Goal: Task Accomplishment & Management: Manage account settings

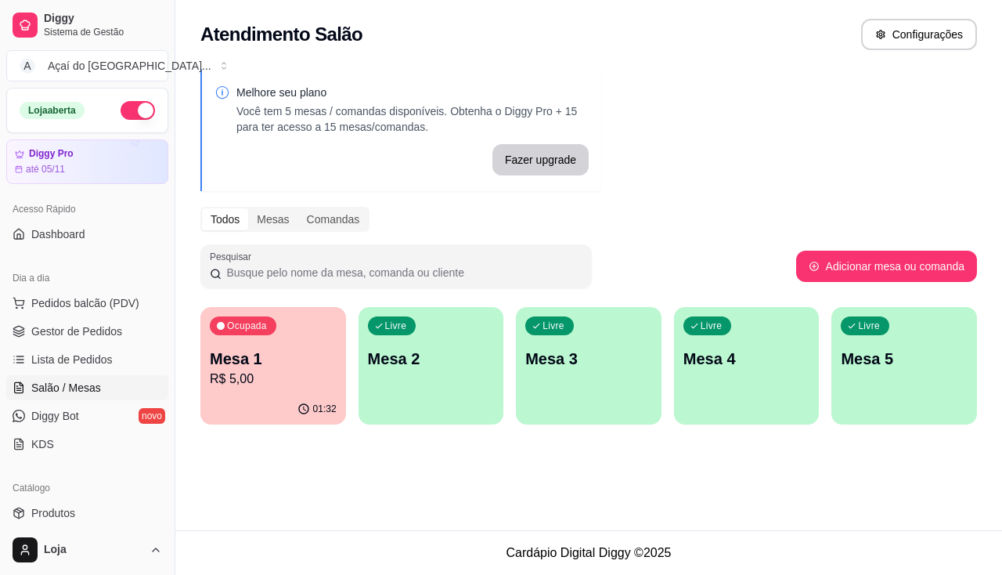
click at [354, 427] on div "Melhore seu plano Você tem 5 mesas / comandas disponíveis. Obtenha o Diggy Pro …" at bounding box center [588, 251] width 827 height 384
click at [361, 411] on div "button" at bounding box center [432, 414] width 146 height 19
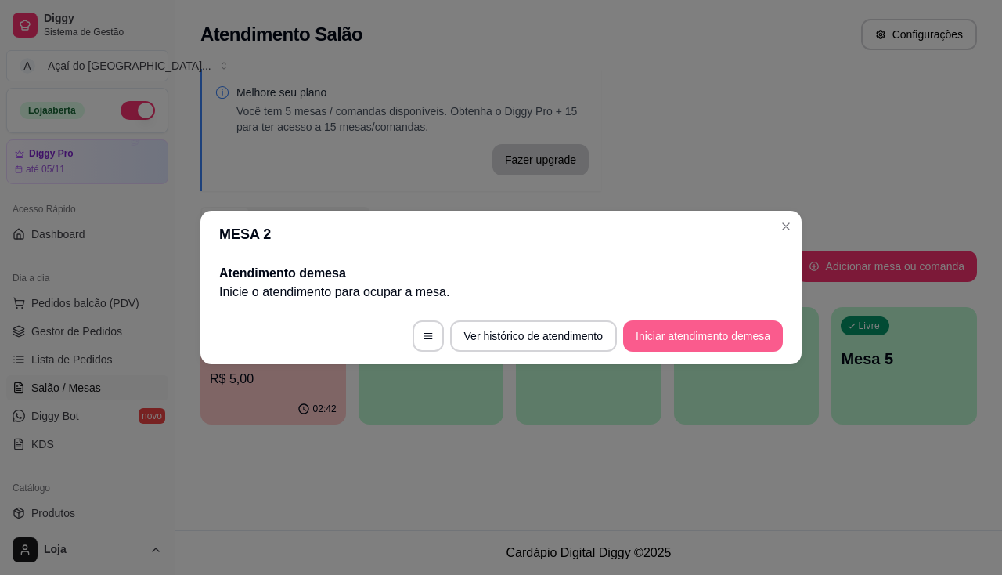
click at [724, 334] on button "Iniciar atendimento de mesa" at bounding box center [703, 335] width 160 height 31
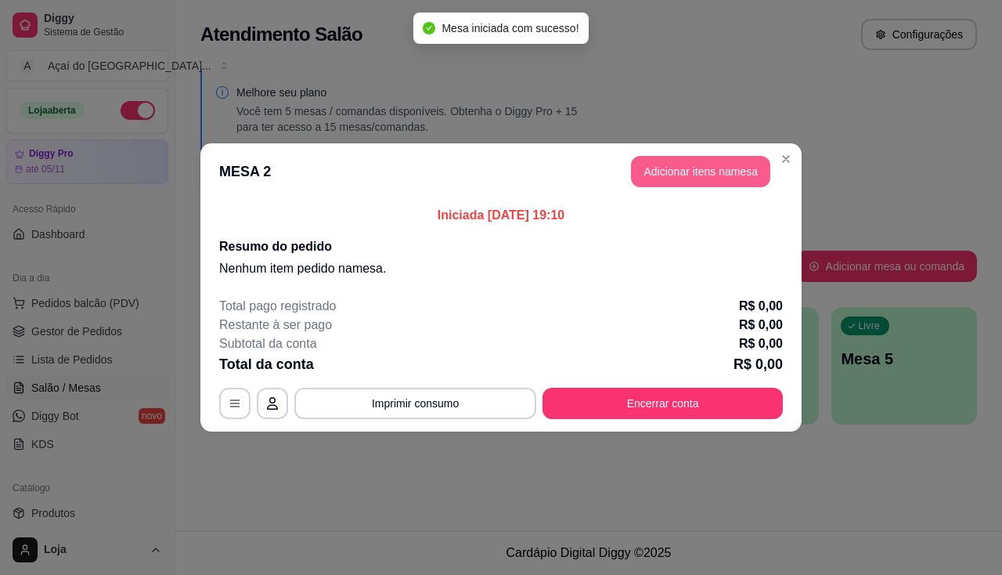
click at [703, 167] on button "Adicionar itens na mesa" at bounding box center [700, 171] width 139 height 31
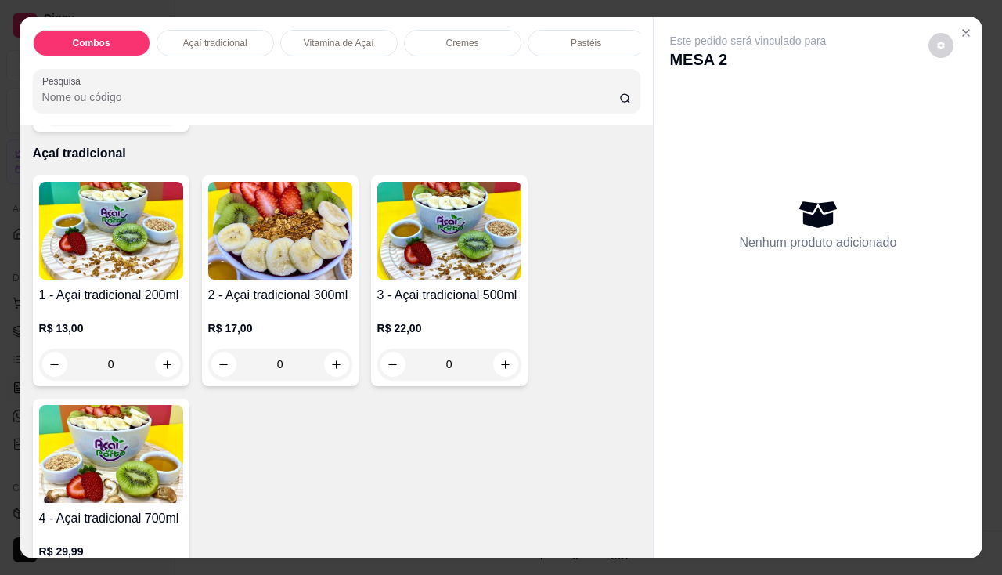
scroll to position [626, 0]
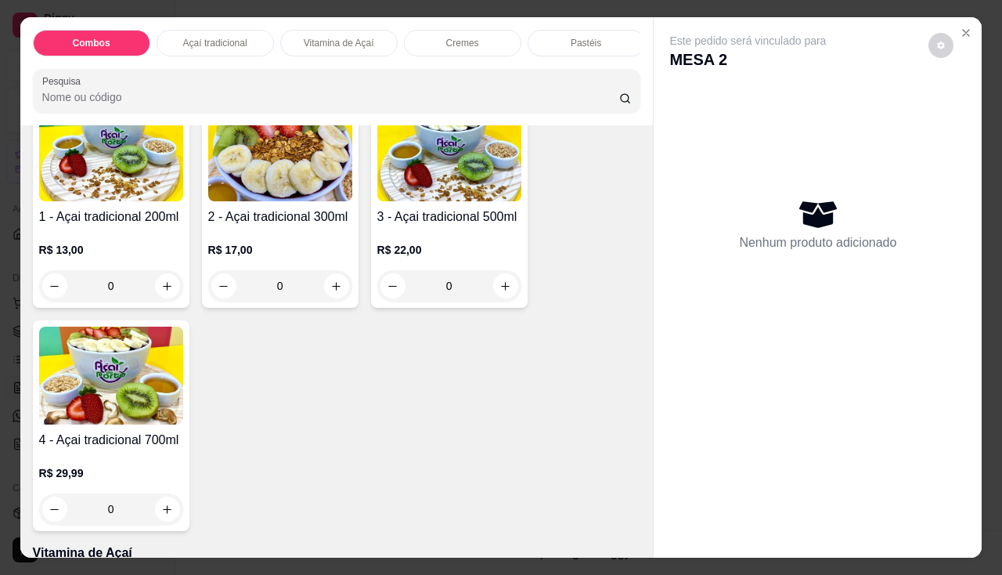
click at [278, 223] on h4 "2 - Açai tradicional 300ml" at bounding box center [280, 216] width 144 height 19
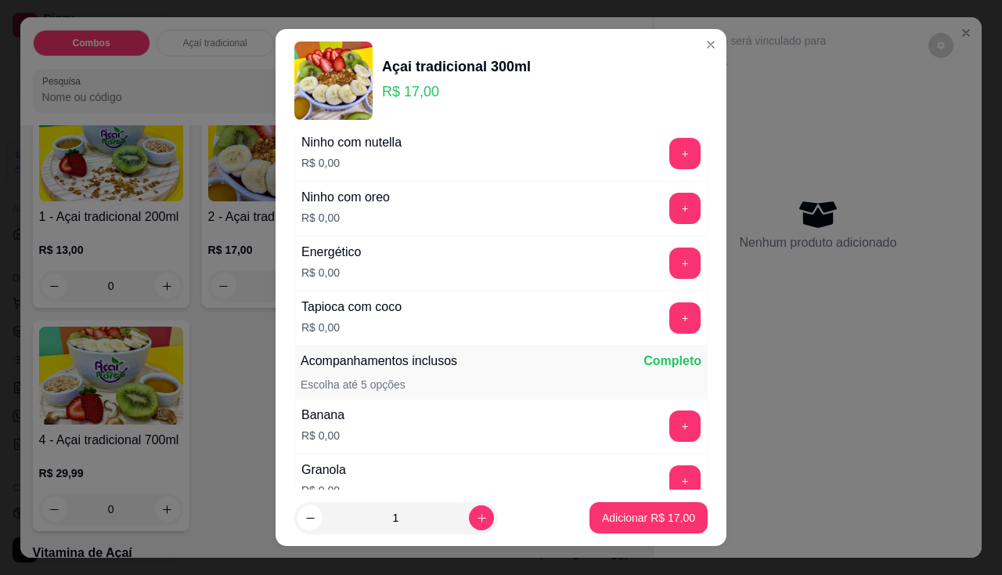
scroll to position [313, 0]
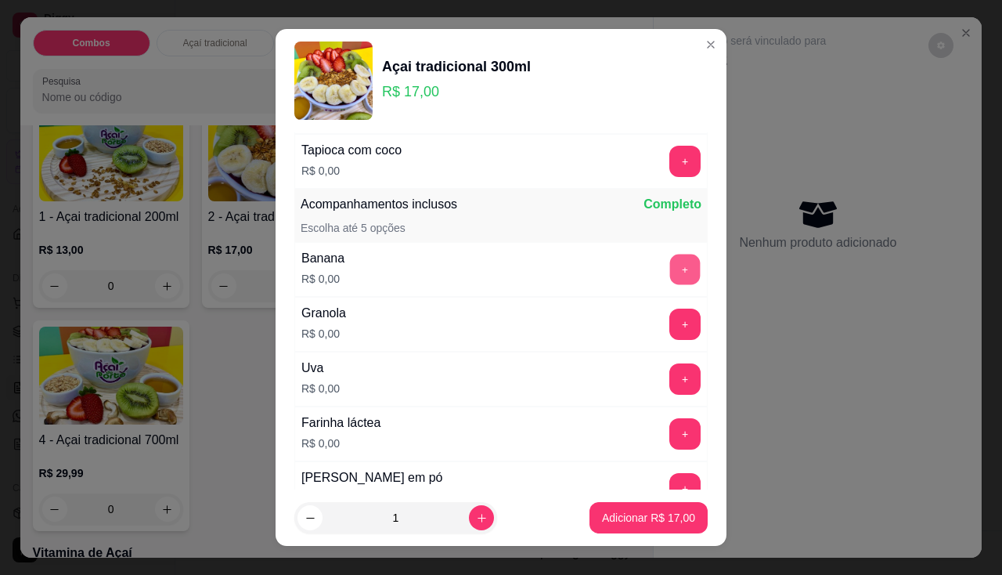
click at [670, 275] on button "+" at bounding box center [685, 269] width 31 height 31
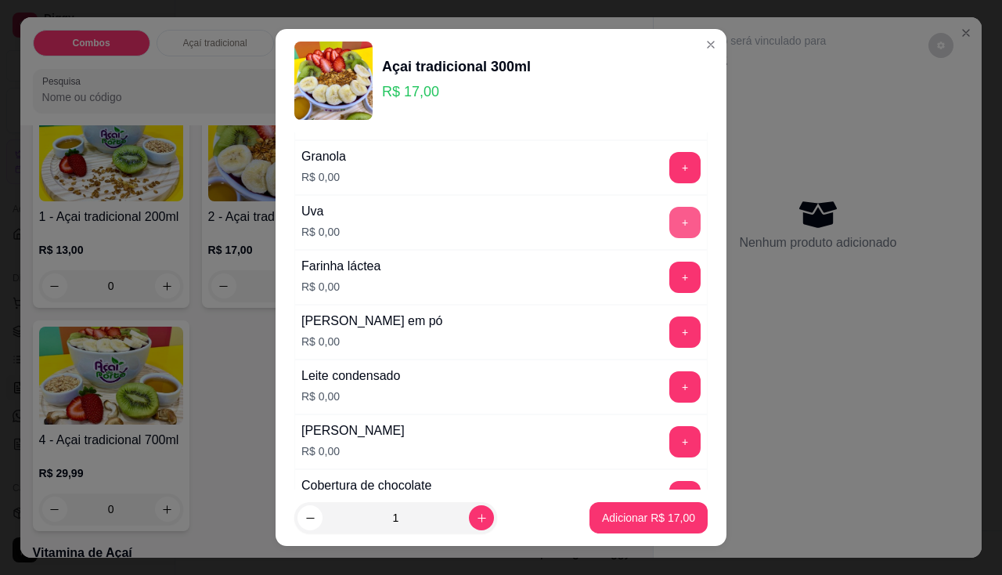
click at [669, 235] on button "+" at bounding box center [684, 222] width 31 height 31
click at [670, 449] on button "+" at bounding box center [685, 441] width 31 height 31
click at [670, 384] on button "+" at bounding box center [685, 386] width 31 height 31
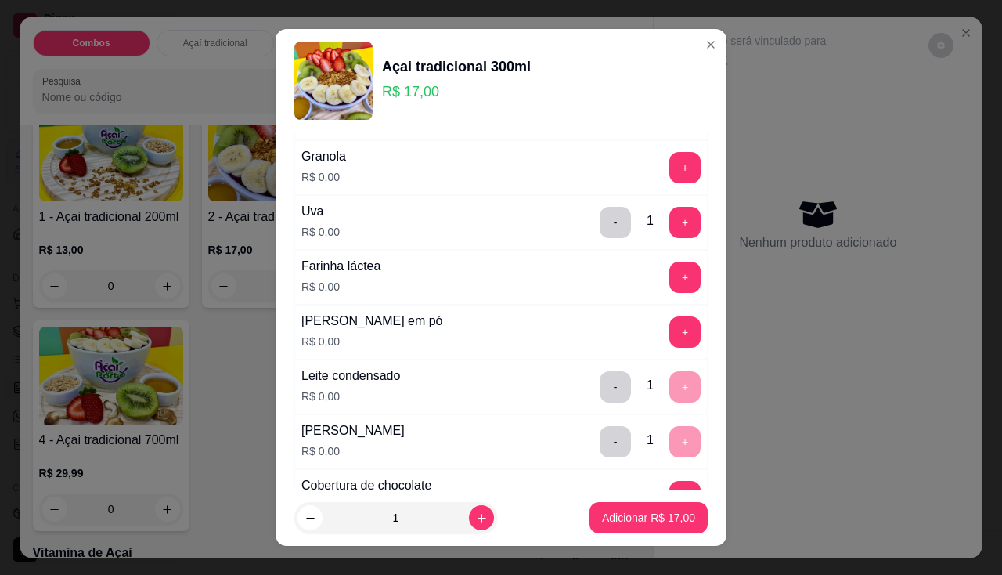
scroll to position [235, 0]
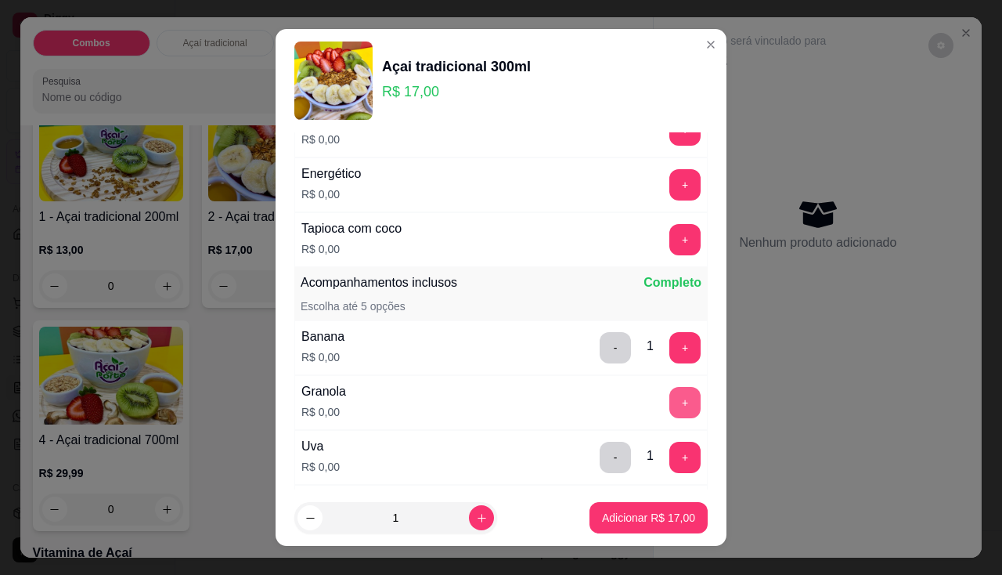
click at [669, 397] on button "+" at bounding box center [684, 402] width 31 height 31
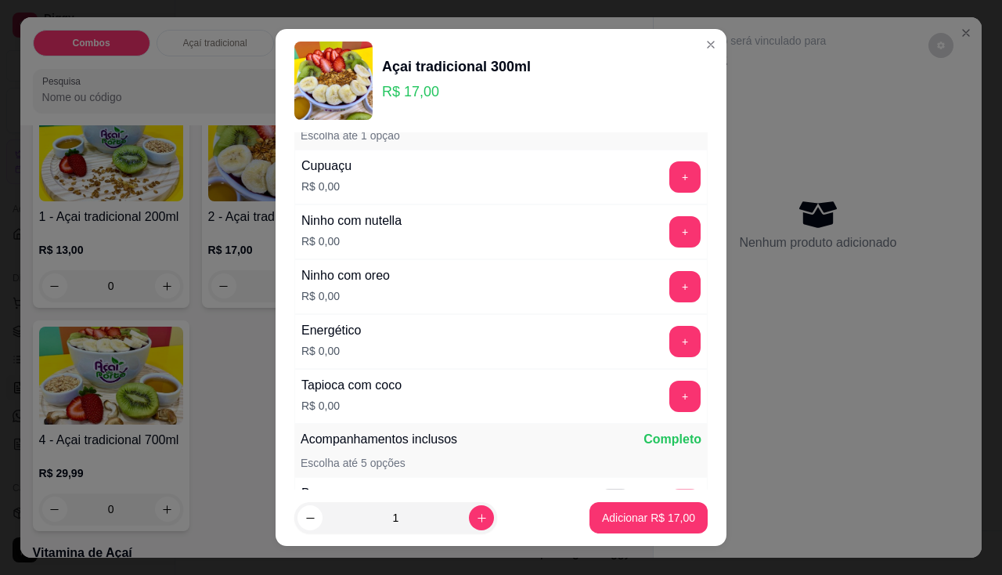
scroll to position [0, 0]
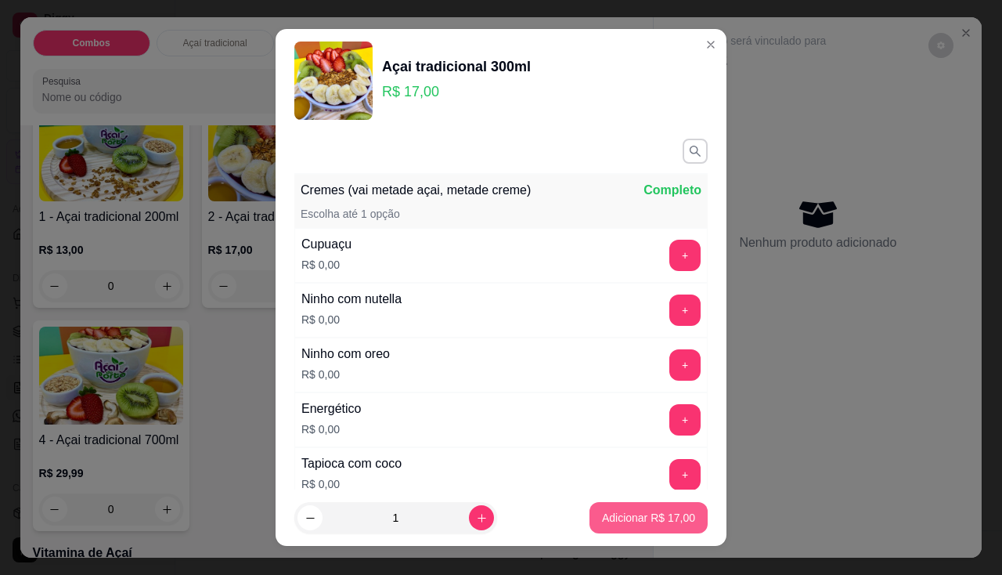
click at [638, 514] on p "Adicionar R$ 17,00" at bounding box center [648, 518] width 93 height 16
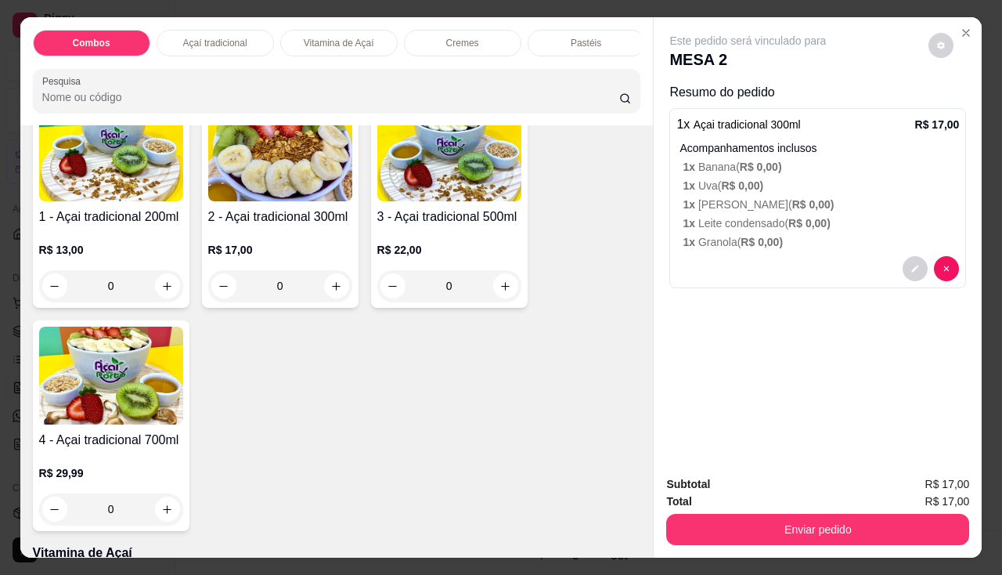
scroll to position [548, 0]
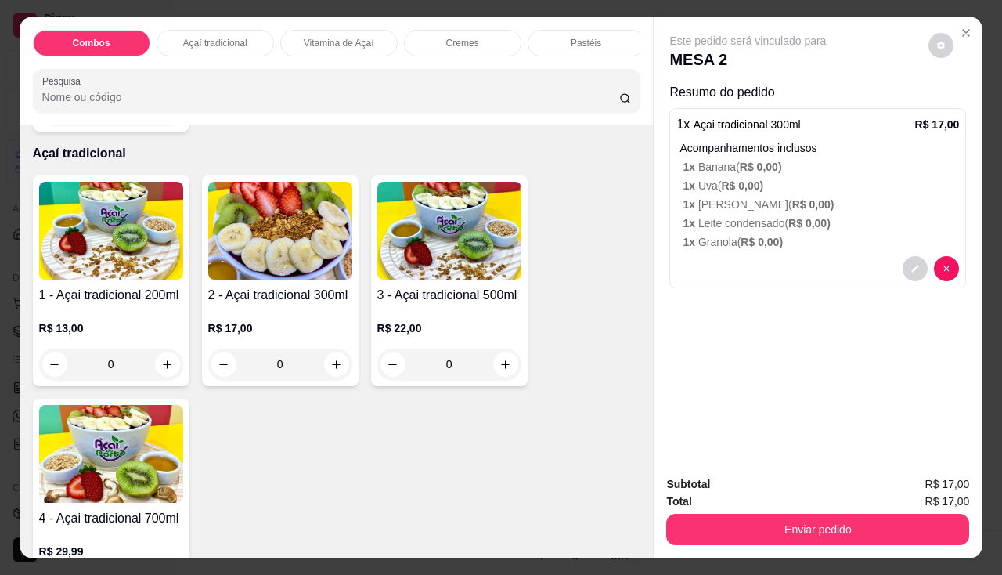
click at [443, 232] on img at bounding box center [449, 231] width 144 height 98
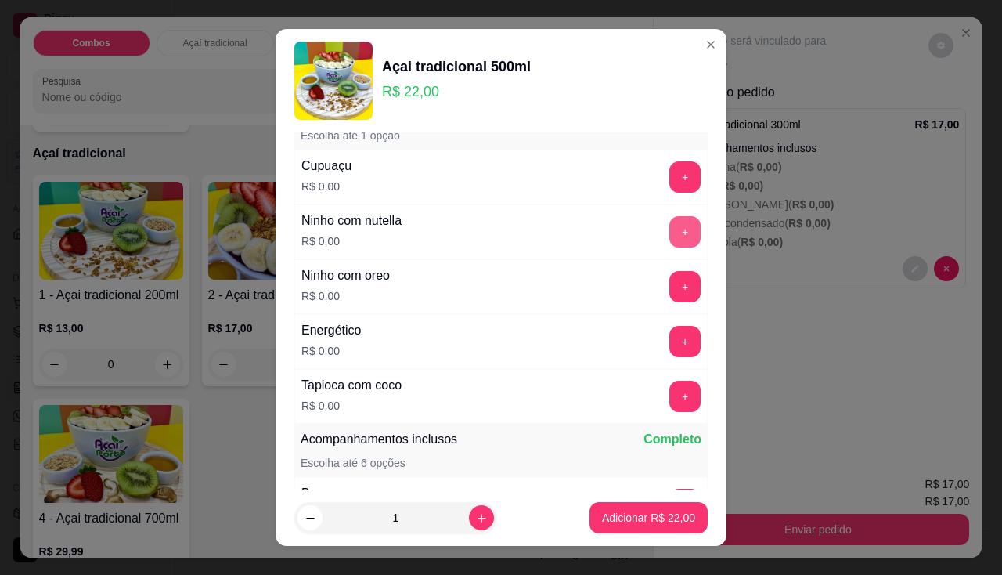
scroll to position [0, 0]
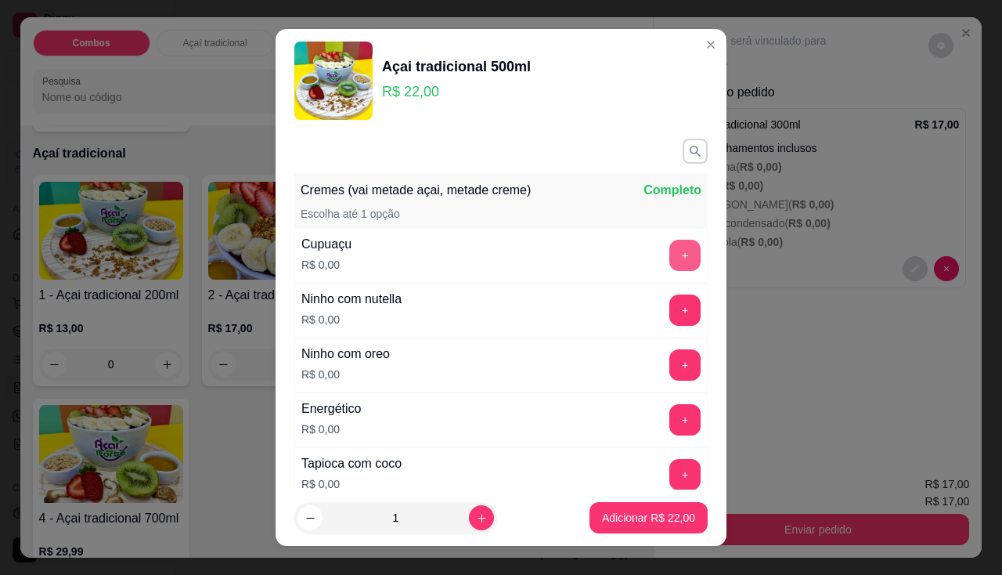
click at [669, 261] on button "+" at bounding box center [684, 255] width 31 height 31
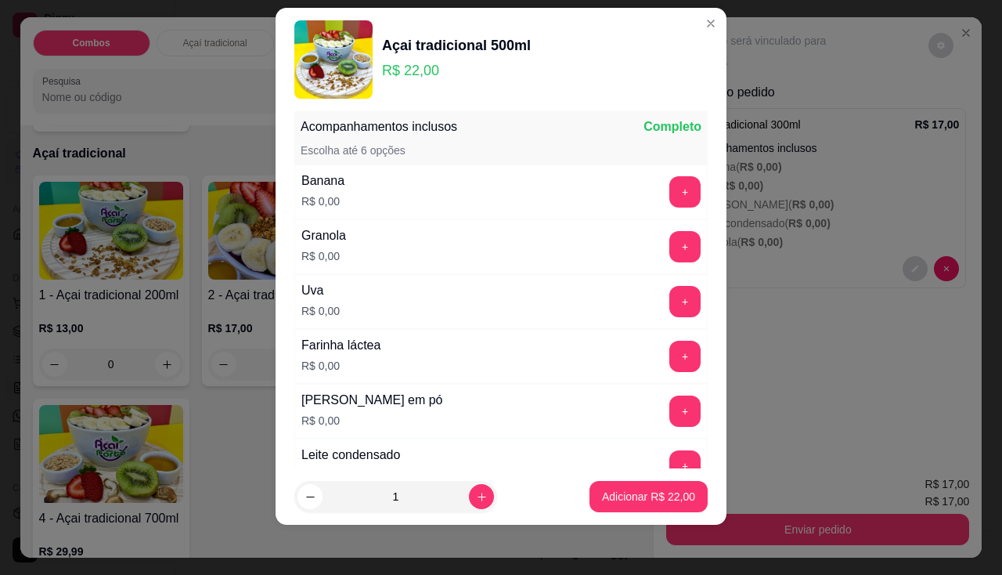
scroll to position [448, 0]
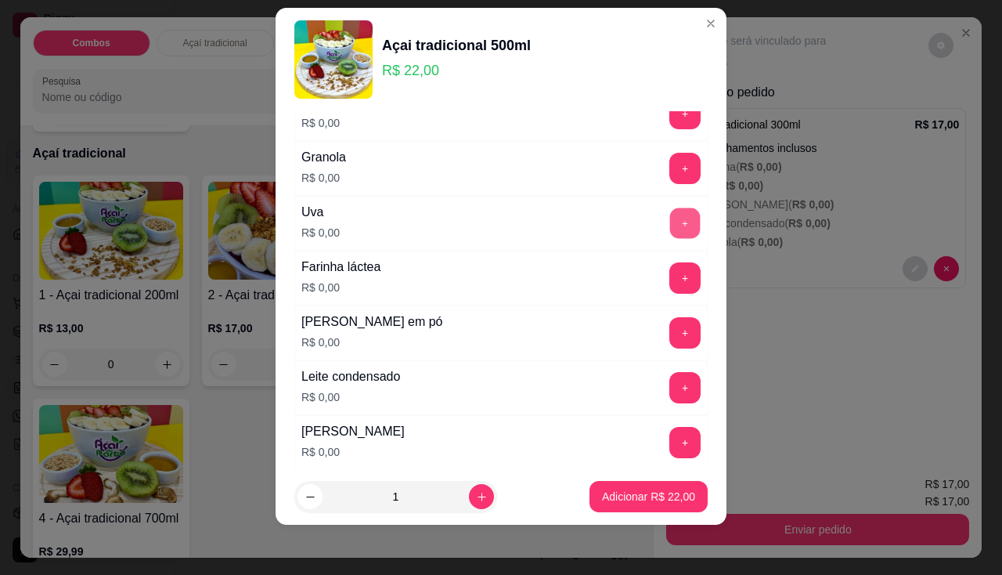
click at [670, 208] on button "+" at bounding box center [685, 222] width 31 height 31
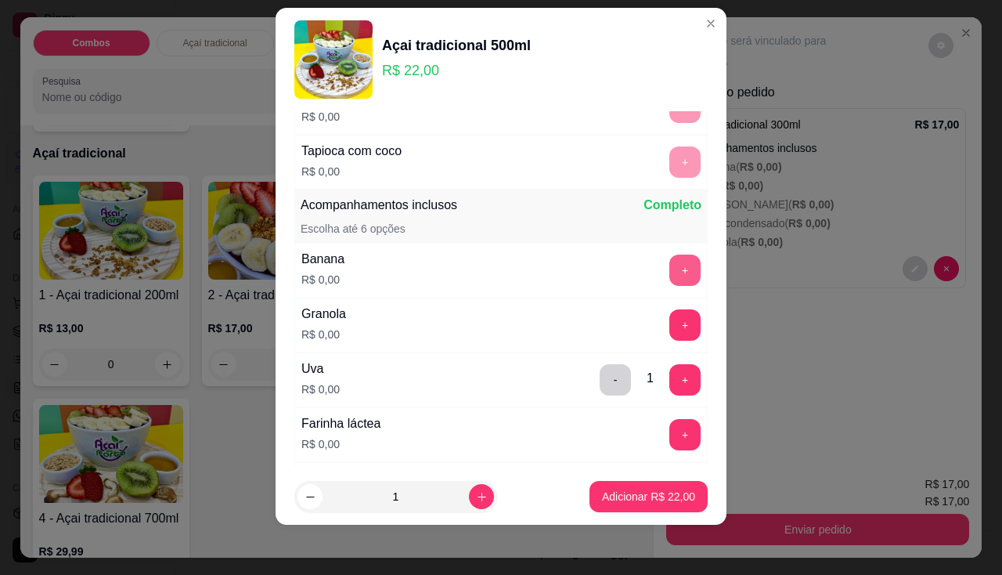
click at [669, 282] on button "+" at bounding box center [684, 269] width 31 height 31
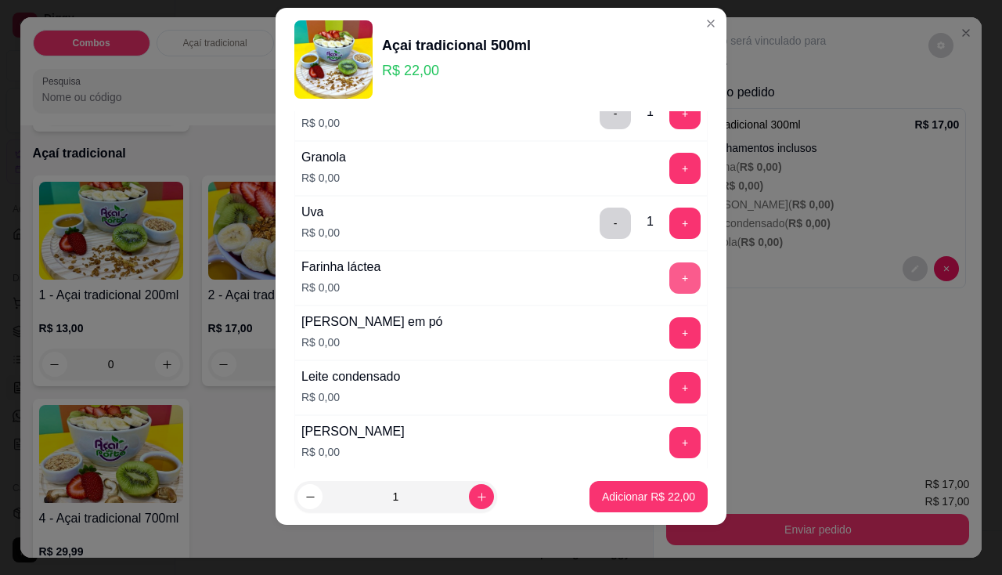
scroll to position [526, 0]
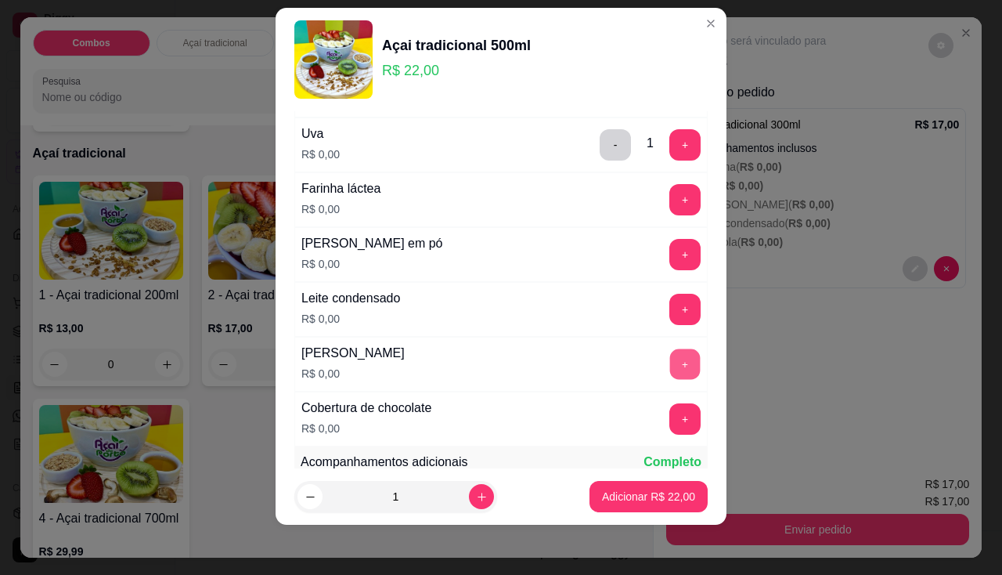
click at [670, 376] on button "+" at bounding box center [685, 363] width 31 height 31
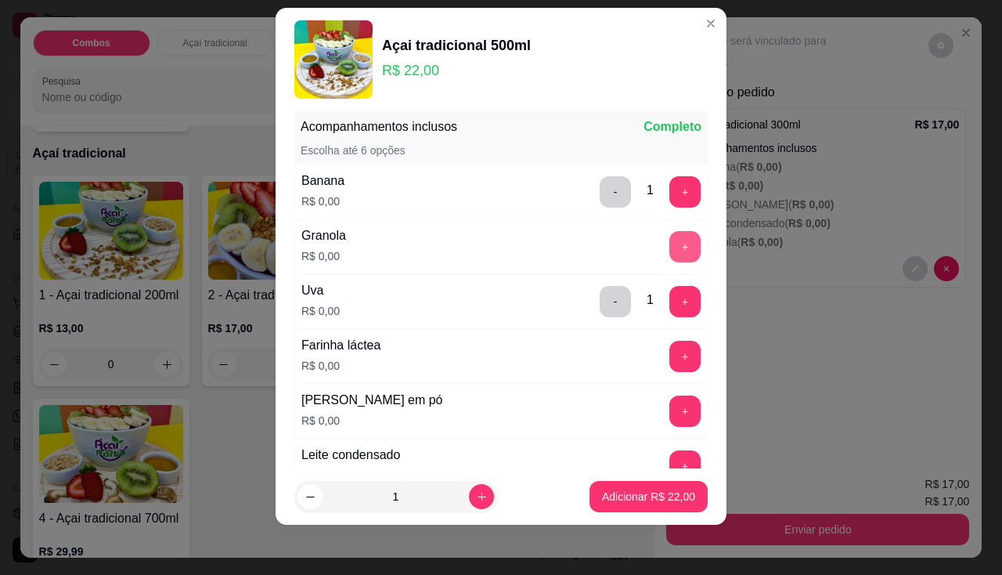
click at [669, 251] on button "+" at bounding box center [684, 246] width 31 height 31
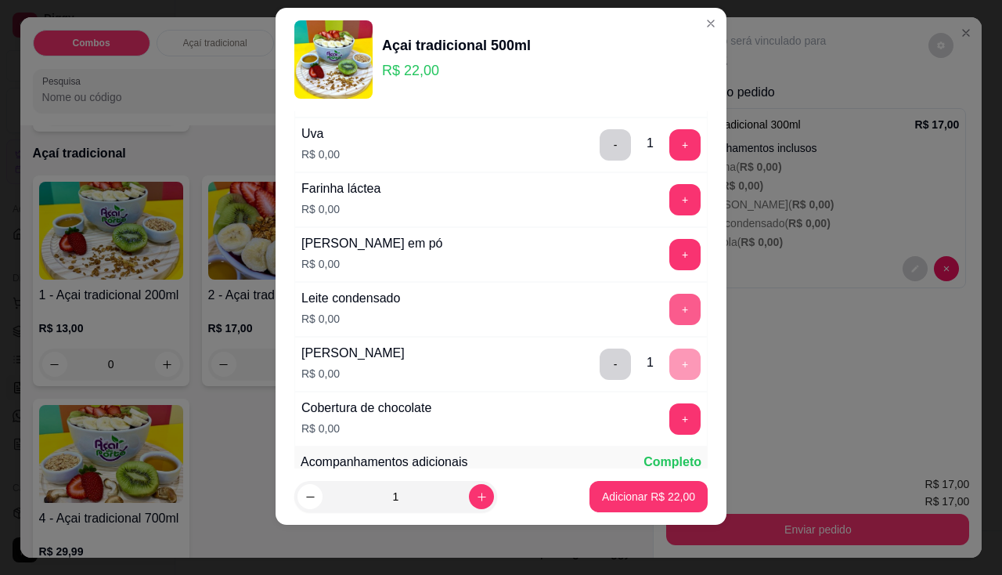
click at [669, 305] on button "+" at bounding box center [684, 309] width 31 height 31
click at [643, 494] on p "Adicionar R$ 22,00" at bounding box center [648, 496] width 93 height 16
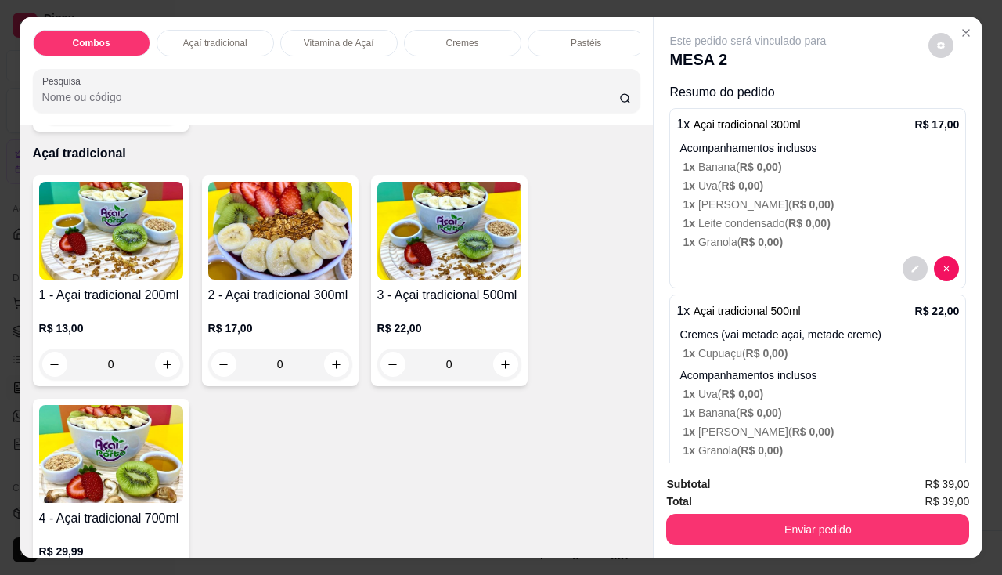
click at [778, 497] on div "Total R$ 39,00" at bounding box center [817, 500] width 303 height 17
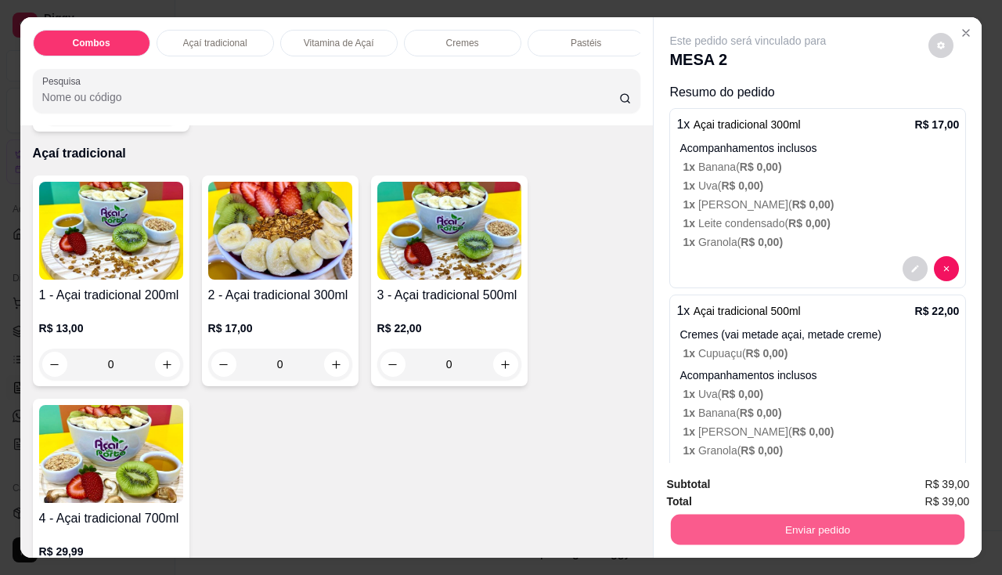
click at [864, 525] on button "Enviar pedido" at bounding box center [818, 529] width 294 height 31
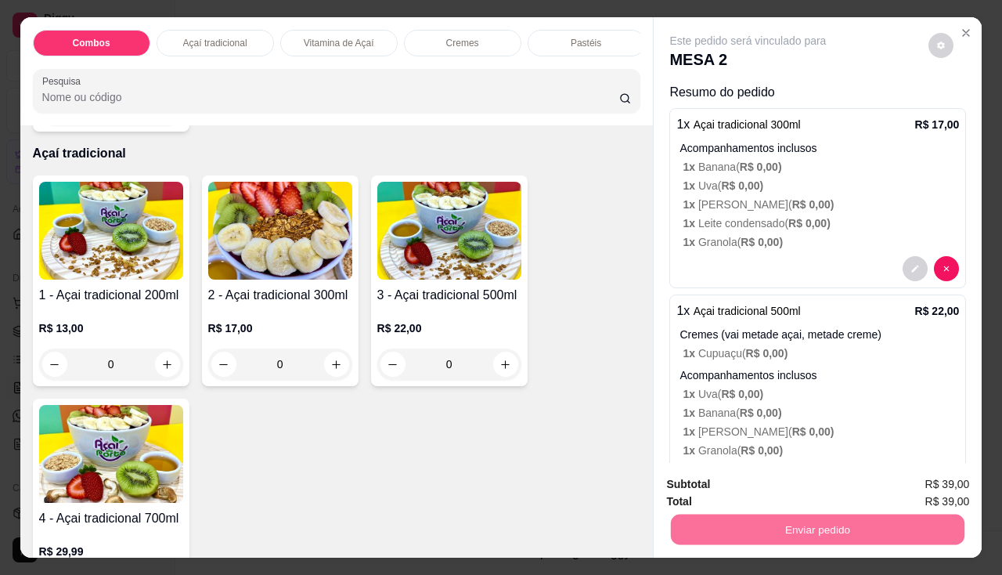
click at [924, 480] on button "Enviar pedido" at bounding box center [929, 485] width 88 height 30
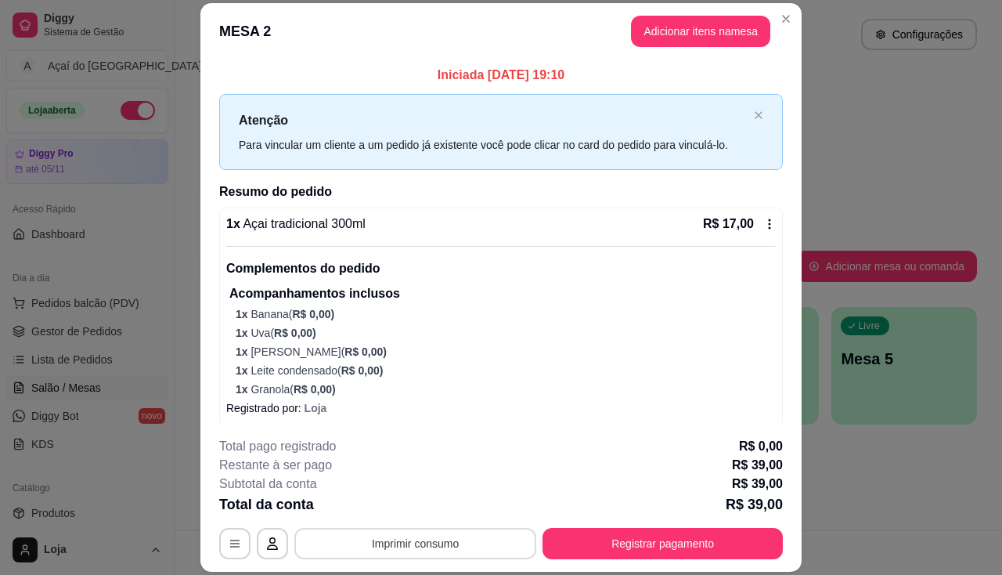
click at [377, 538] on button "Imprimir consumo" at bounding box center [415, 543] width 242 height 31
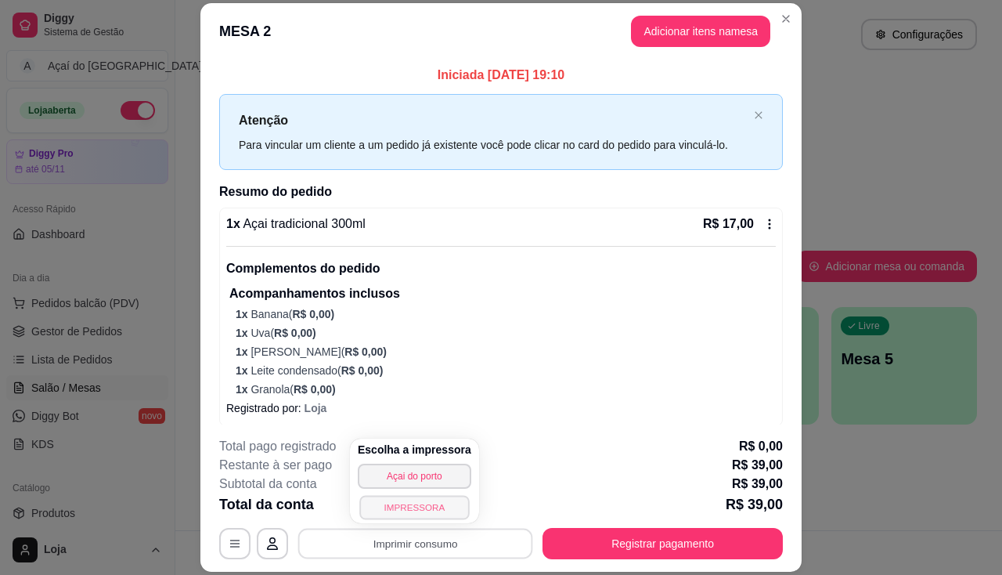
click at [405, 516] on button "IMPRESSORA" at bounding box center [414, 507] width 110 height 24
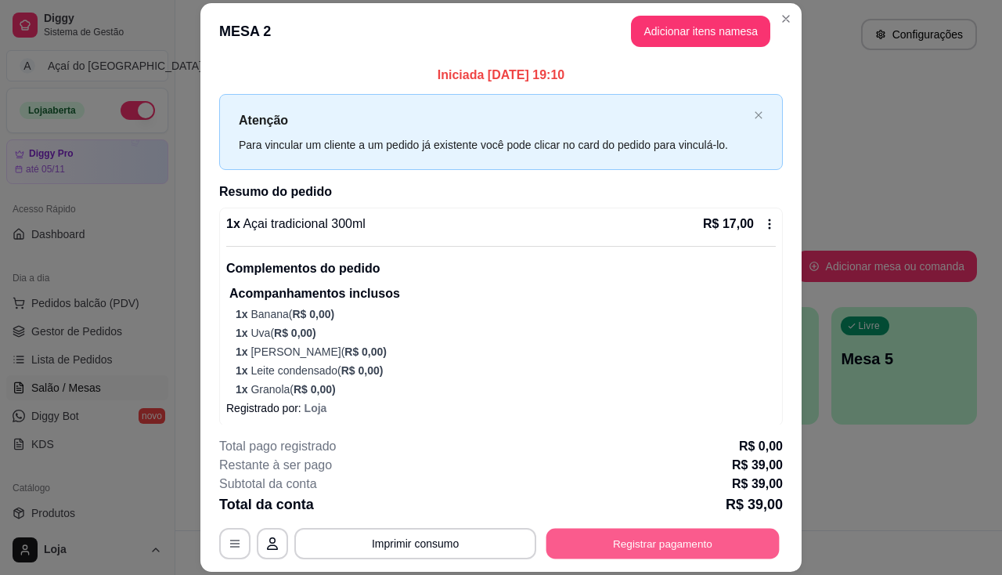
click at [592, 535] on button "Registrar pagamento" at bounding box center [662, 543] width 233 height 31
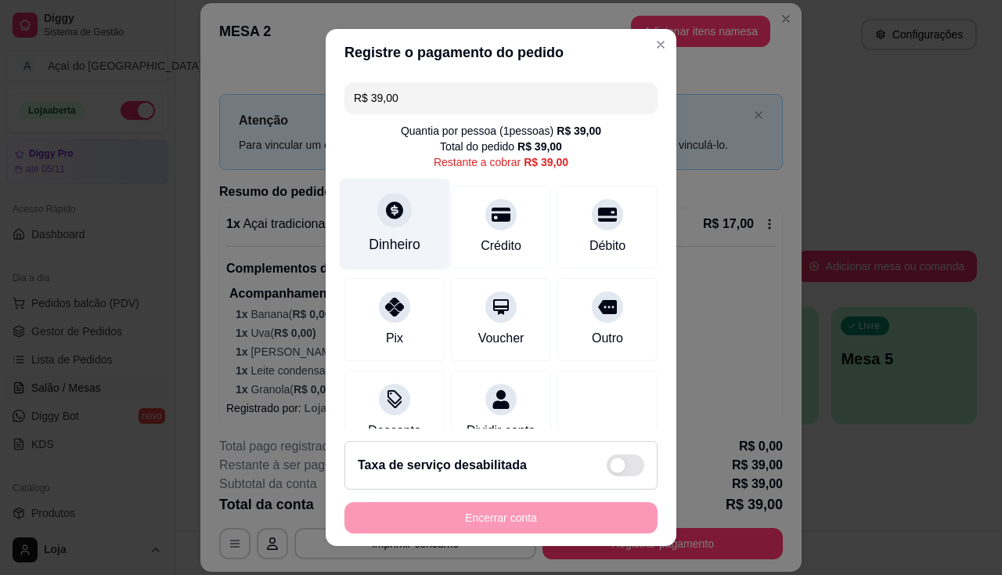
click at [394, 231] on div "Dinheiro" at bounding box center [395, 224] width 110 height 92
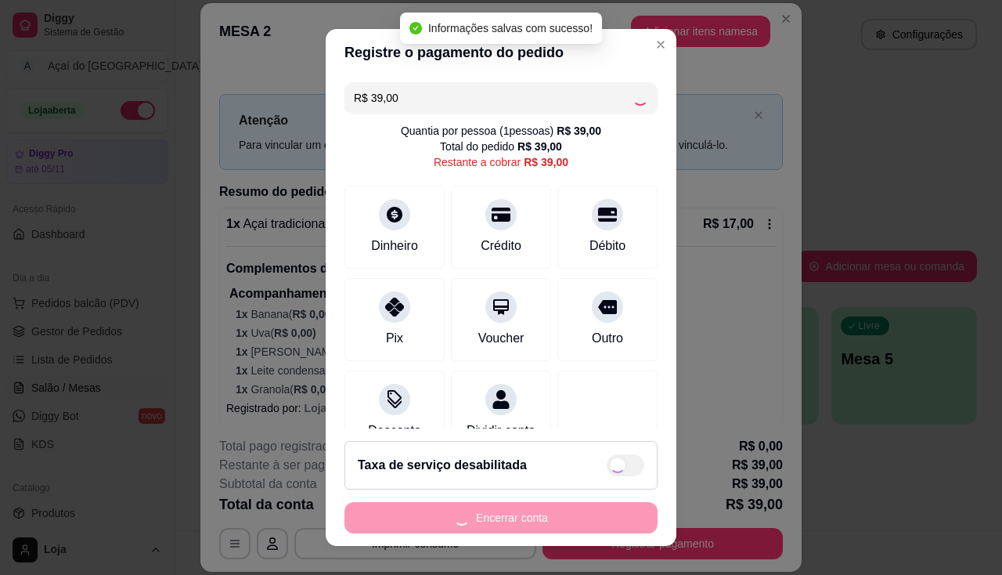
type input "R$ 0,00"
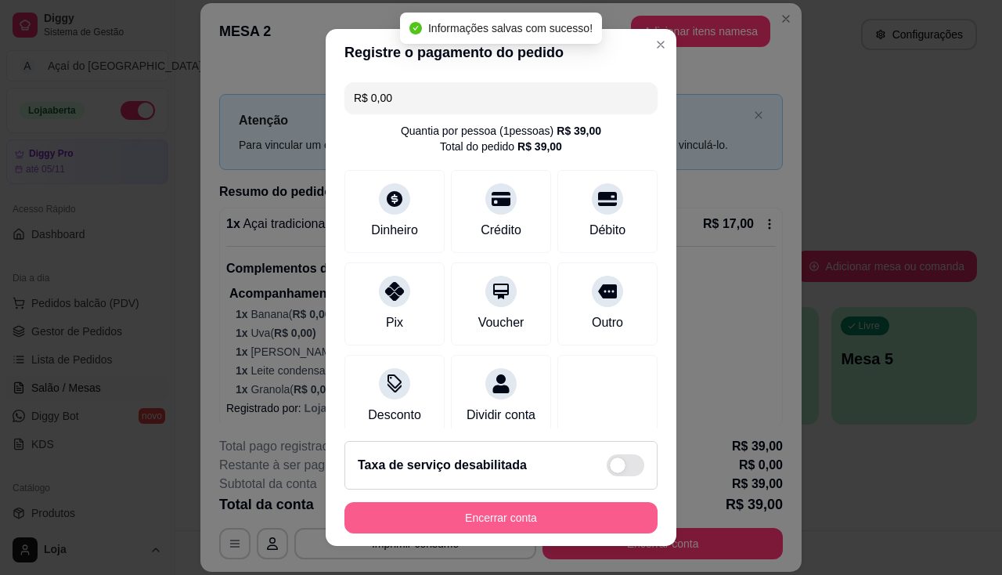
click at [568, 509] on button "Encerrar conta" at bounding box center [500, 517] width 313 height 31
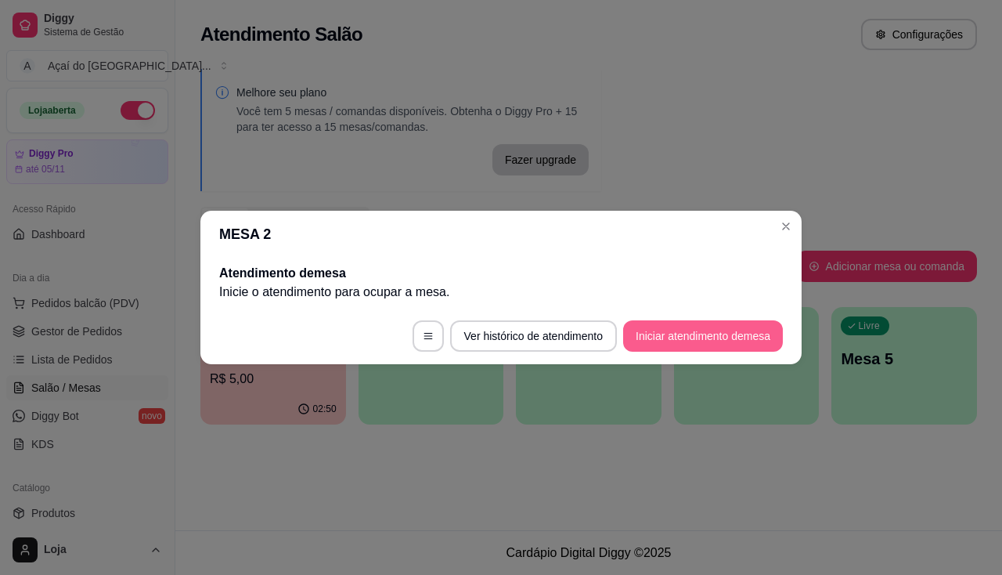
click at [742, 339] on button "Iniciar atendimento de mesa" at bounding box center [703, 335] width 160 height 31
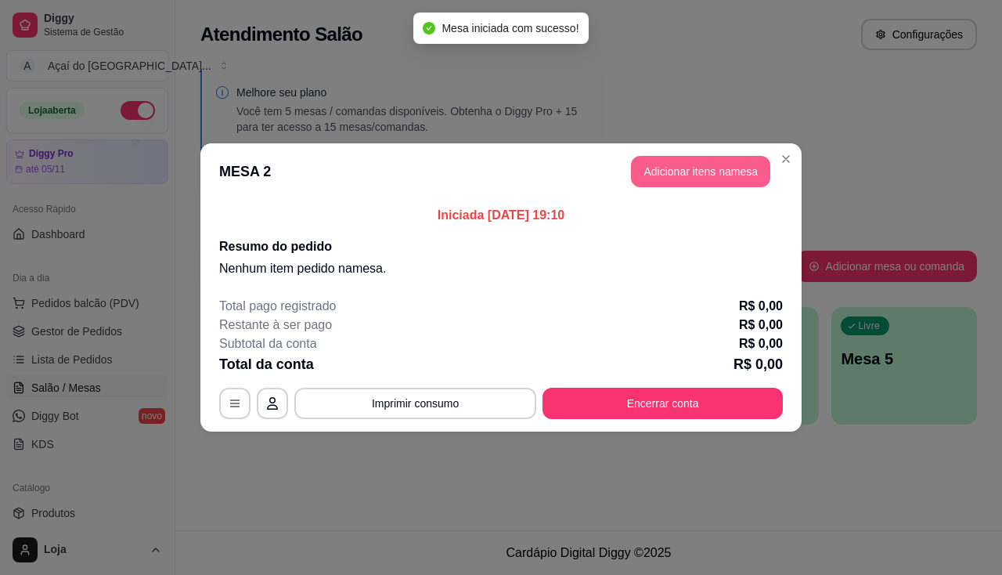
click at [699, 167] on button "Adicionar itens na mesa" at bounding box center [700, 171] width 139 height 31
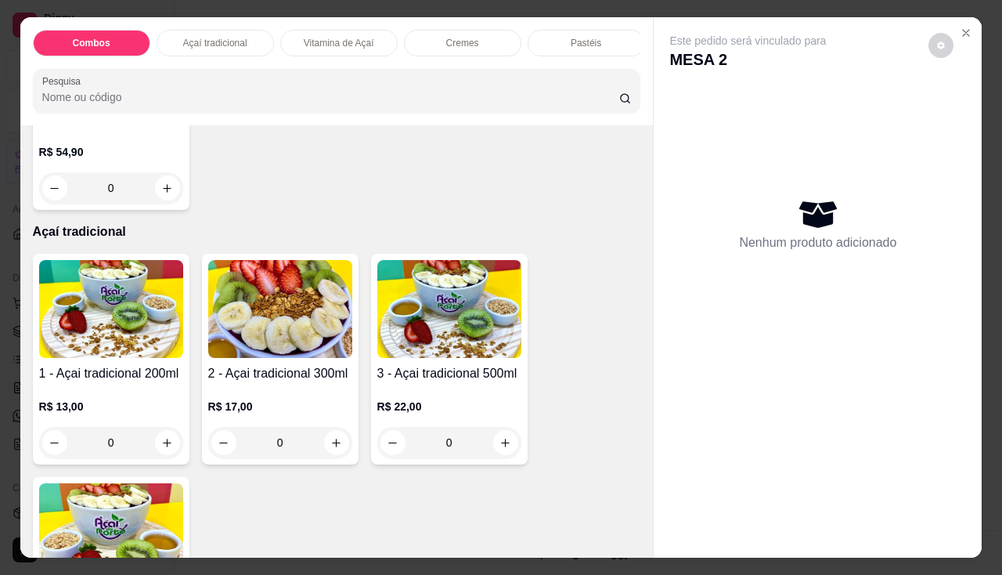
scroll to position [705, 0]
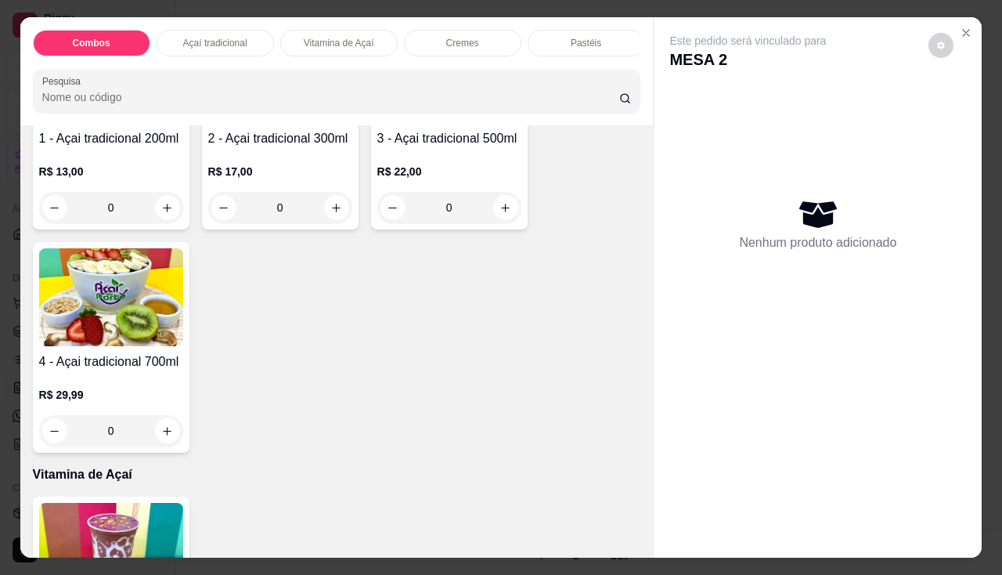
click at [510, 219] on div "0" at bounding box center [449, 207] width 144 height 31
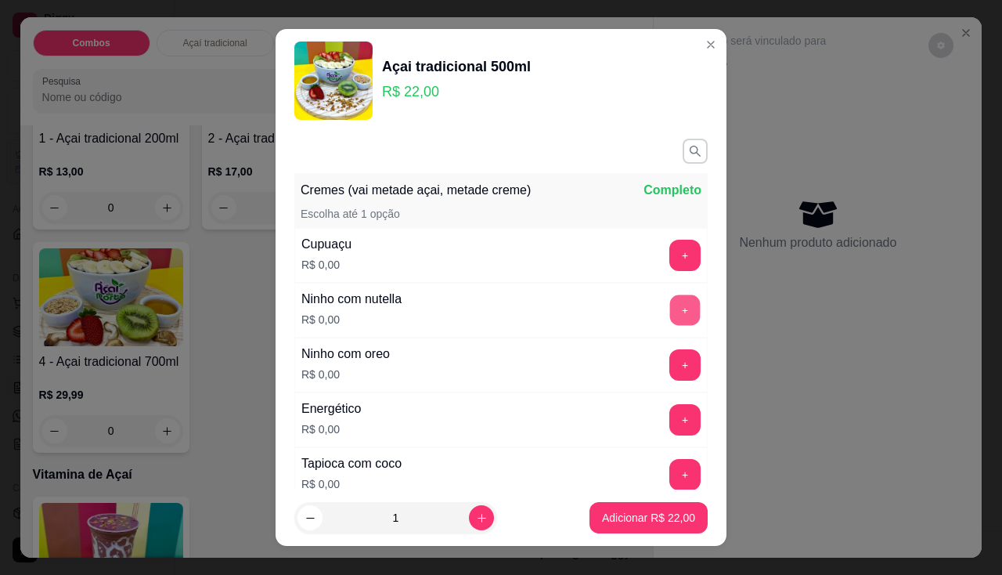
click at [670, 296] on button "+" at bounding box center [685, 309] width 31 height 31
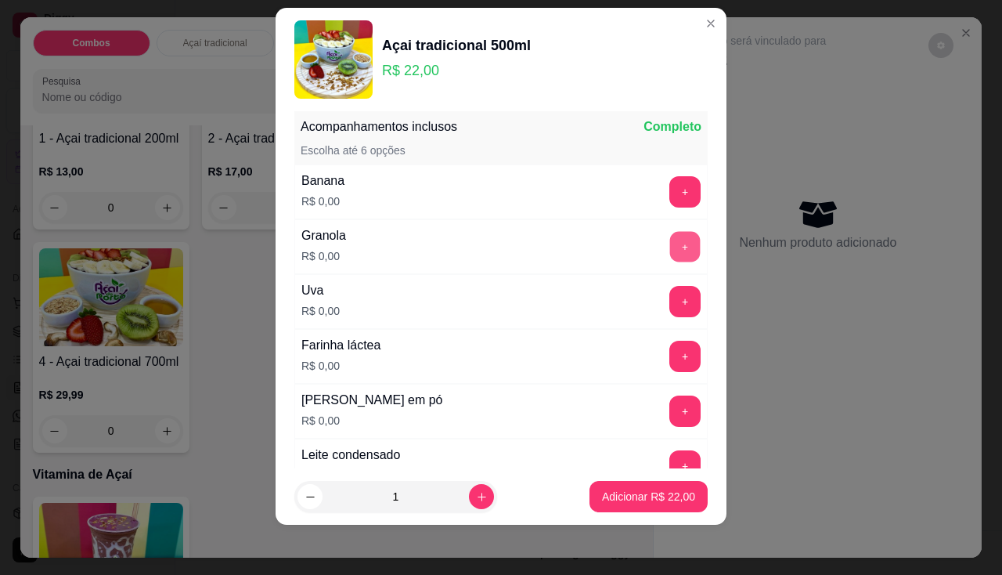
click at [670, 241] on button "+" at bounding box center [685, 246] width 31 height 31
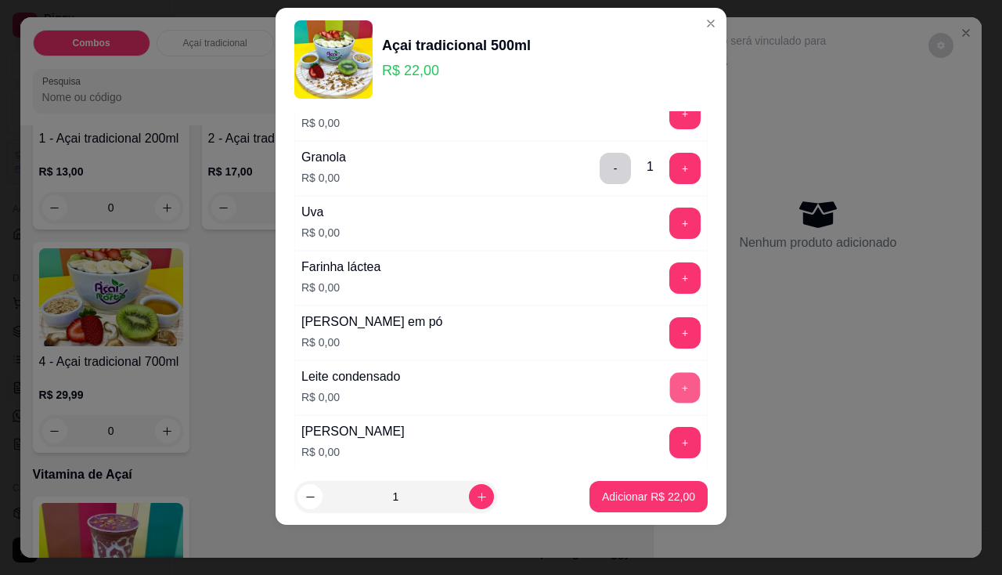
click at [670, 387] on button "+" at bounding box center [685, 387] width 31 height 31
click at [670, 332] on button "+" at bounding box center [685, 332] width 31 height 31
click at [609, 477] on footer "1 Adicionar R$ 22,00" at bounding box center [501, 496] width 451 height 56
click at [610, 496] on p "Adicionar R$ 22,00" at bounding box center [648, 496] width 93 height 16
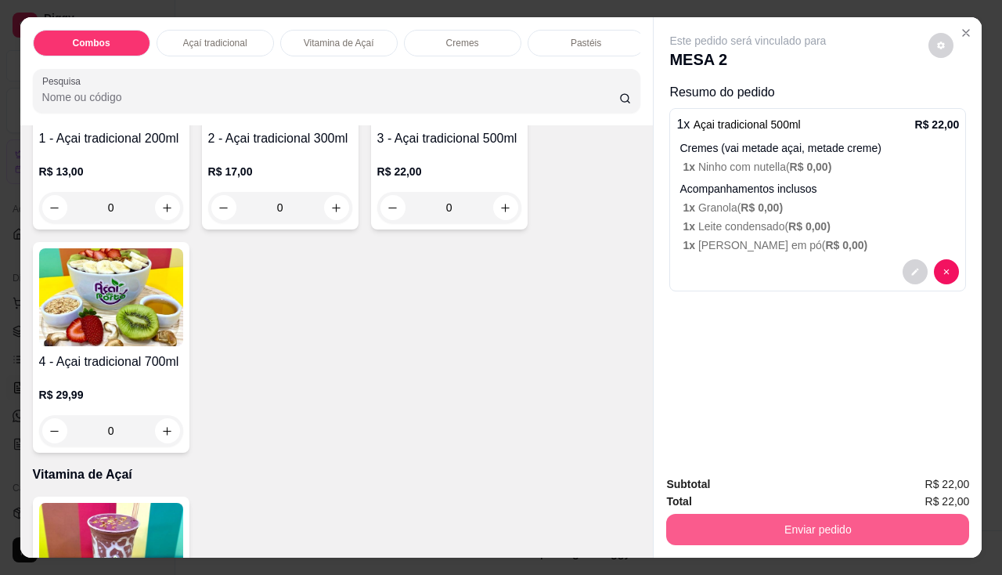
click at [705, 514] on button "Enviar pedido" at bounding box center [817, 529] width 303 height 31
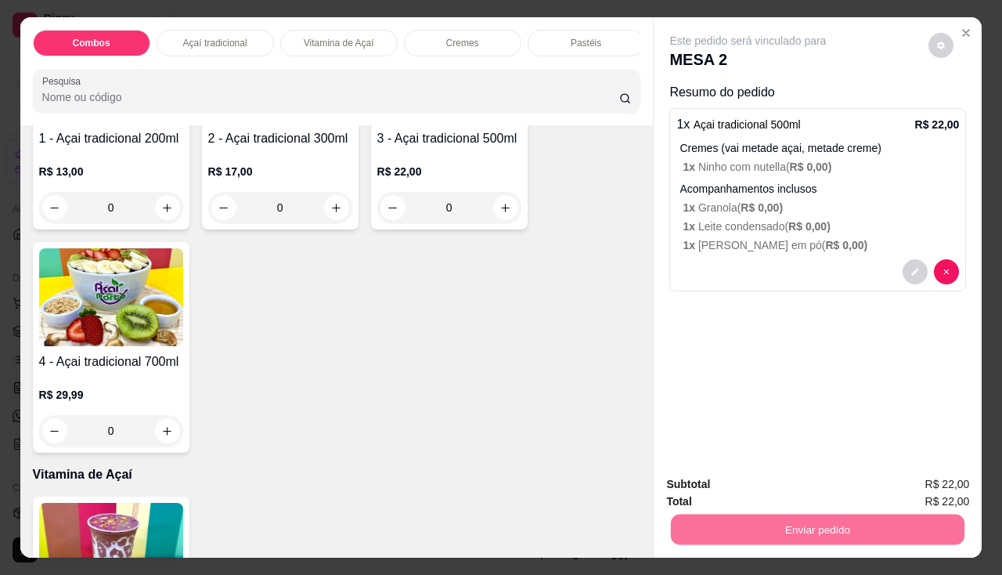
click at [899, 481] on button "Enviar pedido" at bounding box center [929, 484] width 86 height 29
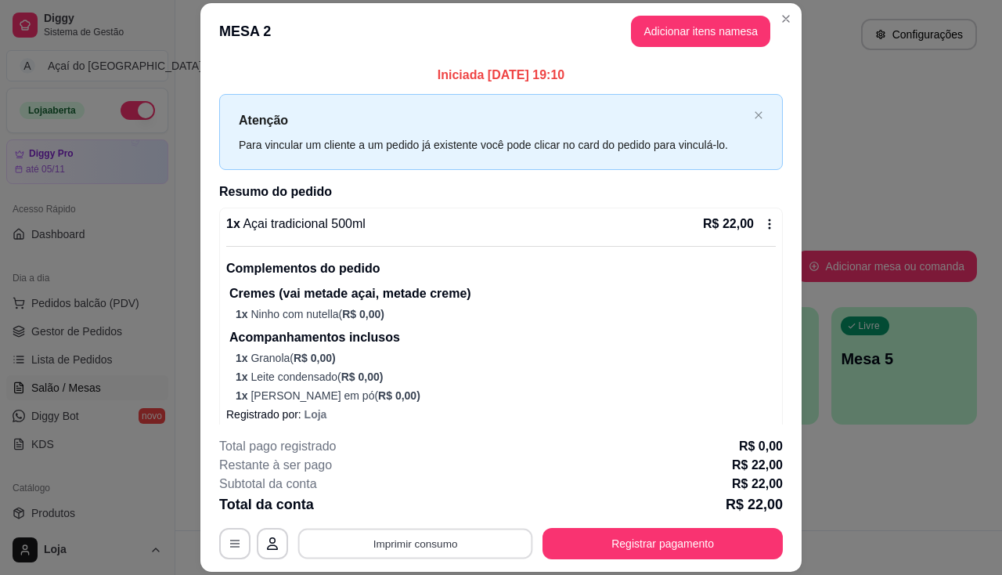
click at [444, 543] on button "Imprimir consumo" at bounding box center [415, 543] width 235 height 31
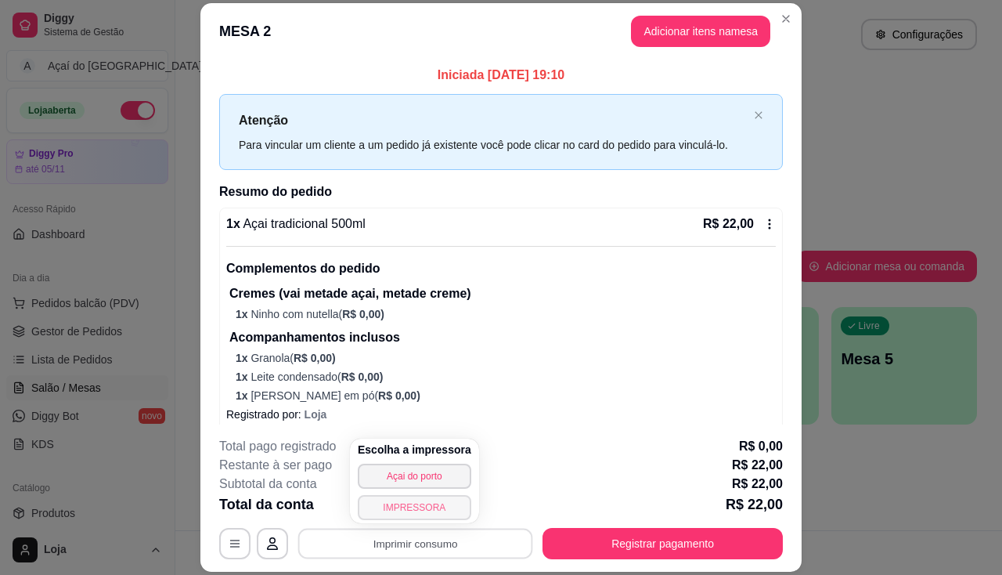
click at [437, 511] on button "IMPRESSORA" at bounding box center [415, 507] width 114 height 25
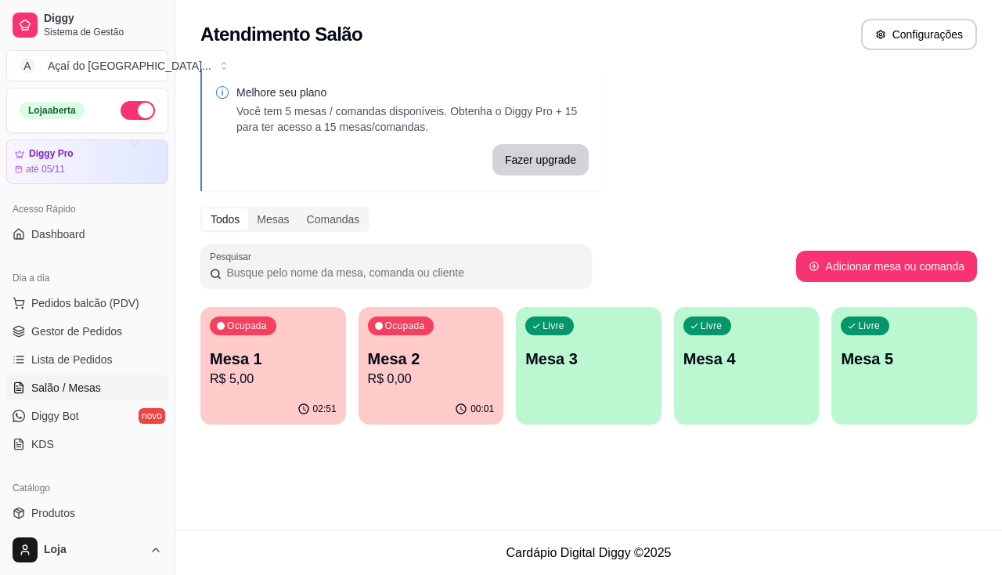
click at [555, 350] on p "Mesa 3" at bounding box center [588, 359] width 127 height 22
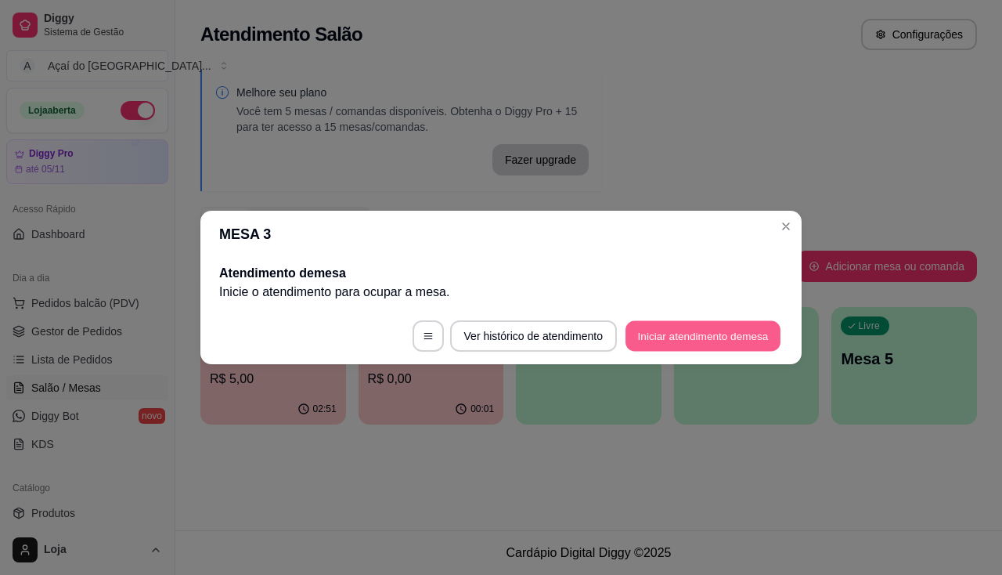
click at [649, 329] on button "Iniciar atendimento de mesa" at bounding box center [702, 336] width 155 height 31
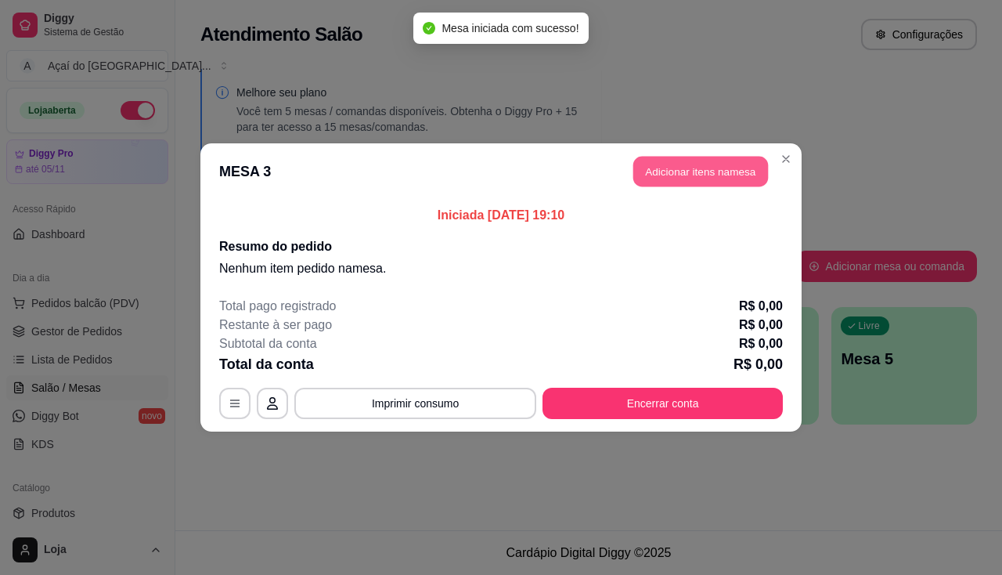
click at [711, 176] on button "Adicionar itens na mesa" at bounding box center [700, 172] width 135 height 31
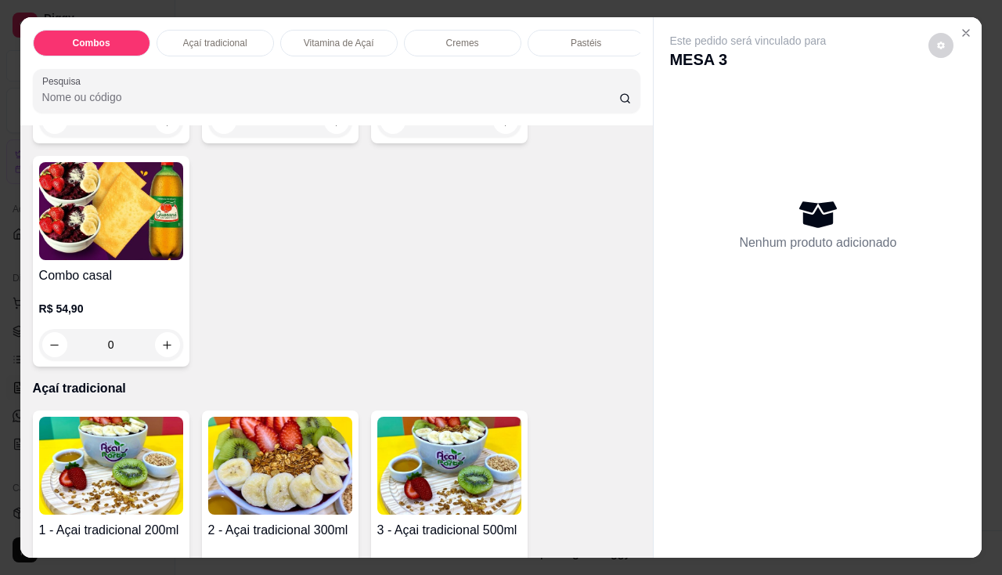
scroll to position [470, 0]
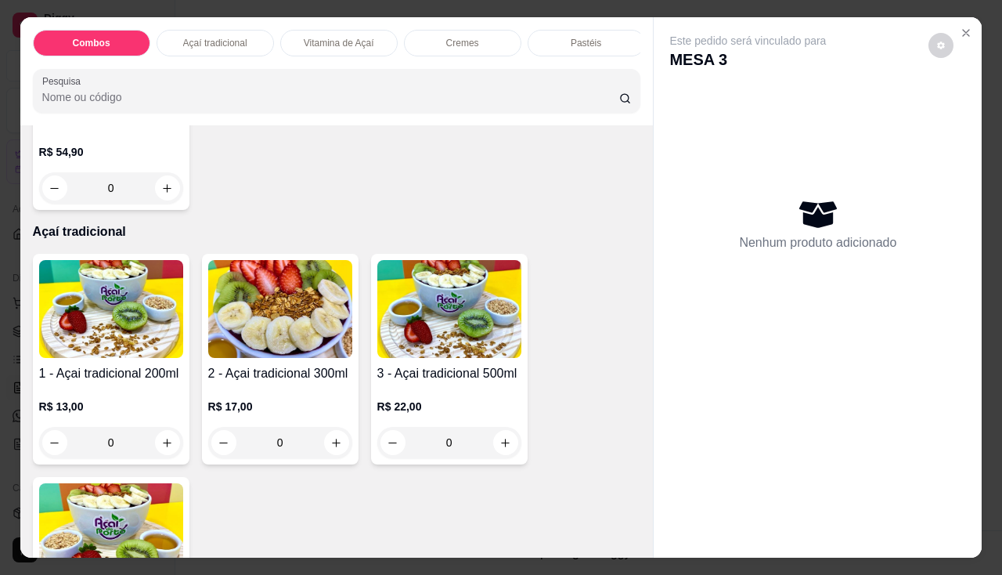
click at [143, 310] on img at bounding box center [111, 309] width 144 height 98
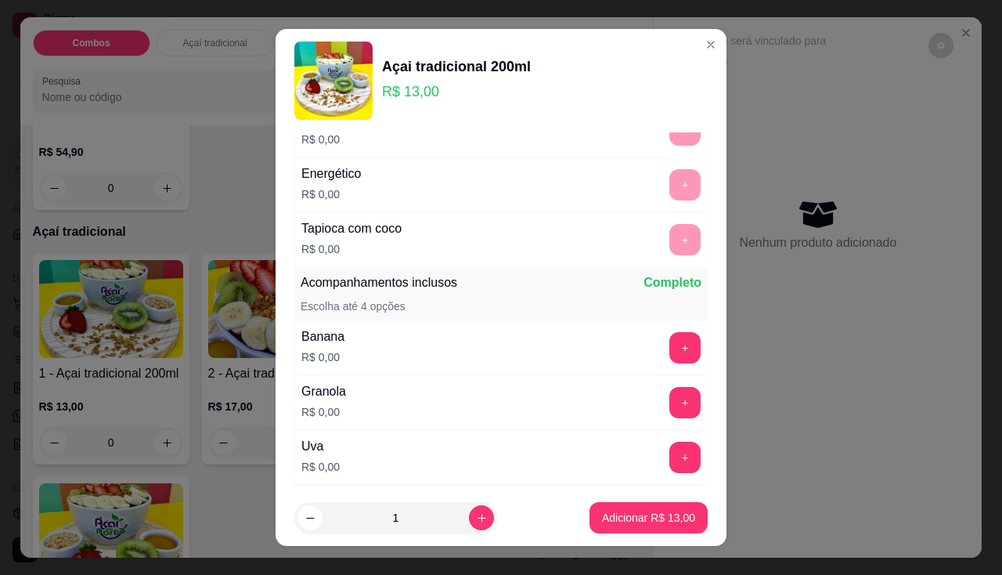
scroll to position [313, 0]
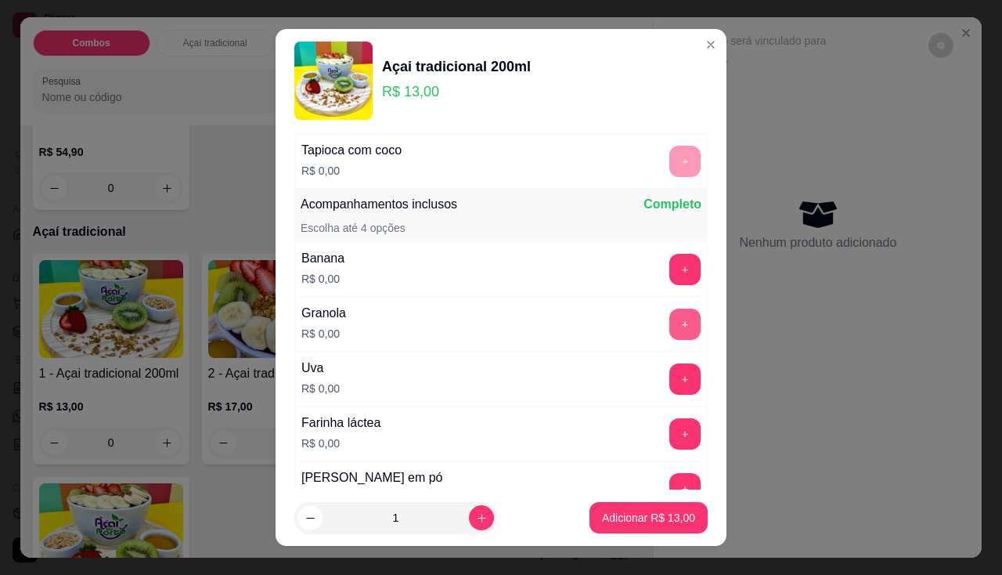
click at [669, 320] on button "+" at bounding box center [684, 323] width 31 height 31
click at [667, 250] on div "Banana R$ 0,00 +" at bounding box center [500, 269] width 413 height 55
click at [669, 256] on button "+" at bounding box center [684, 269] width 31 height 31
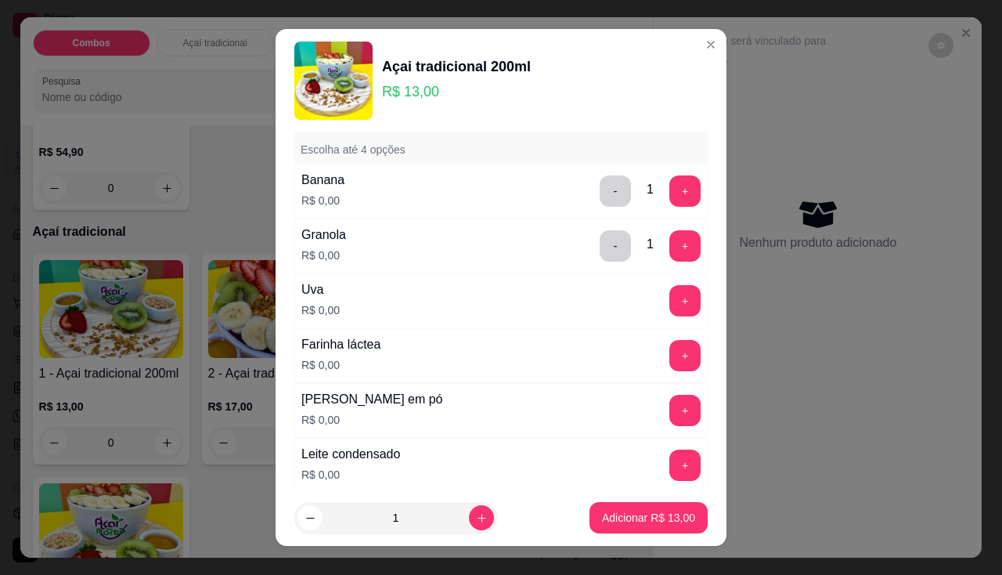
click at [643, 426] on div "Leite em pó R$ 0,00 +" at bounding box center [500, 410] width 413 height 55
click at [670, 412] on button "+" at bounding box center [685, 410] width 31 height 31
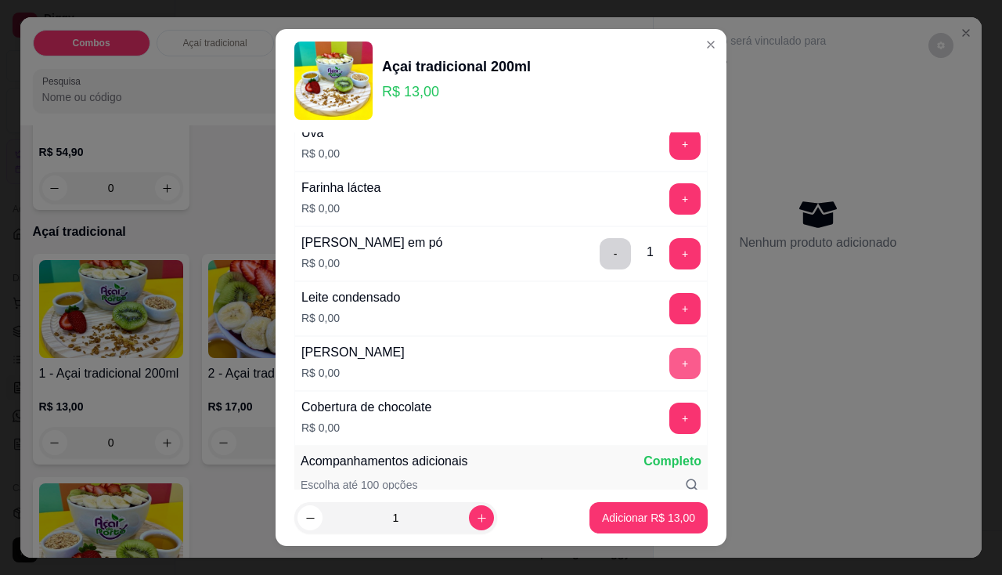
click at [669, 350] on button "+" at bounding box center [684, 363] width 31 height 31
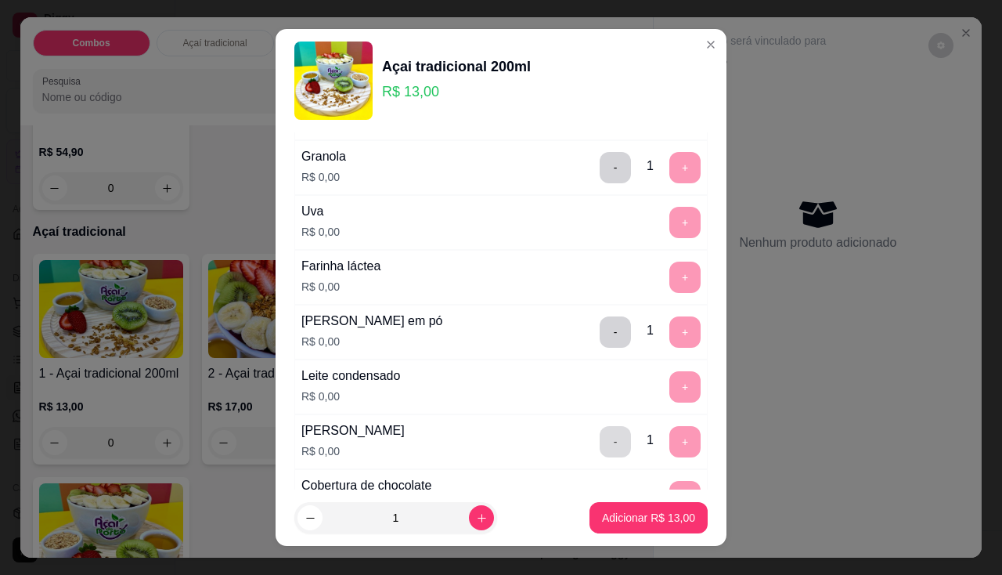
scroll to position [313, 0]
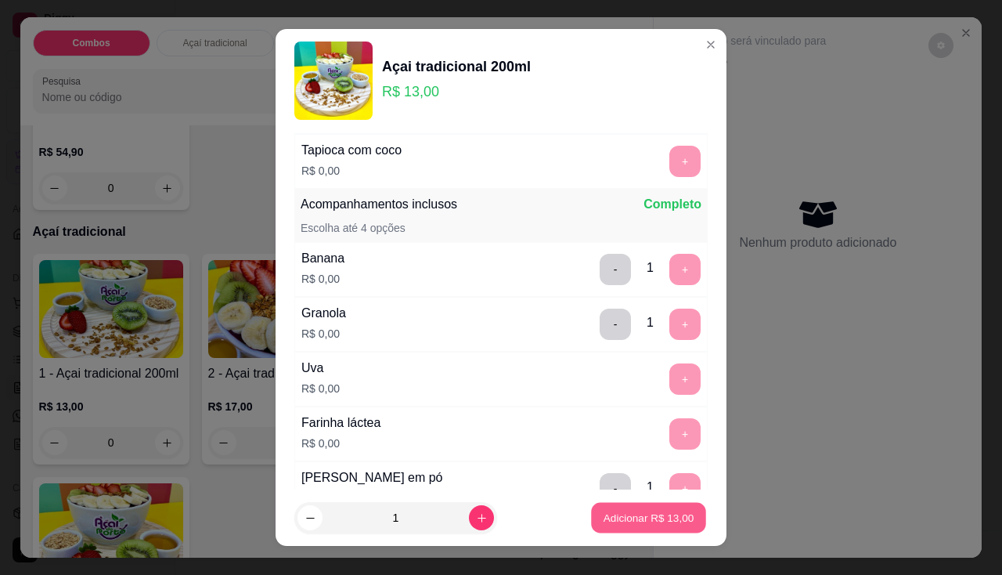
click at [640, 517] on p "Adicionar R$ 13,00" at bounding box center [649, 517] width 91 height 15
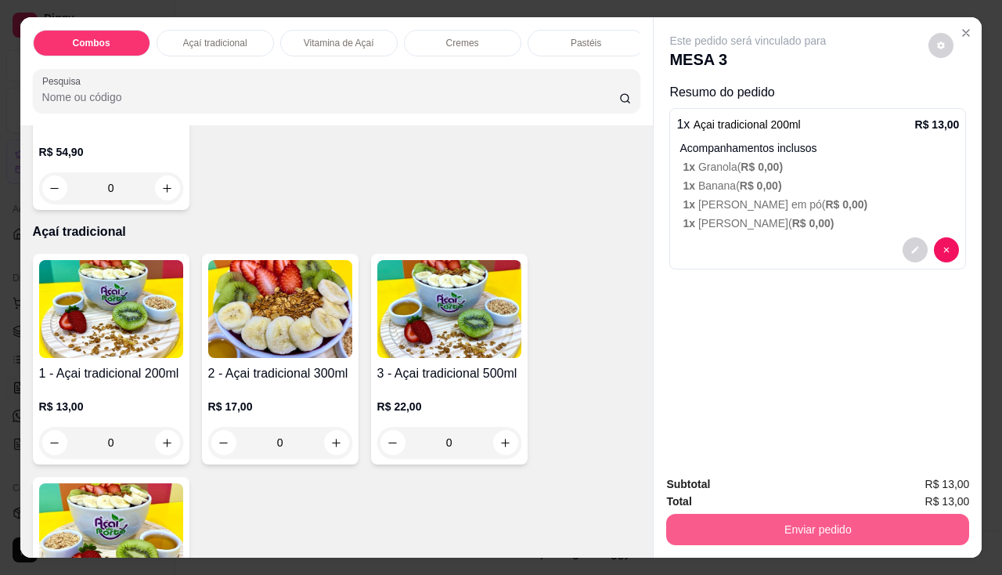
click at [804, 518] on button "Enviar pedido" at bounding box center [817, 529] width 303 height 31
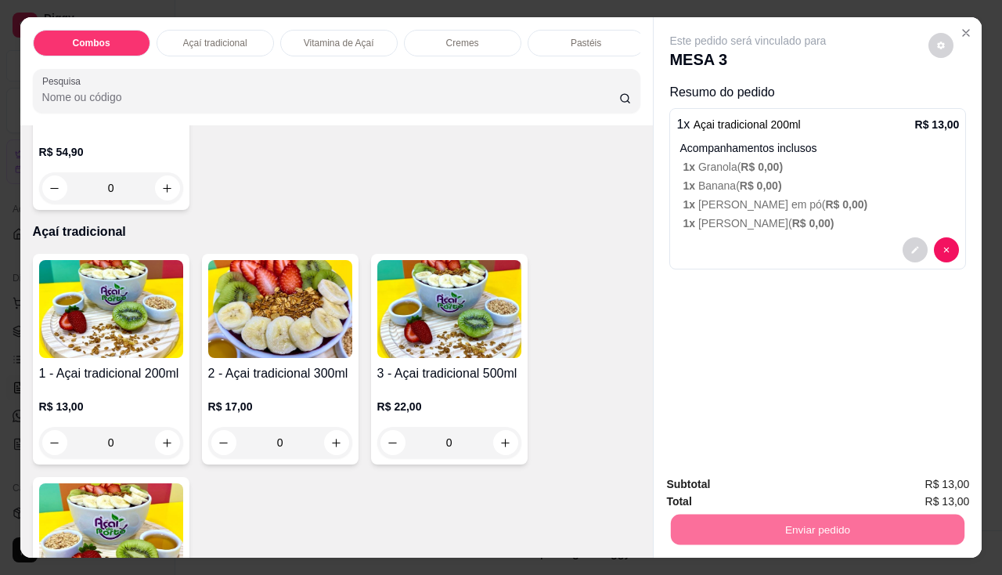
click at [932, 488] on button "Enviar pedido" at bounding box center [929, 484] width 86 height 29
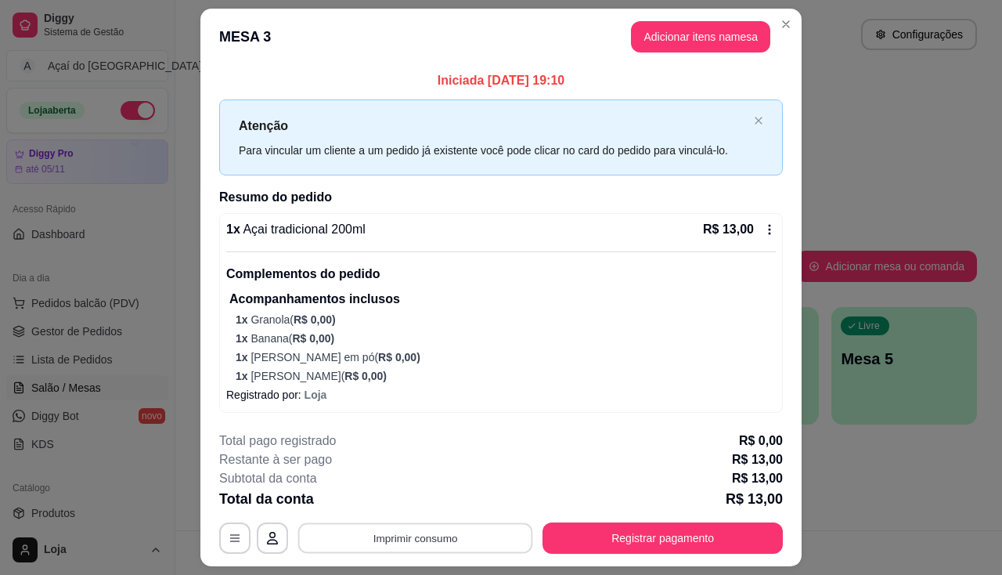
click at [462, 526] on button "Imprimir consumo" at bounding box center [415, 538] width 235 height 31
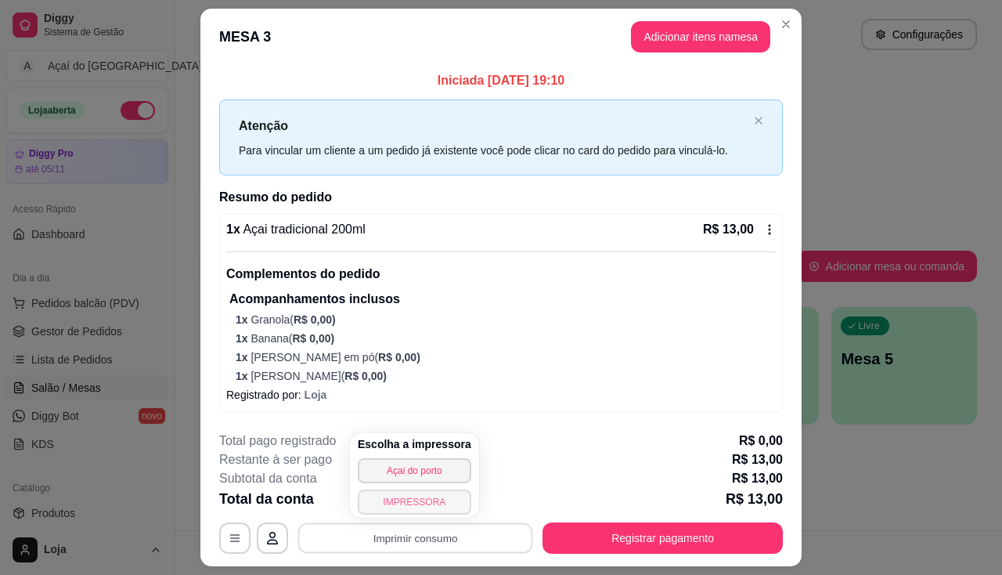
click at [438, 502] on button "IMPRESSORA" at bounding box center [415, 501] width 114 height 25
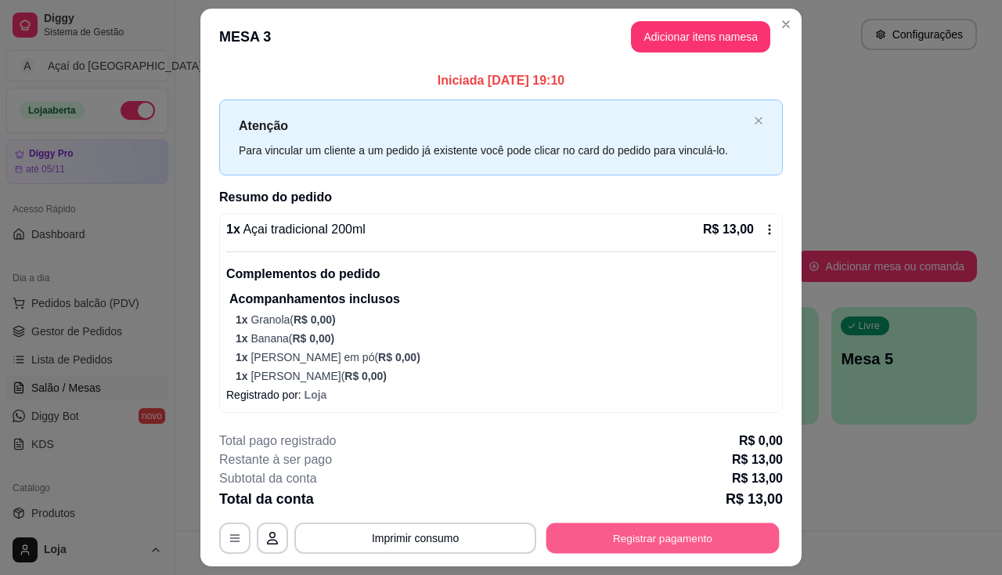
click at [596, 546] on button "Registrar pagamento" at bounding box center [662, 538] width 233 height 31
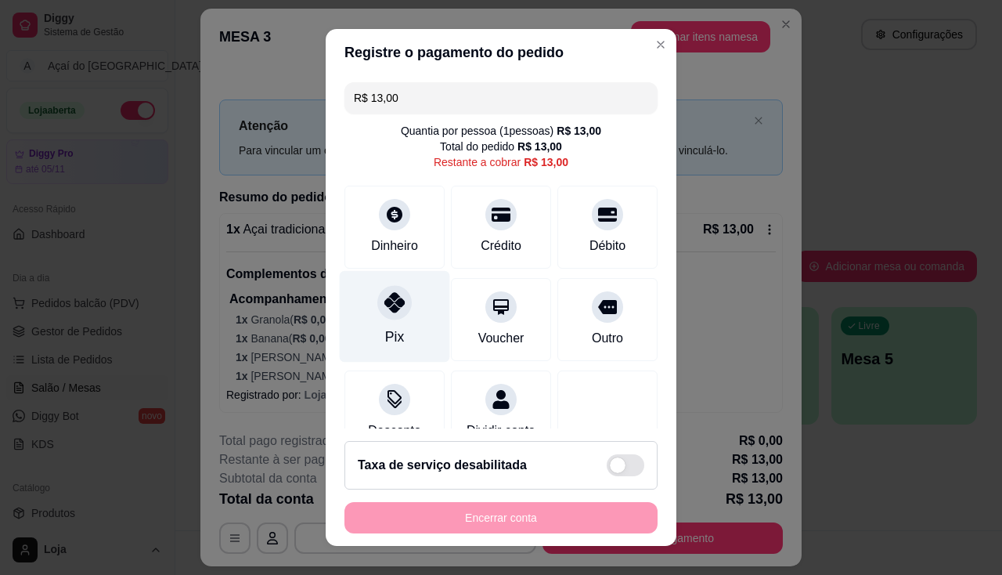
click at [391, 315] on div at bounding box center [394, 302] width 34 height 34
type input "R$ 0,00"
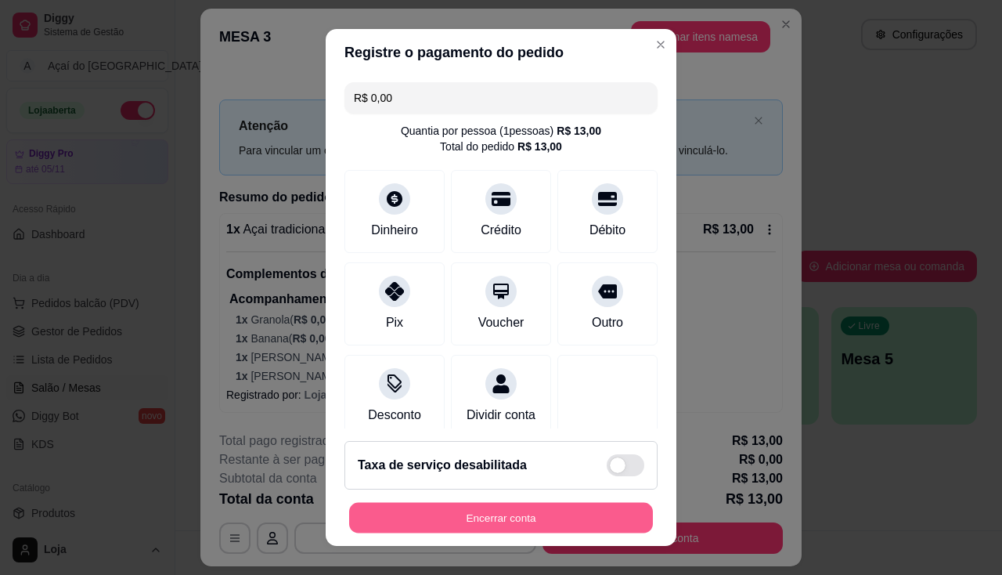
click at [524, 514] on button "Encerrar conta" at bounding box center [501, 518] width 304 height 31
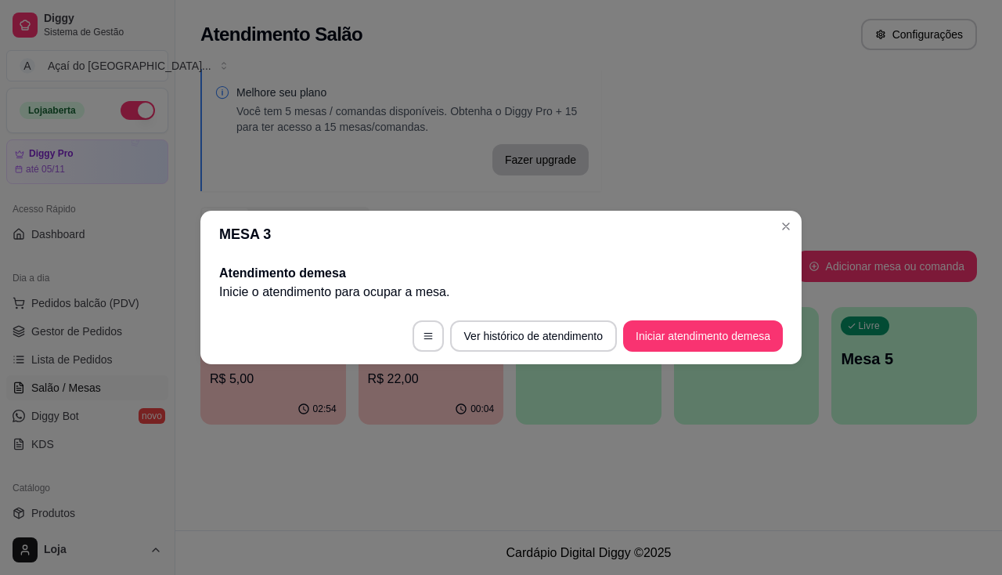
click at [774, 233] on header "MESA 3" at bounding box center [500, 234] width 601 height 47
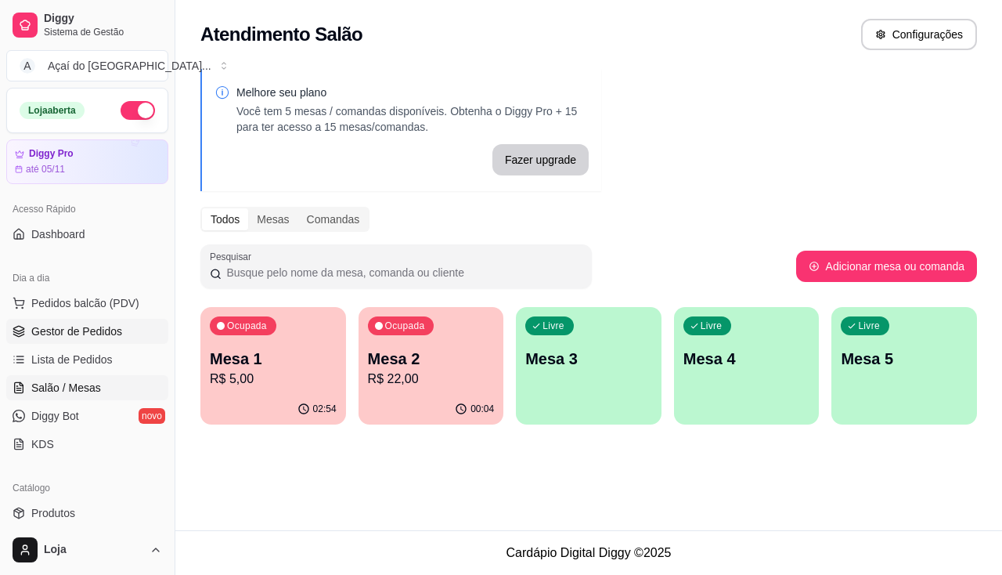
click at [74, 341] on link "Gestor de Pedidos" at bounding box center [87, 331] width 162 height 25
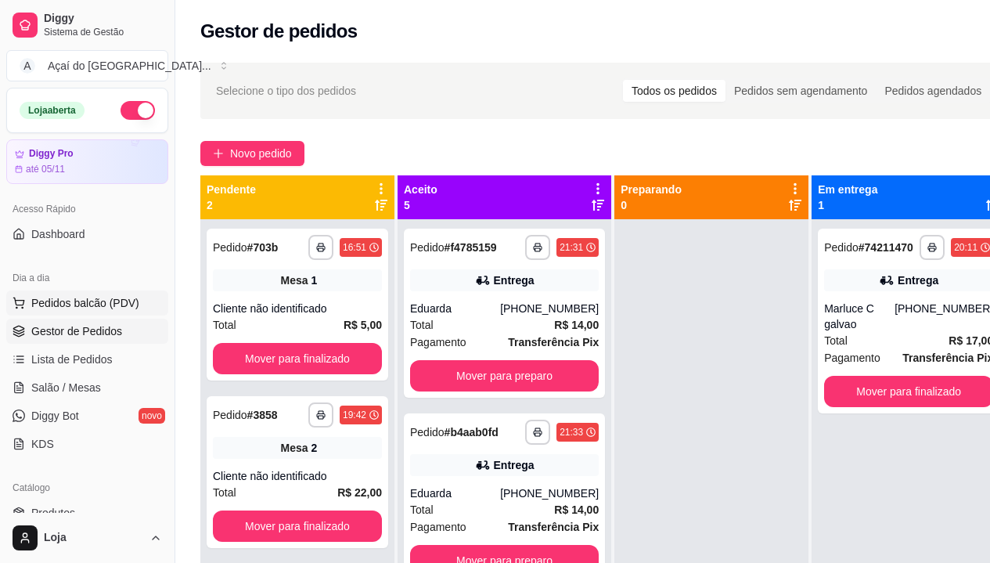
click at [124, 305] on span "Pedidos balcão (PDV)" at bounding box center [85, 303] width 108 height 16
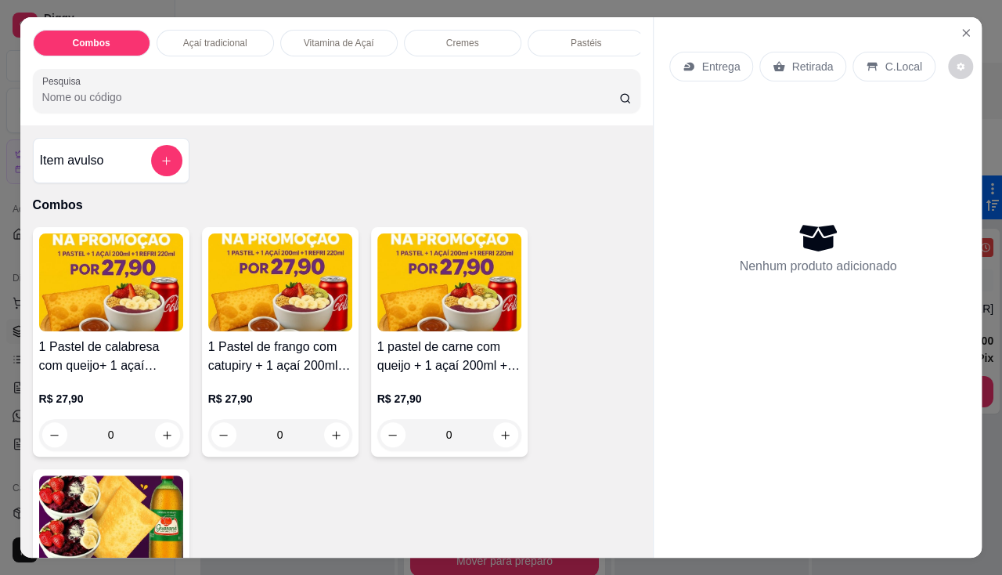
click at [112, 370] on h4 "1 Pastel de calabresa com queijo+ 1 açaí 200ml+ 1 refri lata 220ml" at bounding box center [110, 356] width 144 height 38
click at [971, 27] on button "Close" at bounding box center [965, 32] width 25 height 25
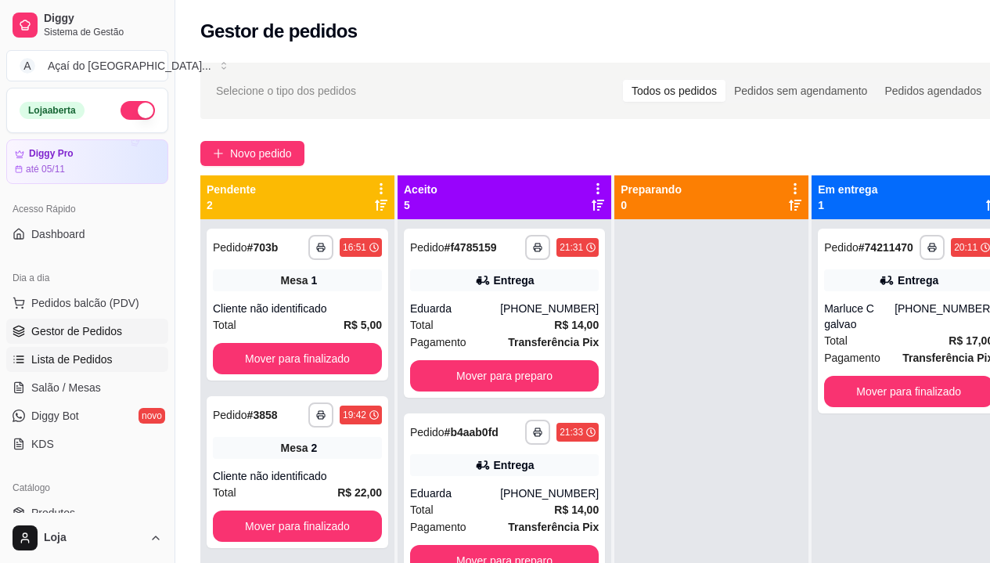
click at [73, 368] on link "Lista de Pedidos" at bounding box center [87, 359] width 162 height 25
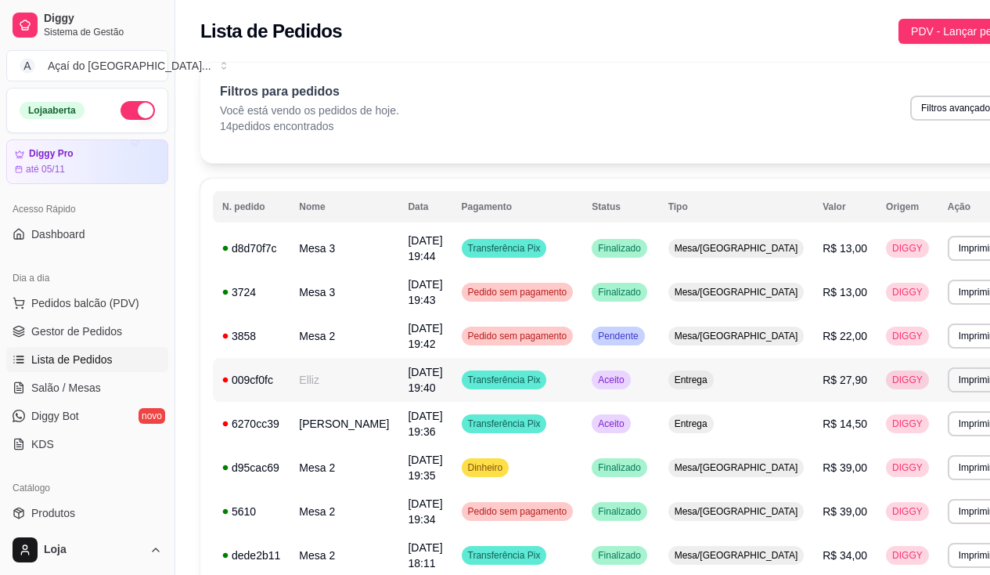
click at [300, 384] on td "Elliz" at bounding box center [344, 380] width 109 height 44
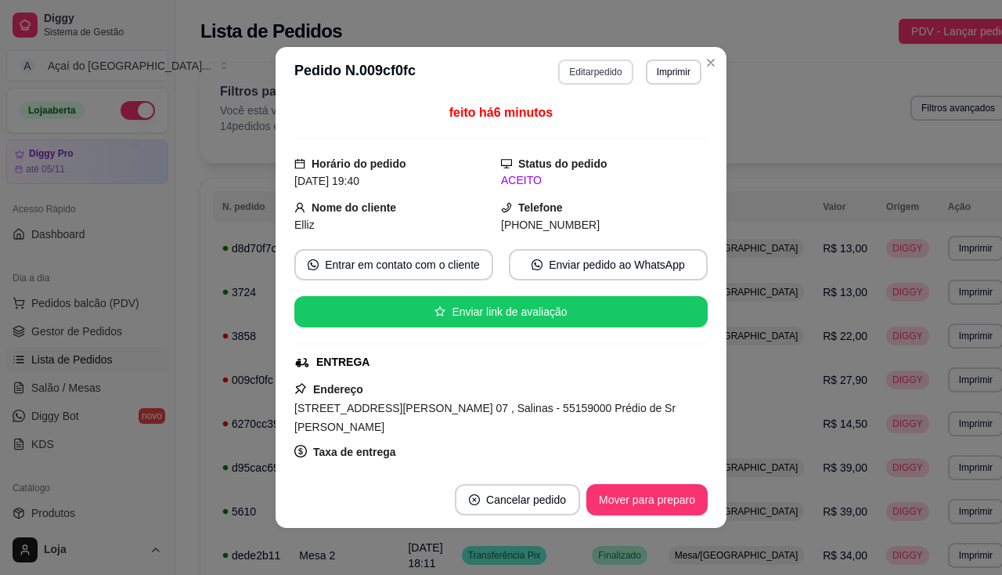
click at [601, 78] on button "Editar pedido" at bounding box center [595, 71] width 74 height 25
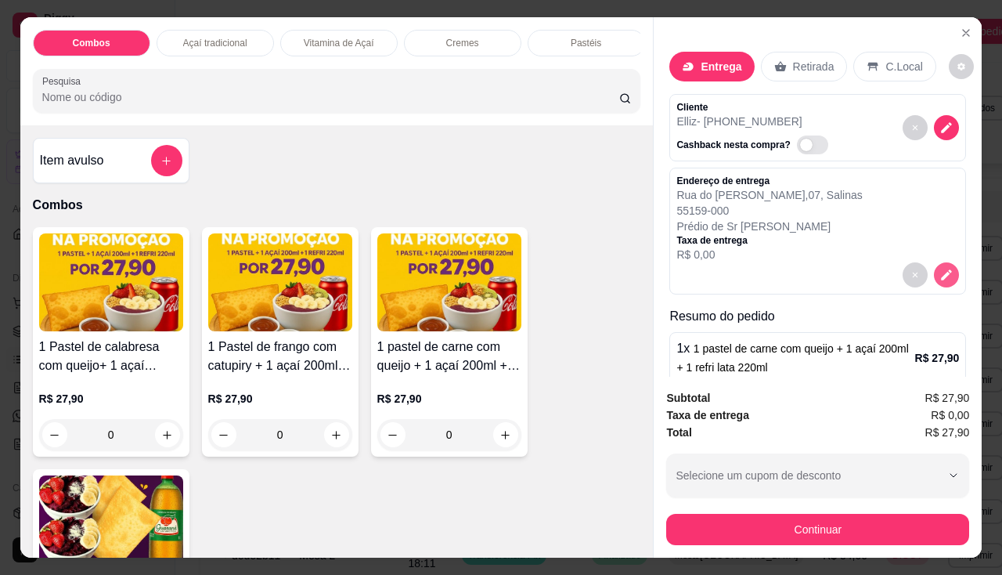
click at [942, 269] on icon "decrease-product-quantity" at bounding box center [947, 274] width 11 height 11
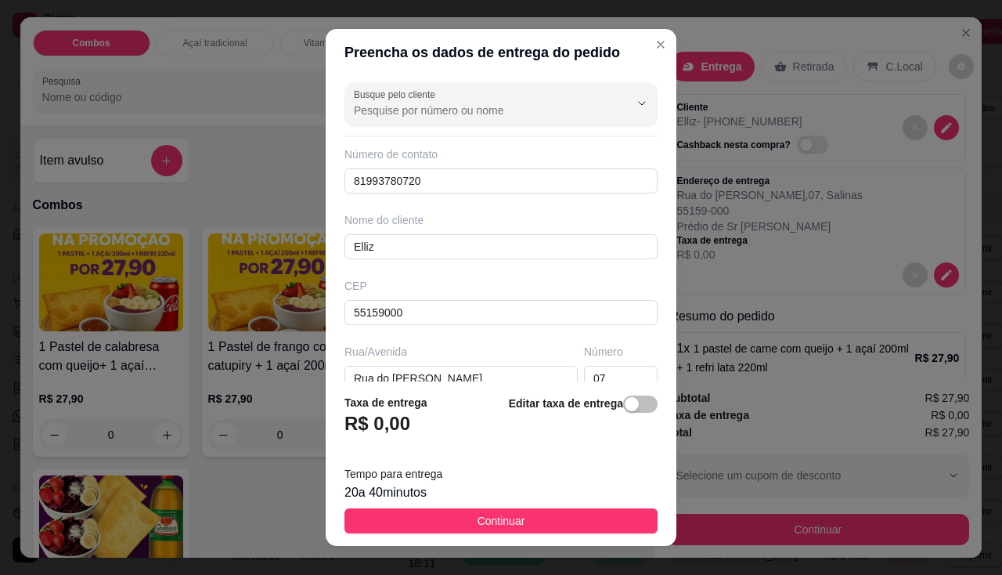
click at [408, 433] on div "R$ 0,00" at bounding box center [385, 428] width 83 height 34
click at [411, 418] on div "R$ 0,00" at bounding box center [385, 428] width 83 height 34
click at [625, 408] on div "button" at bounding box center [632, 404] width 14 height 14
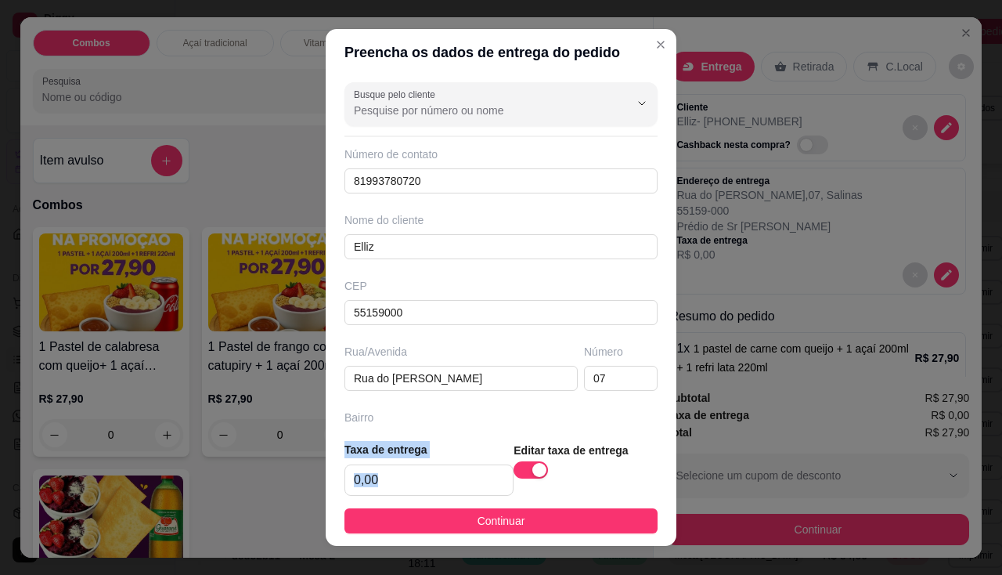
scroll to position [175, 0]
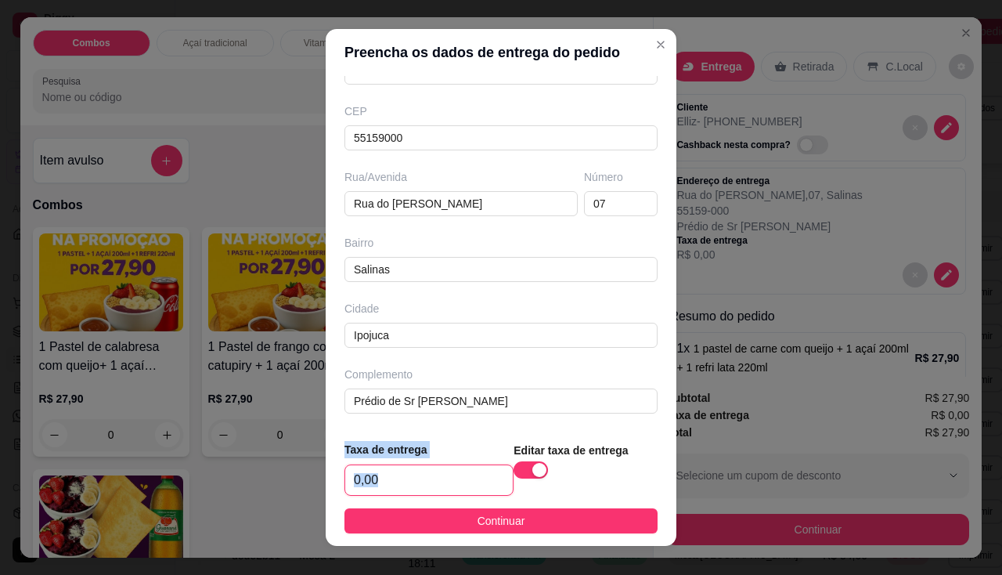
click at [430, 474] on input "0,00" at bounding box center [429, 480] width 168 height 30
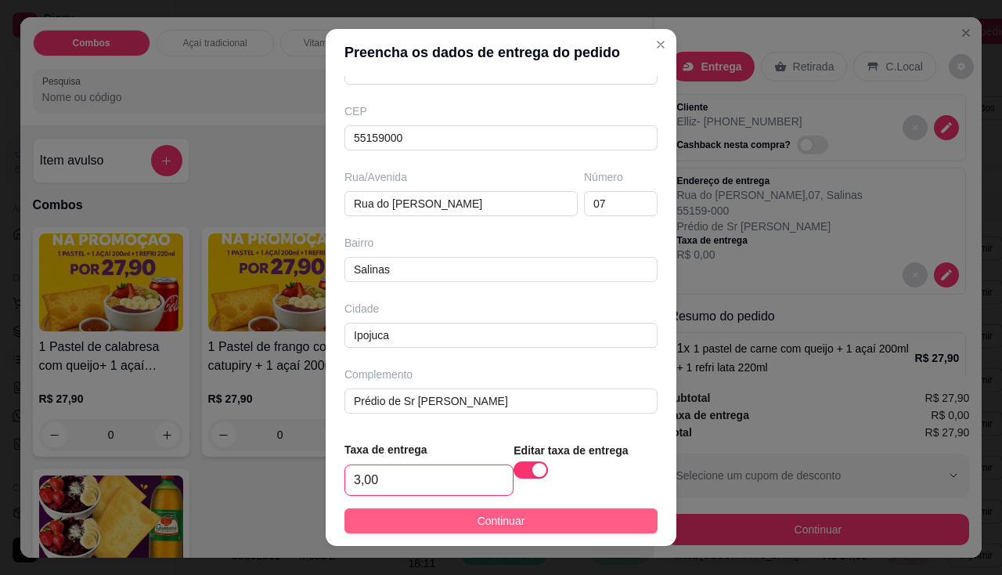
type input "3,00"
click at [445, 519] on button "Continuar" at bounding box center [500, 520] width 313 height 25
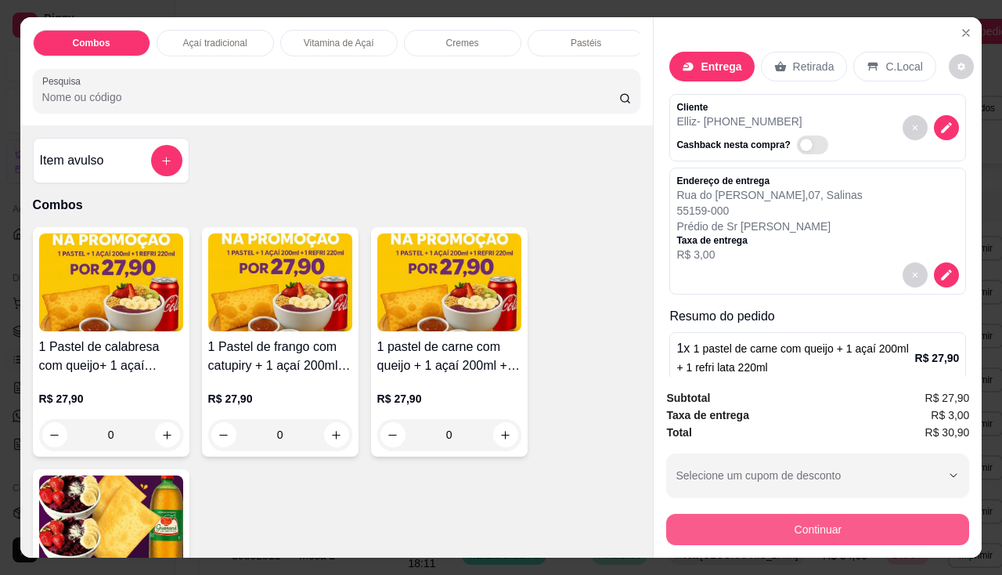
click at [796, 526] on button "Continuar" at bounding box center [817, 529] width 303 height 31
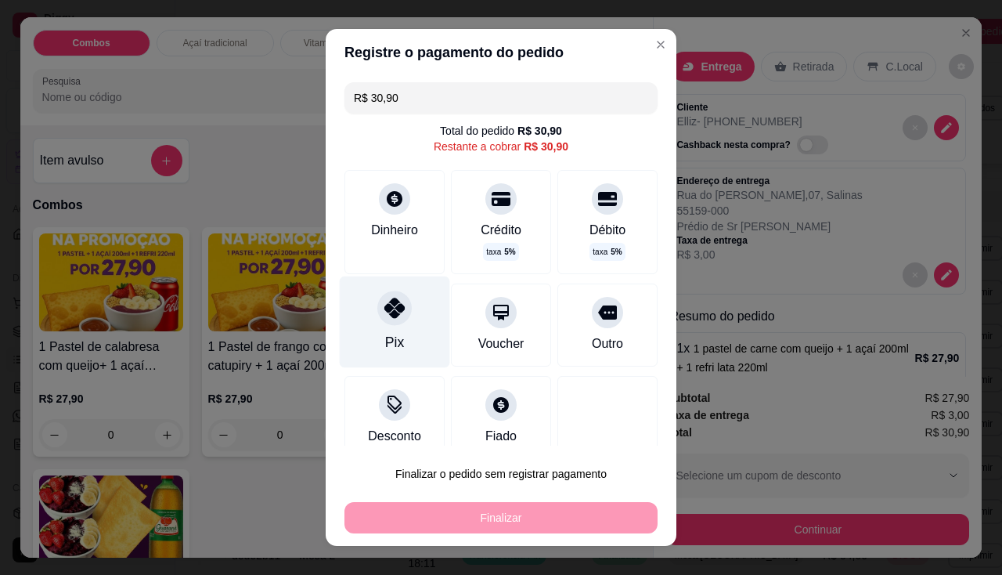
click at [390, 307] on icon at bounding box center [394, 307] width 20 height 20
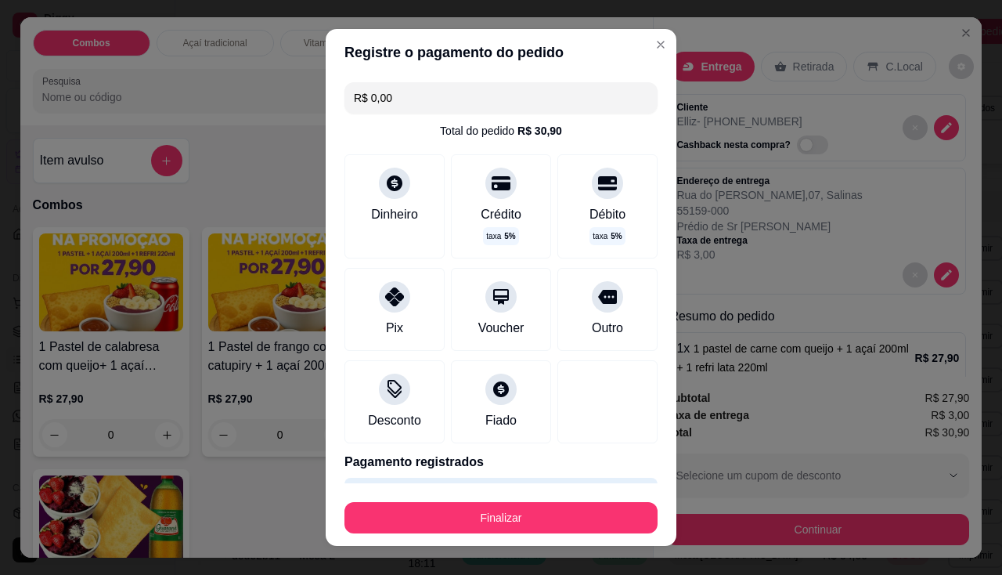
click at [492, 538] on footer "Finalizar" at bounding box center [501, 514] width 351 height 63
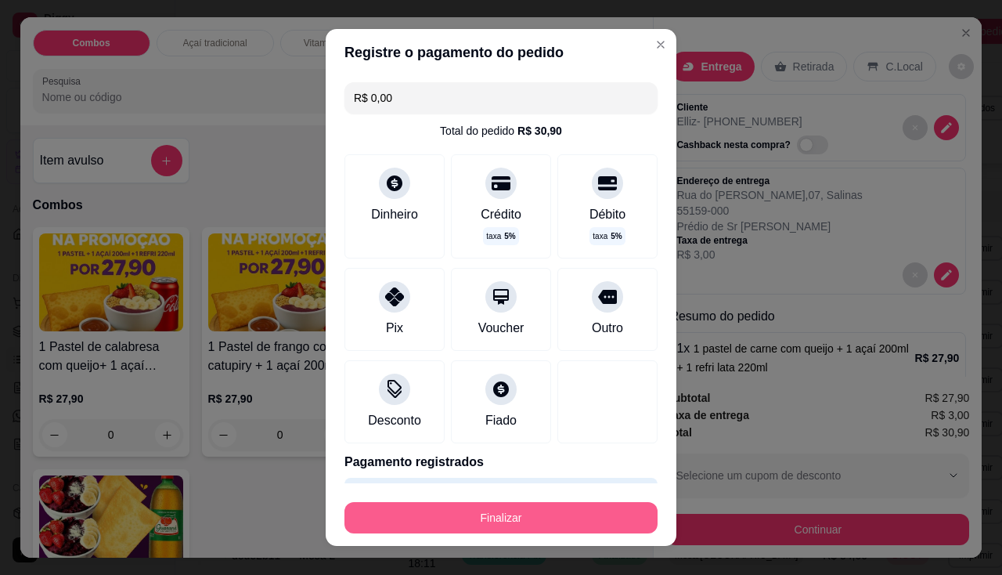
click at [496, 524] on button "Finalizar" at bounding box center [500, 517] width 313 height 31
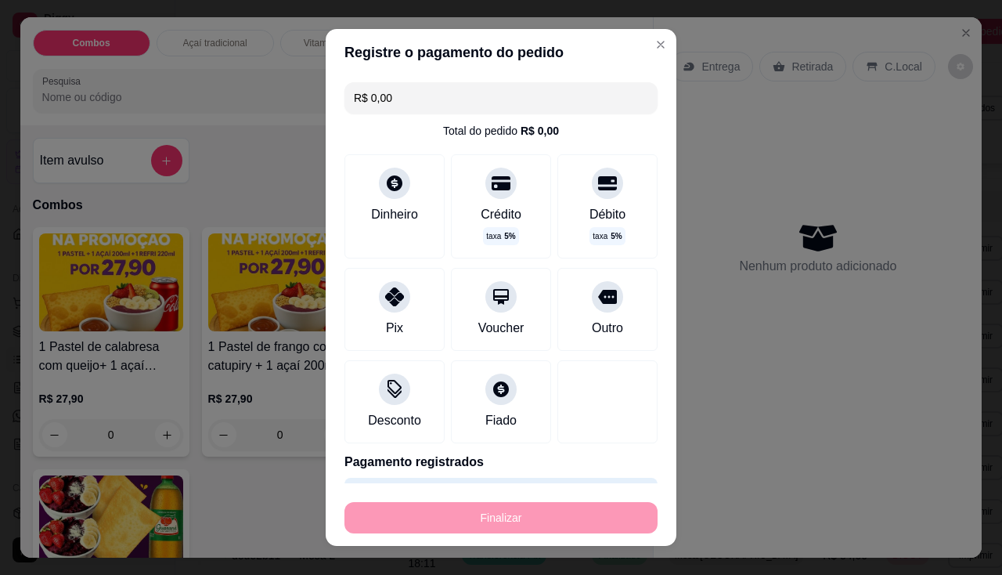
type input "-R$ 30,90"
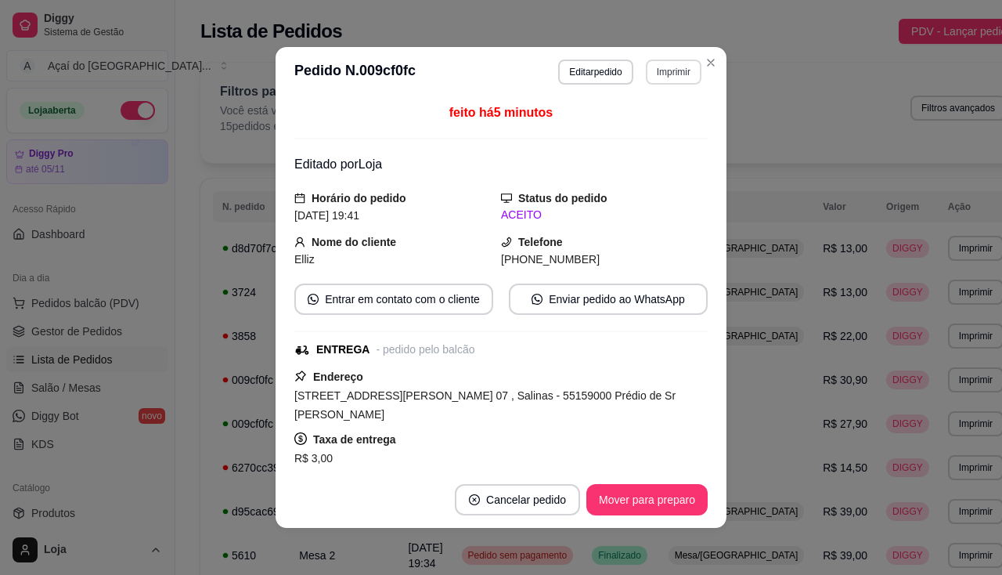
click at [654, 63] on button "Imprimir" at bounding box center [674, 71] width 56 height 25
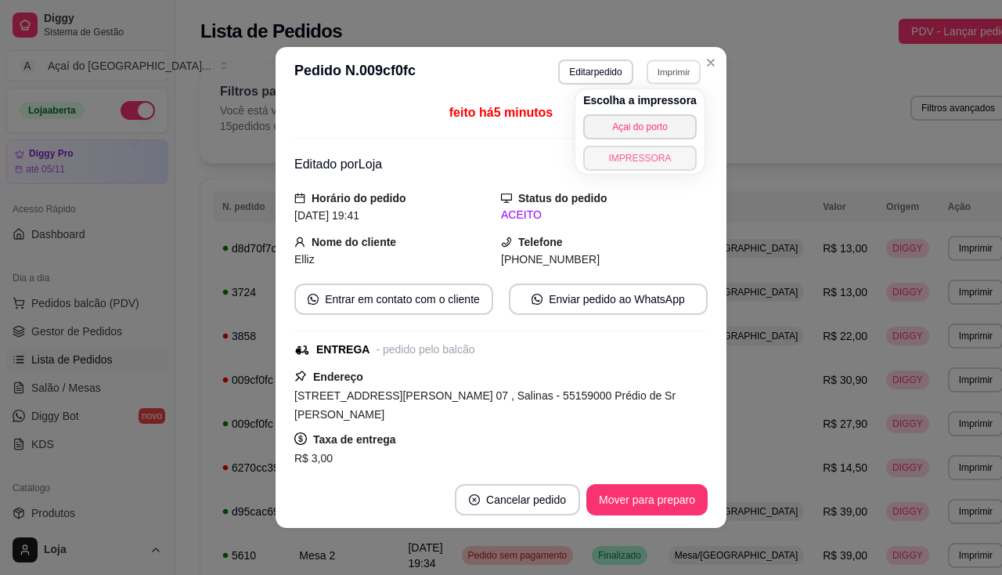
click at [659, 151] on button "IMPRESSORA" at bounding box center [640, 158] width 114 height 25
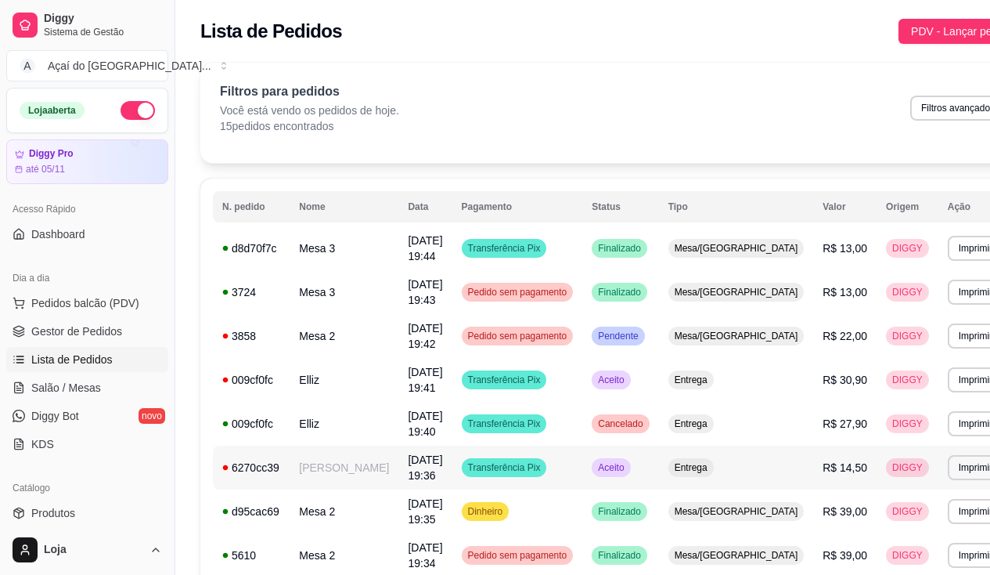
click at [355, 459] on td "[PERSON_NAME]" at bounding box center [344, 467] width 109 height 44
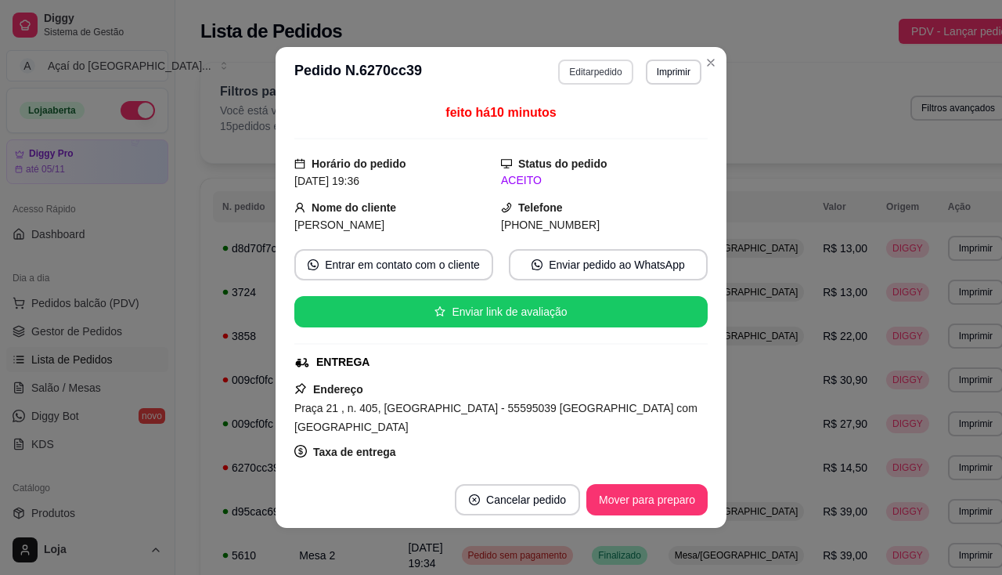
click at [605, 77] on button "Editar pedido" at bounding box center [595, 71] width 74 height 25
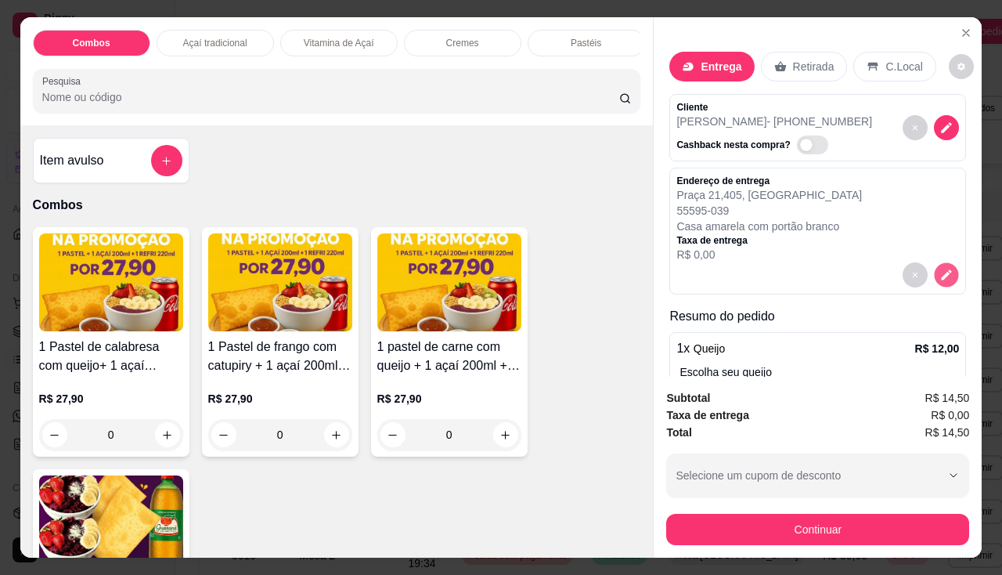
click at [940, 269] on icon "decrease-product-quantity" at bounding box center [946, 274] width 13 height 13
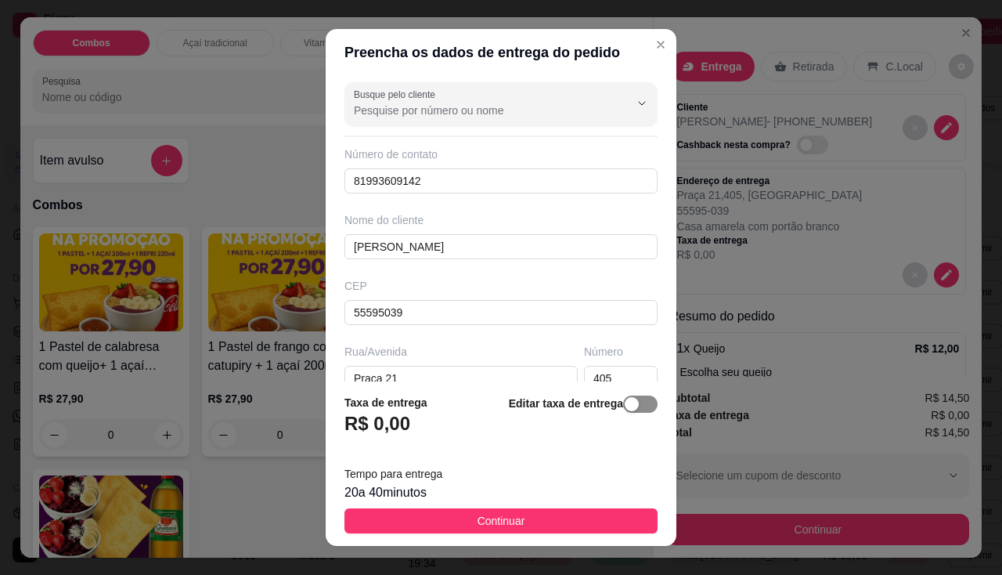
click at [627, 398] on span "button" at bounding box center [640, 403] width 34 height 17
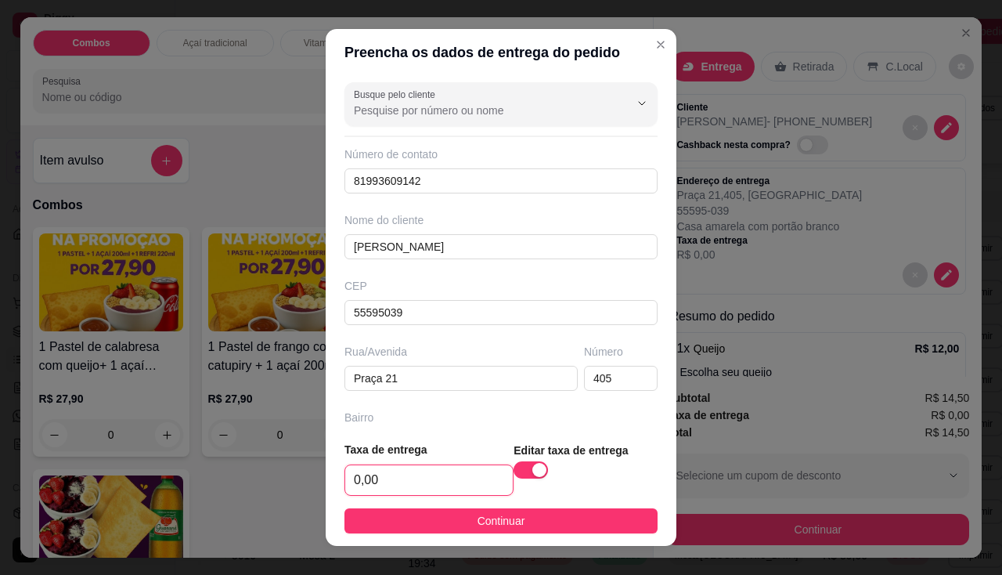
click at [424, 485] on input "0,00" at bounding box center [429, 480] width 168 height 30
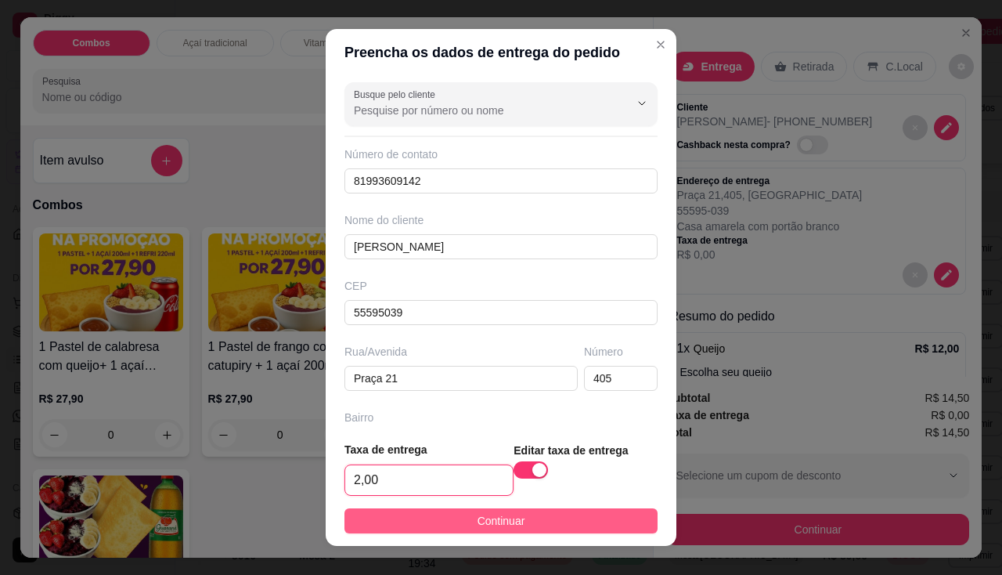
type input "2,00"
click at [445, 511] on button "Continuar" at bounding box center [500, 520] width 313 height 25
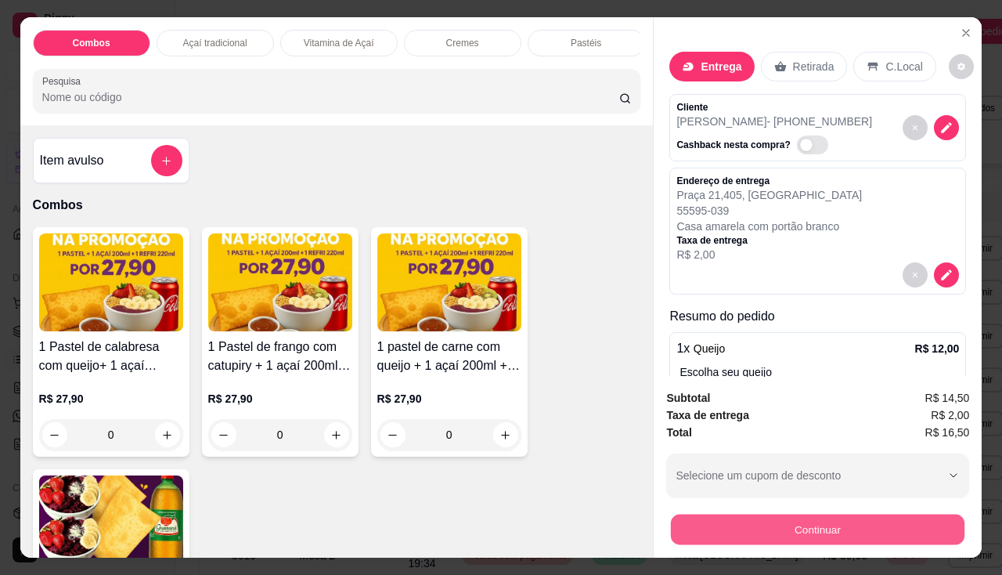
click at [719, 528] on button "Continuar" at bounding box center [818, 529] width 294 height 31
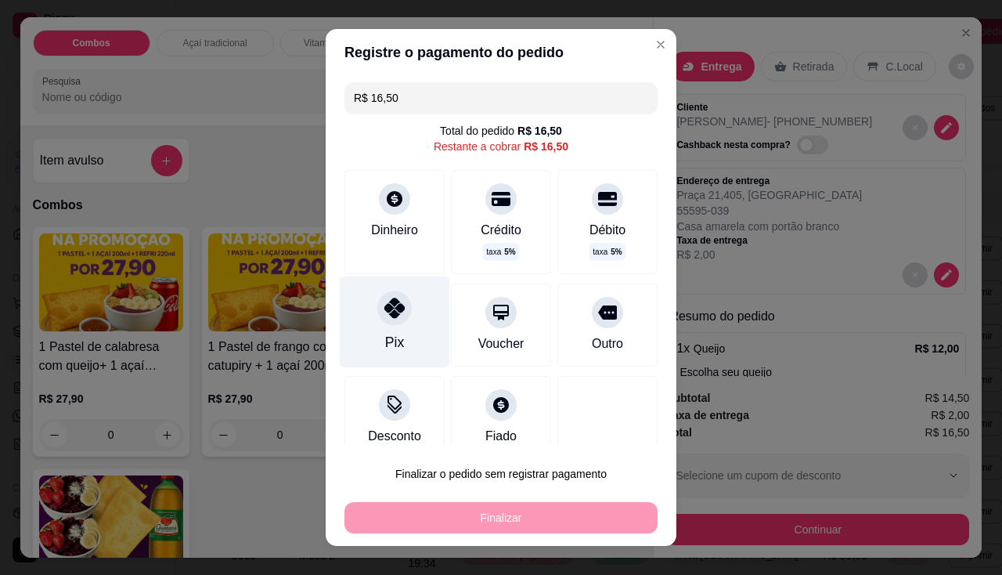
click at [394, 306] on icon at bounding box center [394, 307] width 20 height 20
type input "R$ 0,00"
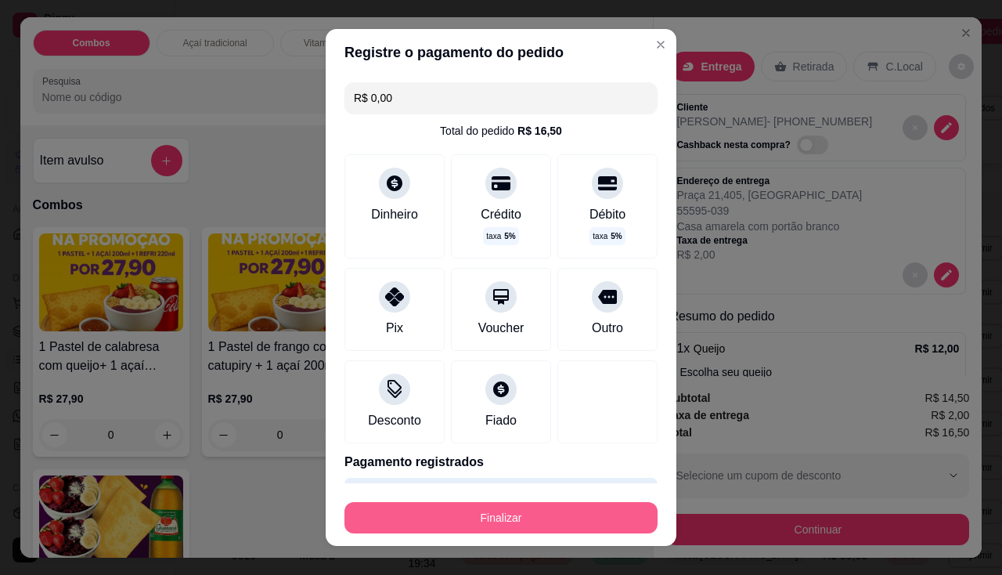
click at [479, 510] on button "Finalizar" at bounding box center [500, 517] width 313 height 31
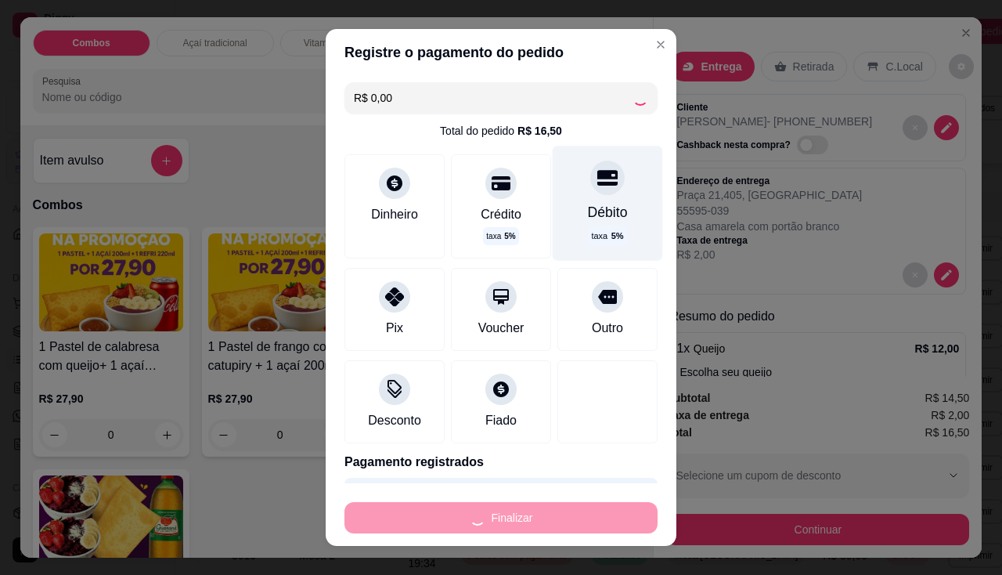
type input "0"
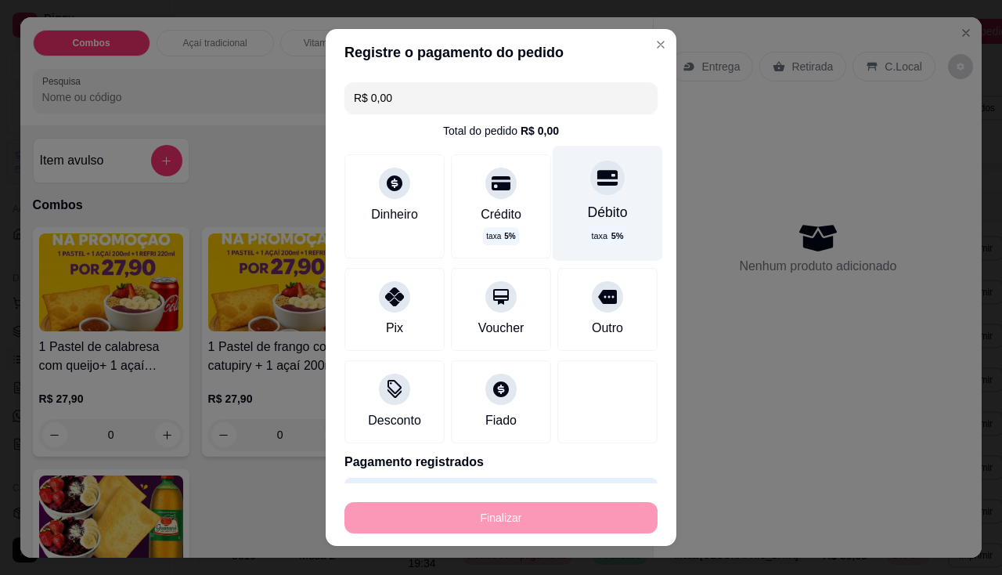
type input "-R$ 16,50"
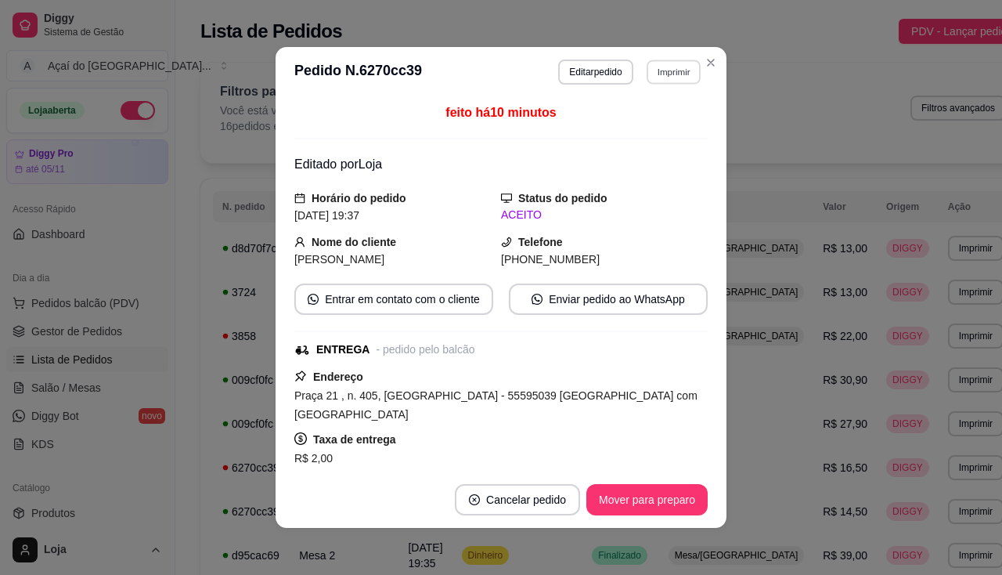
click at [672, 69] on button "Imprimir" at bounding box center [674, 71] width 54 height 24
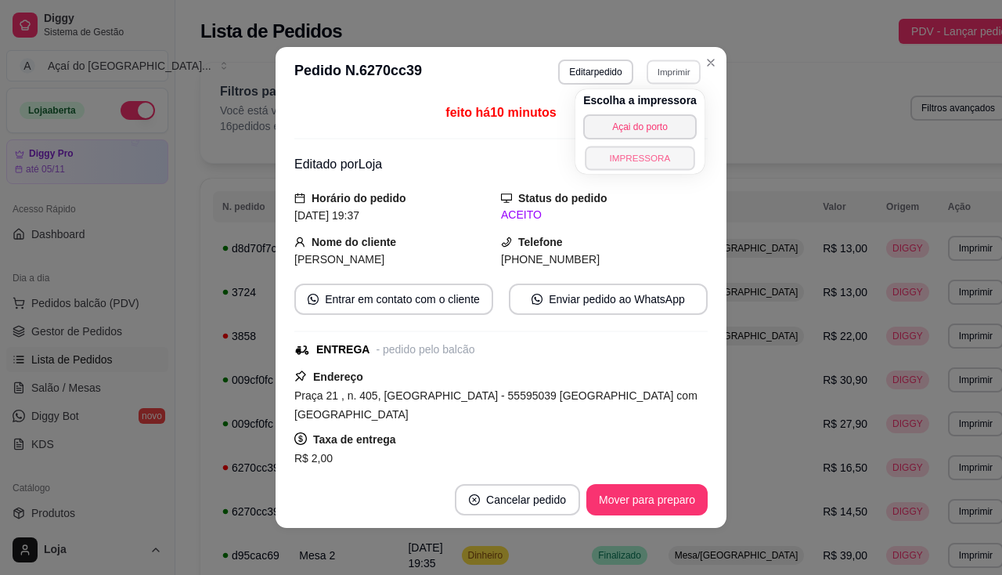
click at [632, 164] on button "IMPRESSORA" at bounding box center [640, 158] width 110 height 24
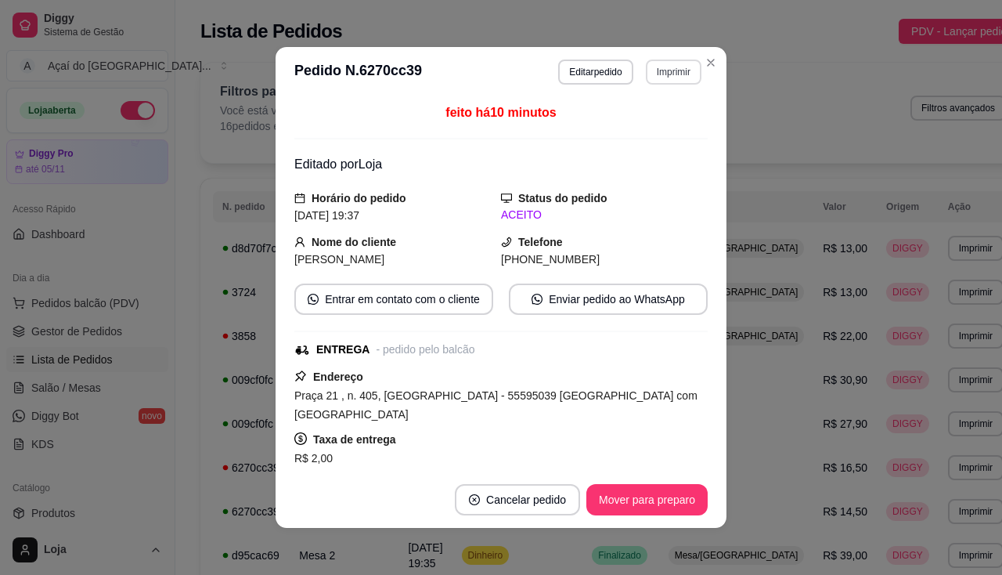
click at [654, 73] on button "Imprimir" at bounding box center [674, 71] width 56 height 25
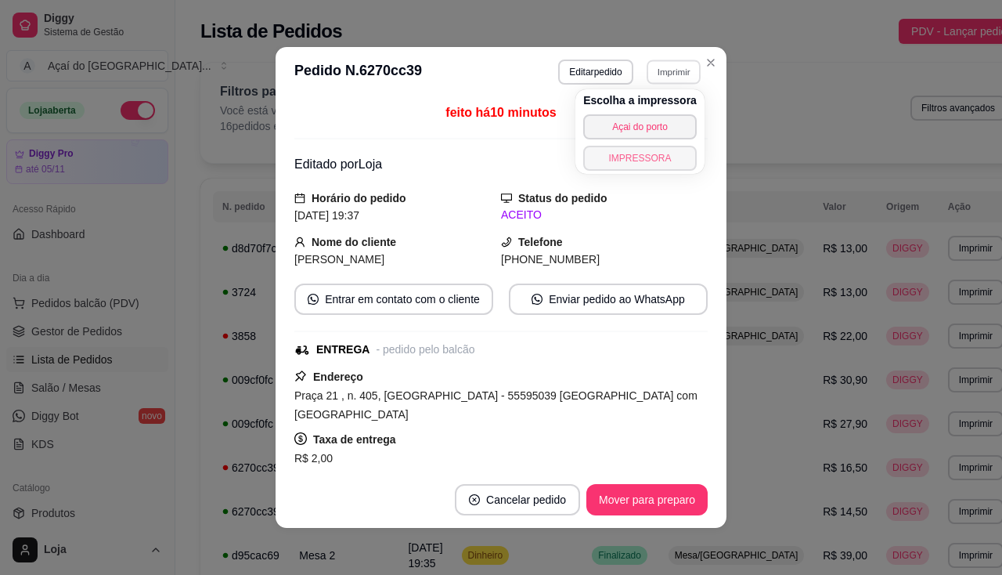
click at [651, 154] on button "IMPRESSORA" at bounding box center [640, 158] width 114 height 25
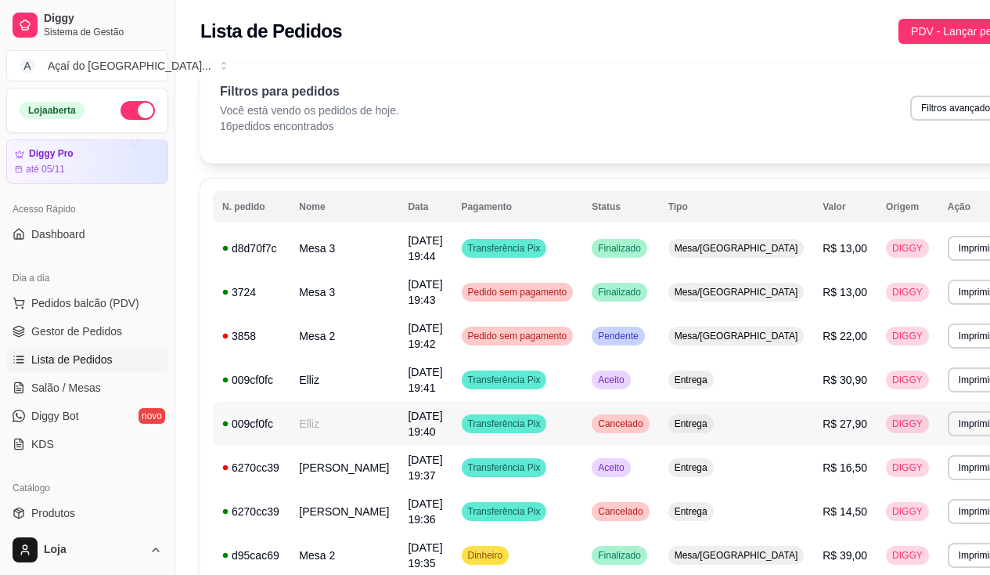
click at [325, 413] on td "Elliz" at bounding box center [344, 424] width 109 height 44
click at [398, 381] on td "[DATE] 19:41" at bounding box center [424, 380] width 53 height 44
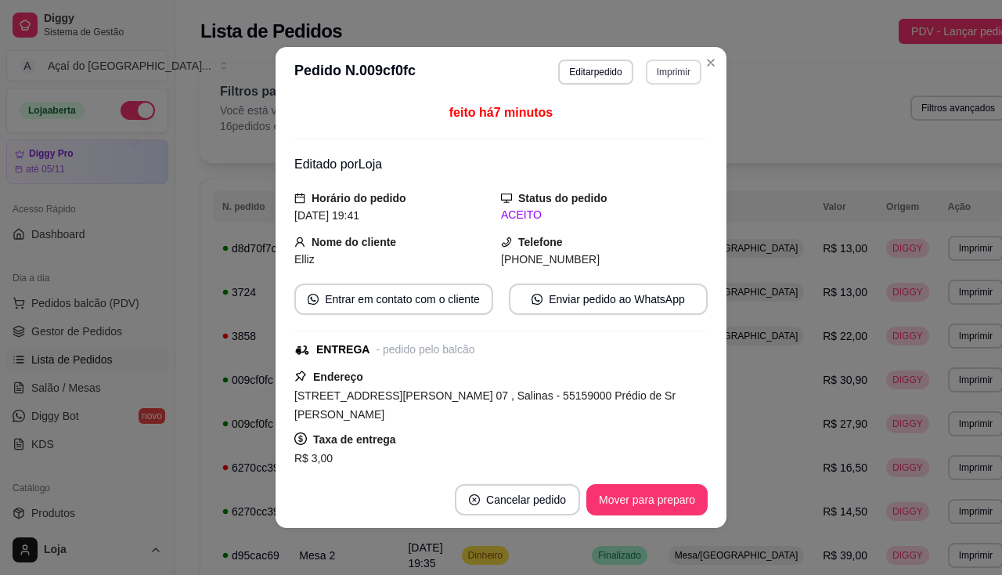
click at [661, 80] on button "Imprimir" at bounding box center [674, 71] width 56 height 25
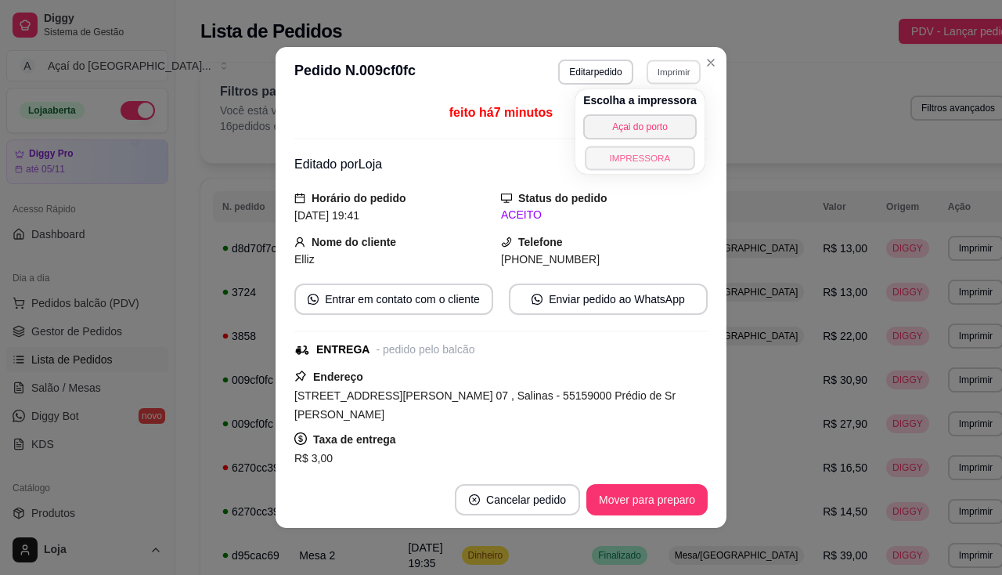
click at [631, 161] on button "IMPRESSORA" at bounding box center [640, 158] width 110 height 24
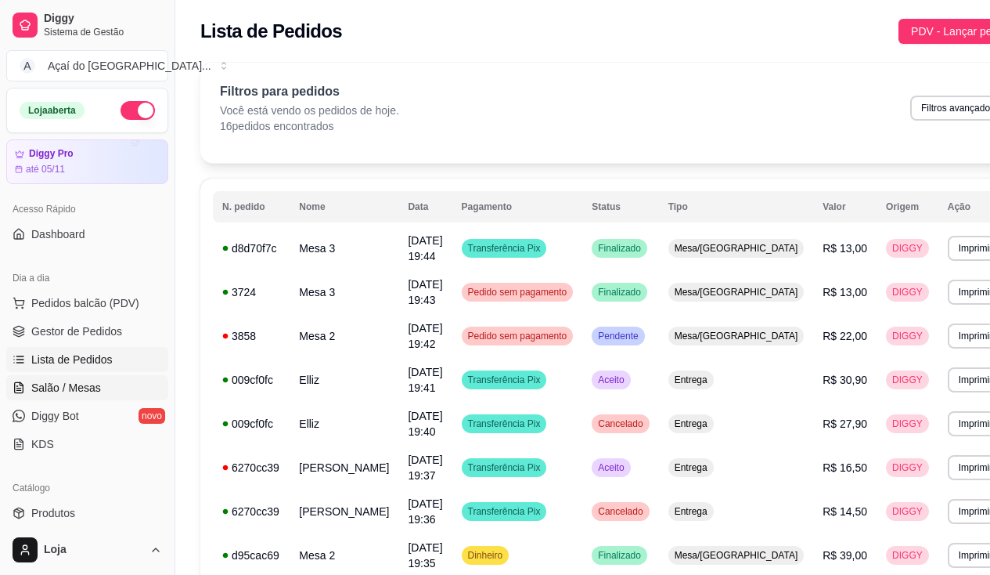
click at [95, 381] on span "Salão / Mesas" at bounding box center [66, 388] width 70 height 16
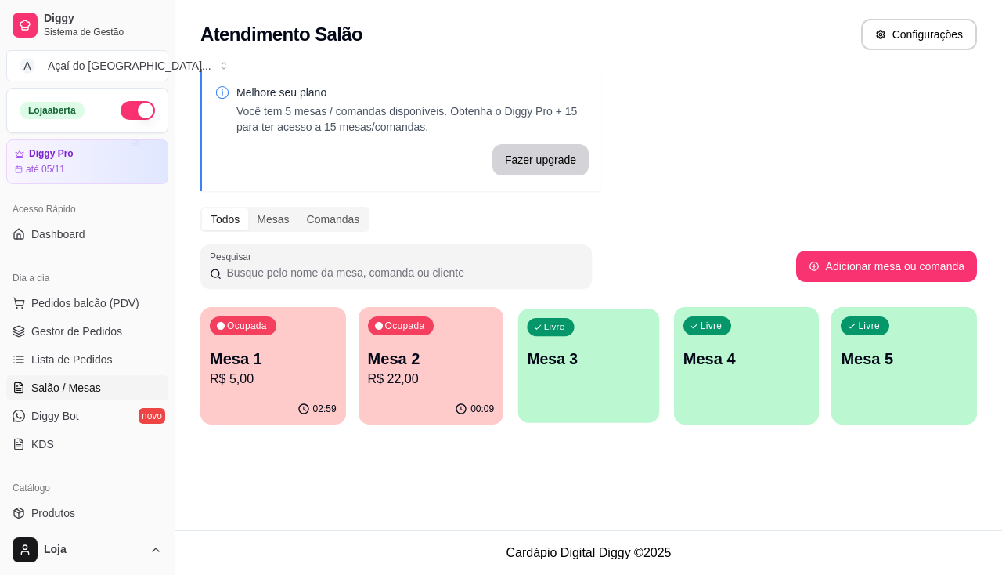
click at [575, 355] on p "Mesa 3" at bounding box center [589, 358] width 123 height 21
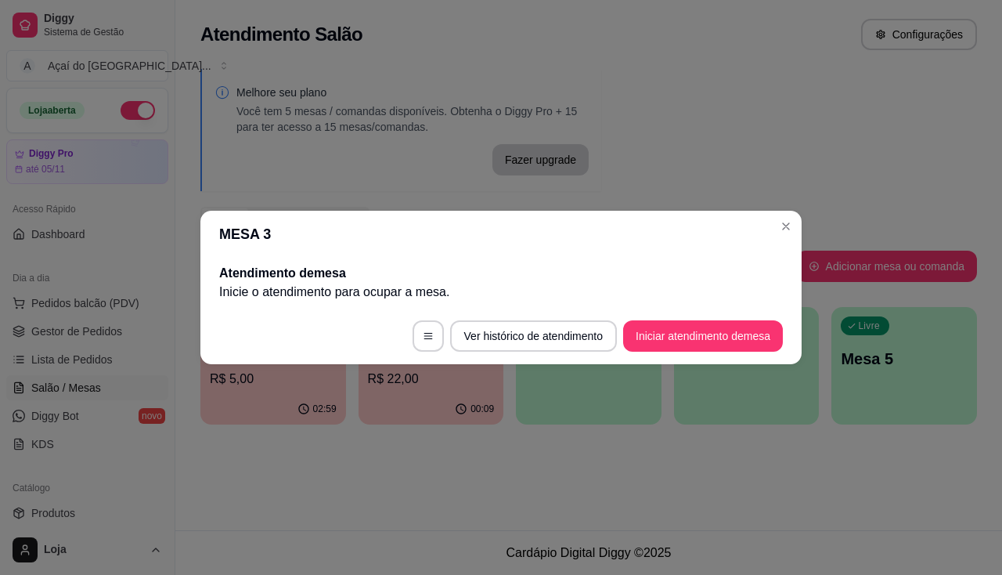
drag, startPoint x: 717, startPoint y: 353, endPoint x: 722, endPoint y: 336, distance: 17.9
click at [719, 350] on footer "Ver histórico de atendimento Iniciar atendimento de mesa" at bounding box center [500, 336] width 601 height 56
click at [721, 336] on button "Iniciar atendimento de mesa" at bounding box center [703, 335] width 160 height 31
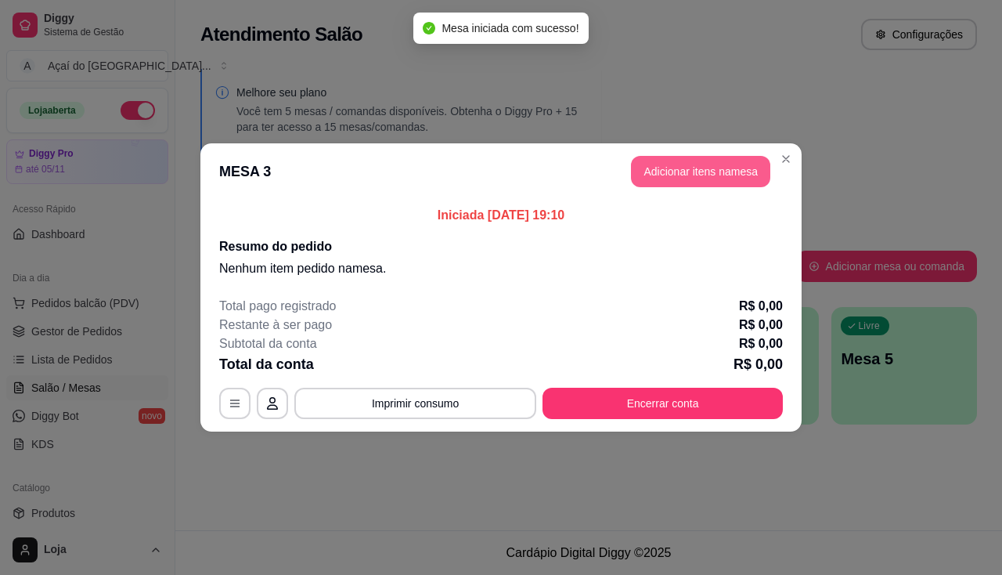
click at [697, 164] on button "Adicionar itens na mesa" at bounding box center [700, 171] width 139 height 31
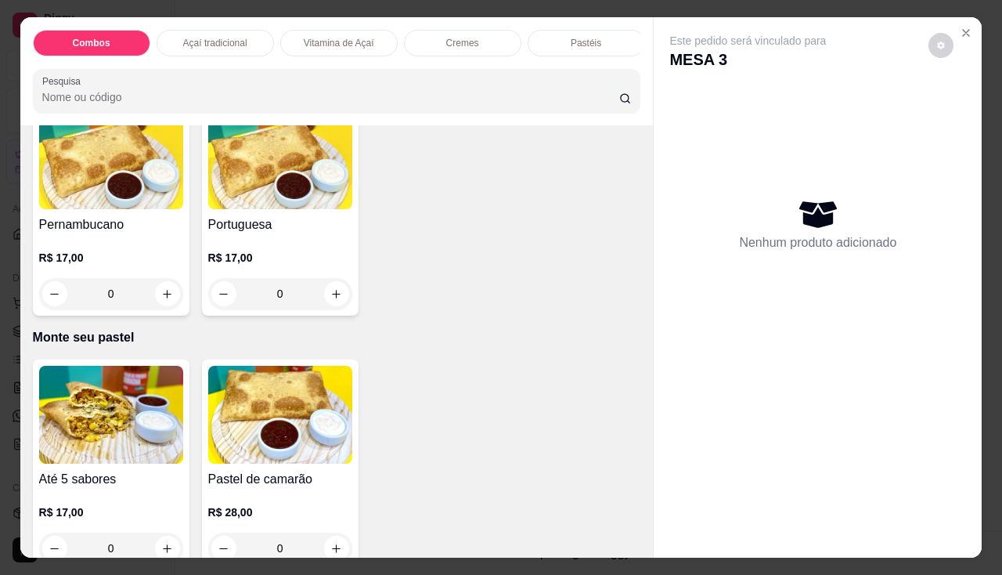
scroll to position [3209, 0]
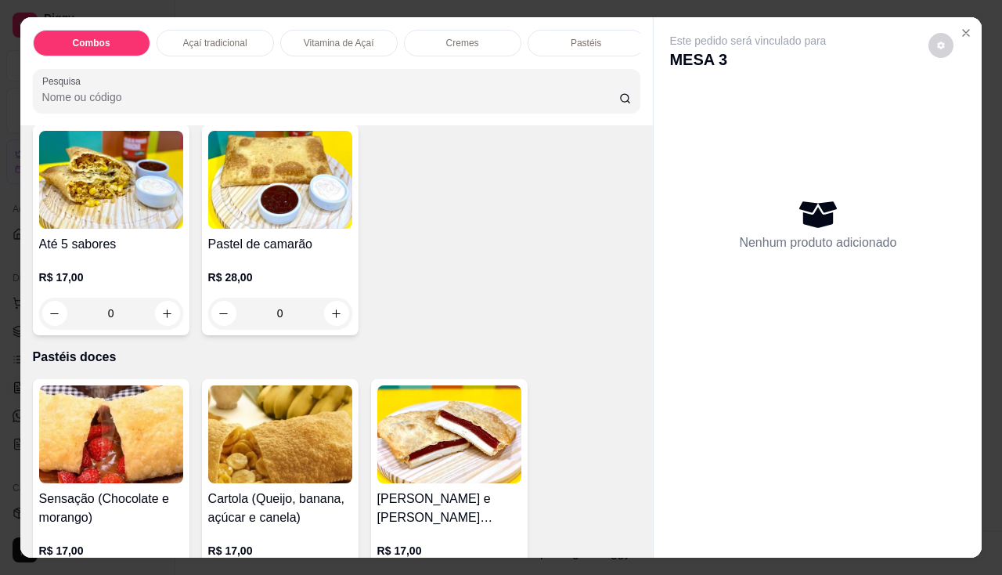
click at [79, 237] on div "Até 5 sabores R$ 17,00 0" at bounding box center [111, 229] width 157 height 211
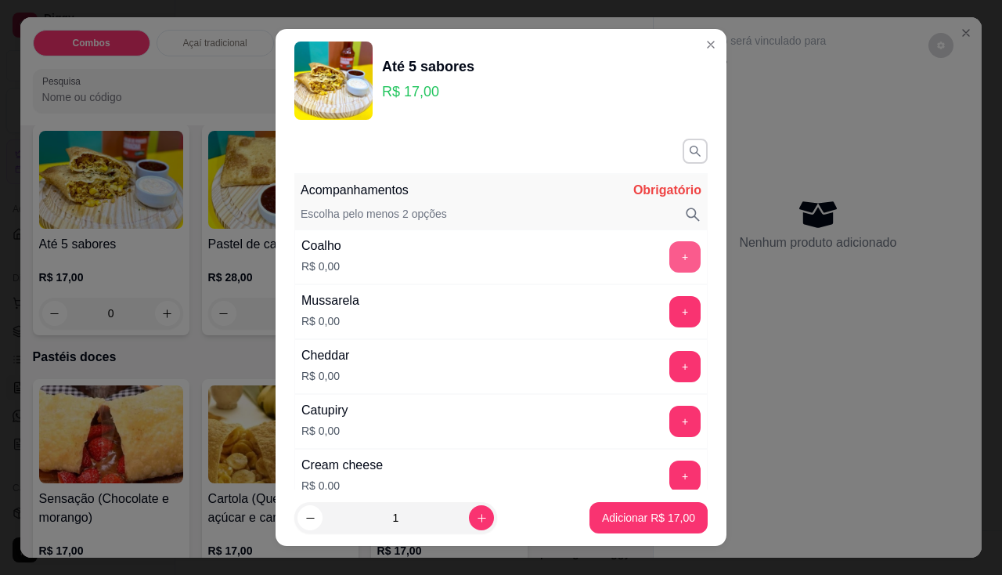
click at [669, 244] on button "+" at bounding box center [684, 256] width 31 height 31
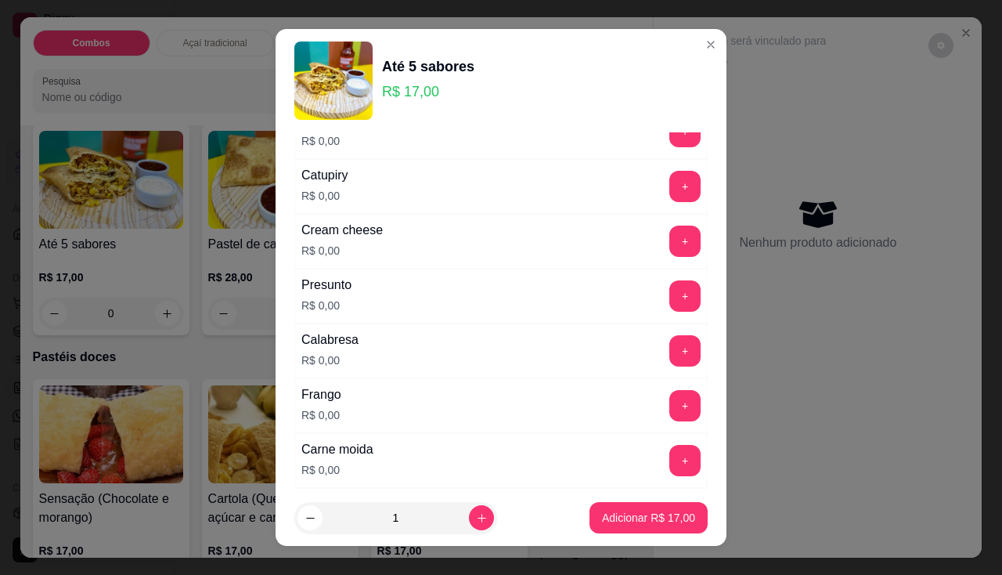
scroll to position [313, 0]
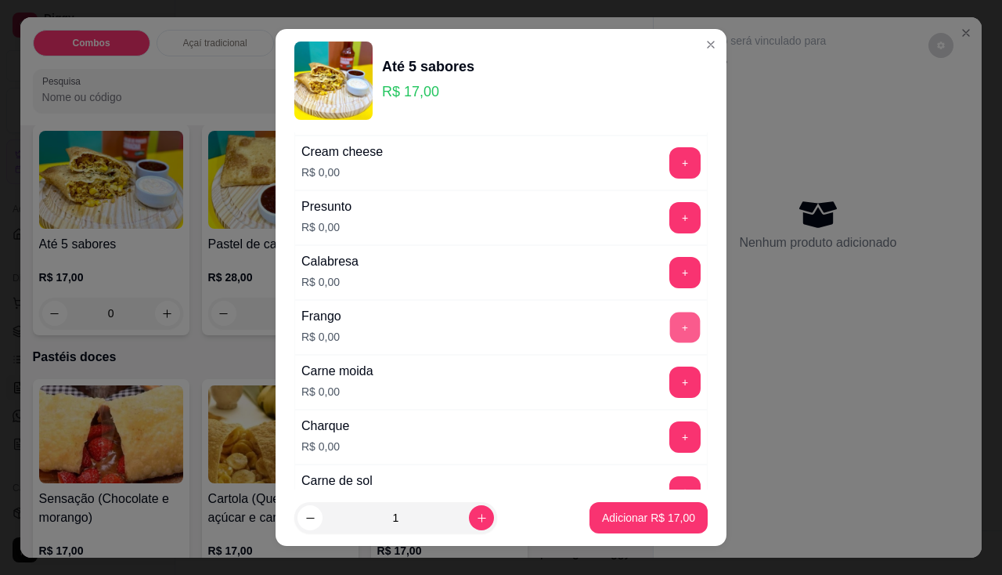
click at [670, 338] on button "+" at bounding box center [685, 327] width 31 height 31
click at [670, 155] on button "+" at bounding box center [685, 162] width 31 height 31
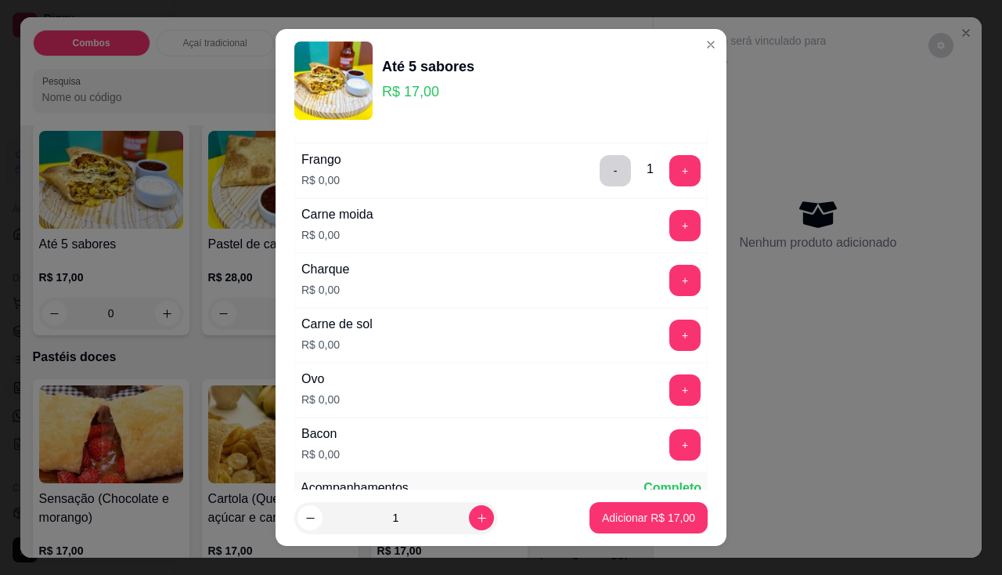
scroll to position [548, 0]
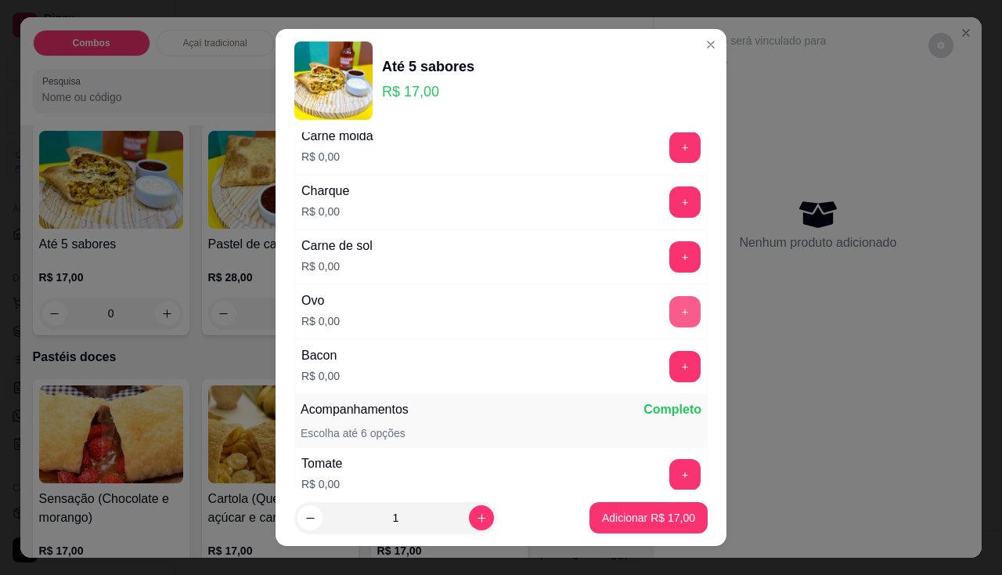
click at [669, 315] on button "+" at bounding box center [684, 311] width 31 height 31
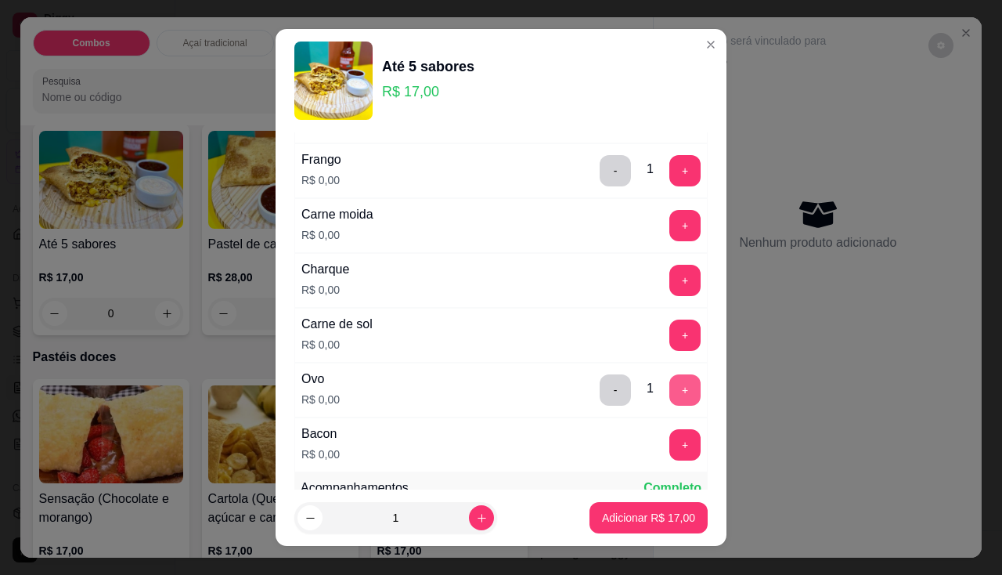
scroll to position [391, 0]
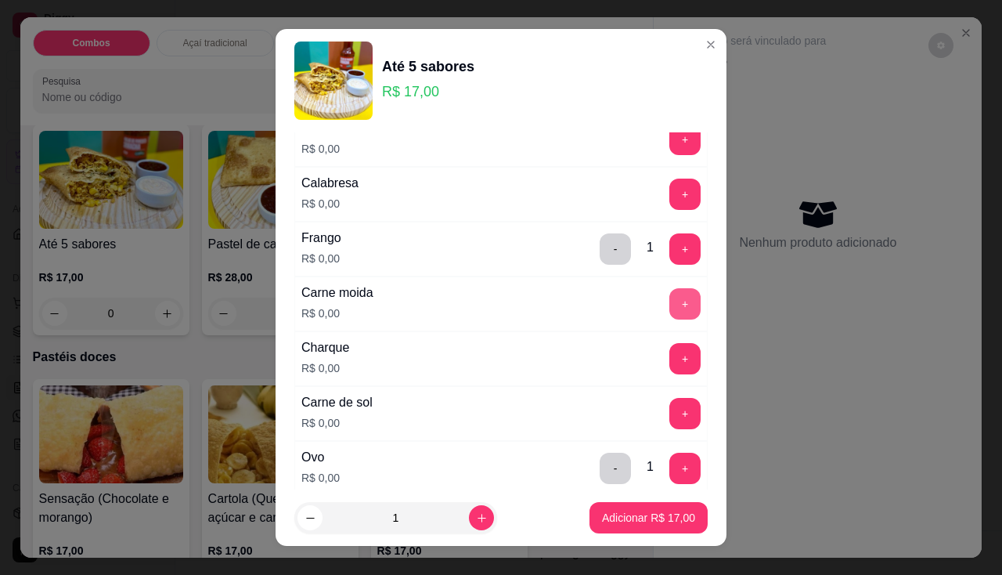
click at [669, 308] on button "+" at bounding box center [684, 303] width 31 height 31
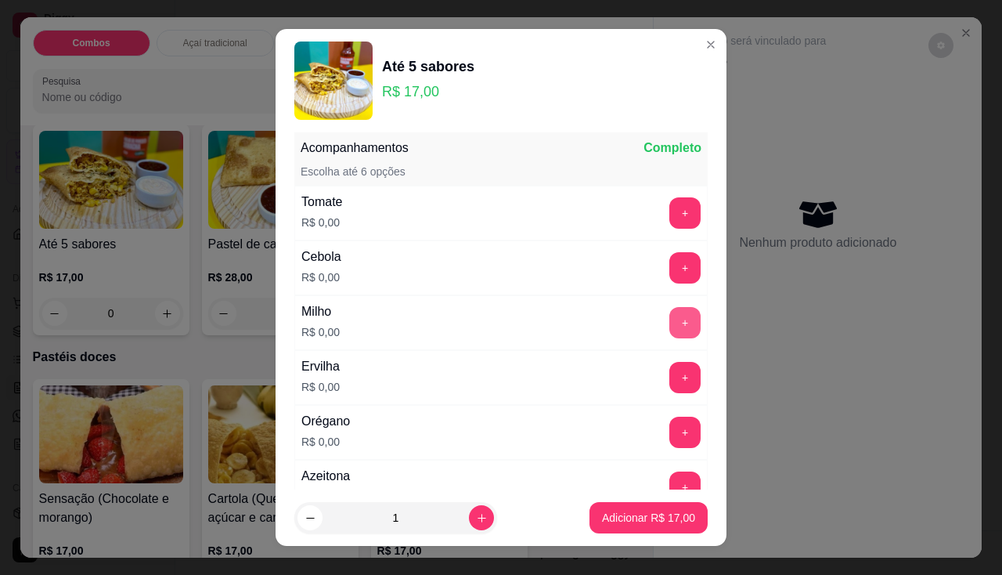
scroll to position [21, 0]
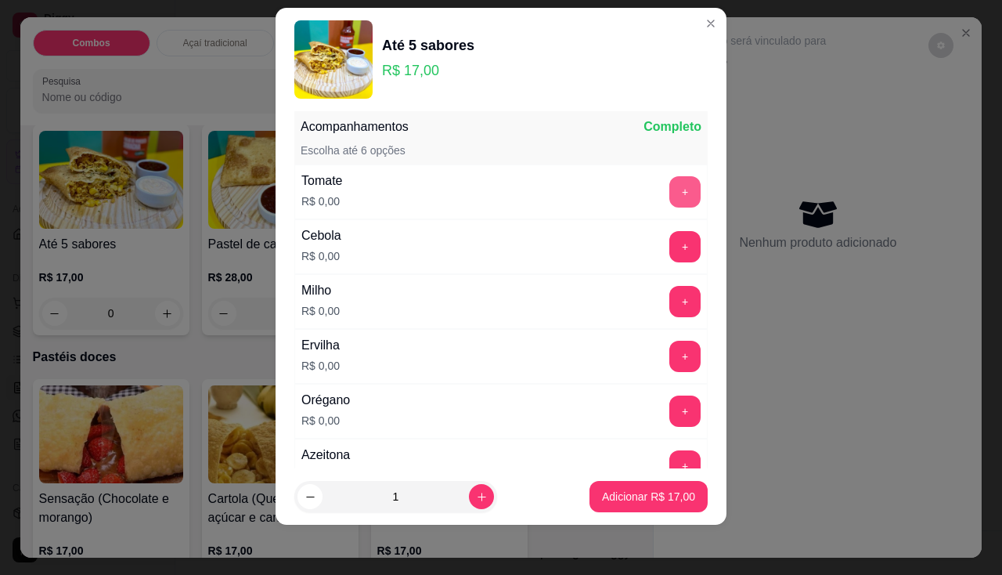
click at [669, 188] on button "+" at bounding box center [684, 191] width 31 height 31
click at [670, 308] on button "+" at bounding box center [685, 301] width 31 height 31
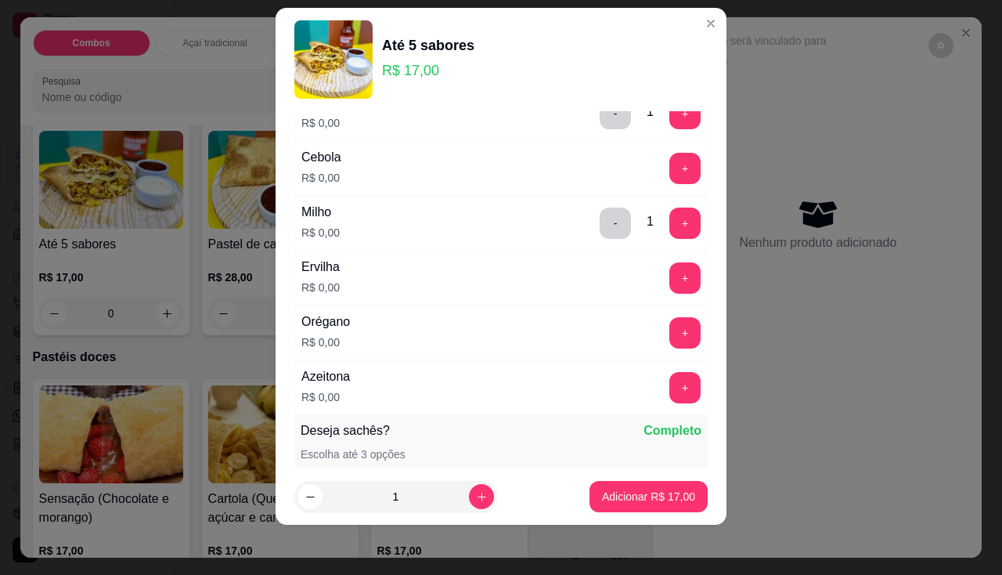
scroll to position [966, 0]
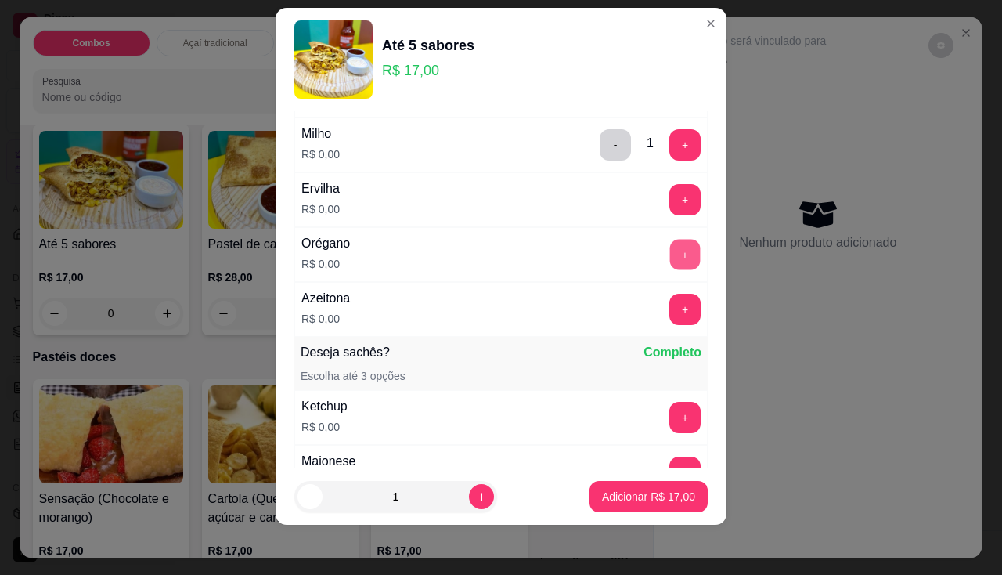
click at [670, 255] on button "+" at bounding box center [685, 254] width 31 height 31
click at [641, 511] on button "Adicionar R$ 17,00" at bounding box center [648, 496] width 118 height 31
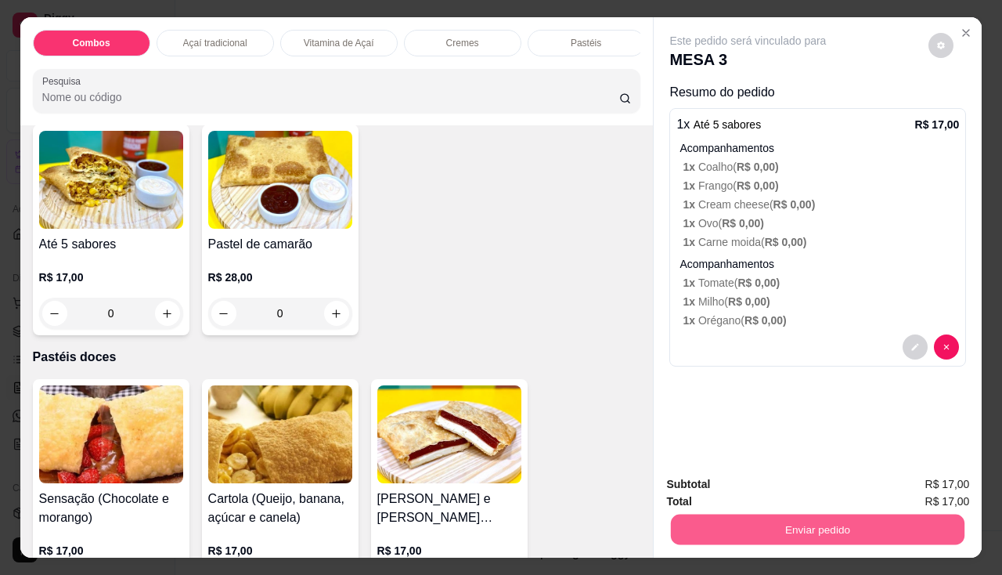
click at [695, 521] on button "Enviar pedido" at bounding box center [818, 529] width 294 height 31
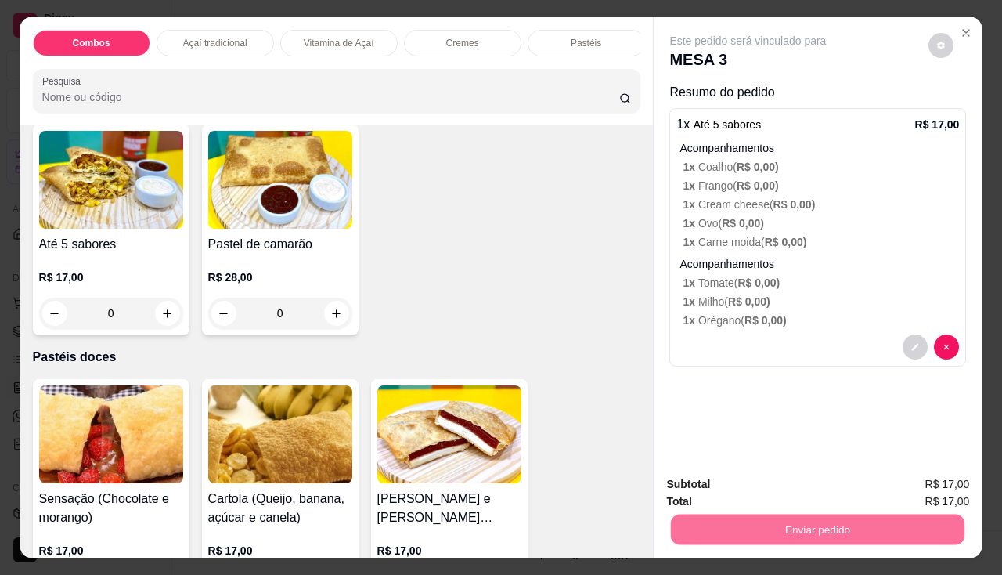
click at [914, 489] on button "Enviar pedido" at bounding box center [929, 485] width 88 height 30
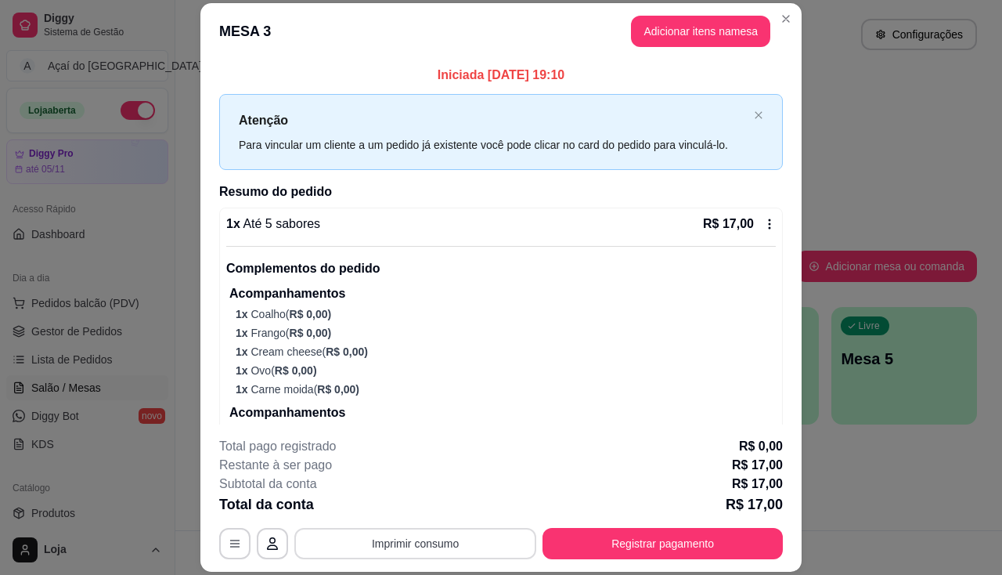
click at [461, 547] on button "Imprimir consumo" at bounding box center [415, 543] width 242 height 31
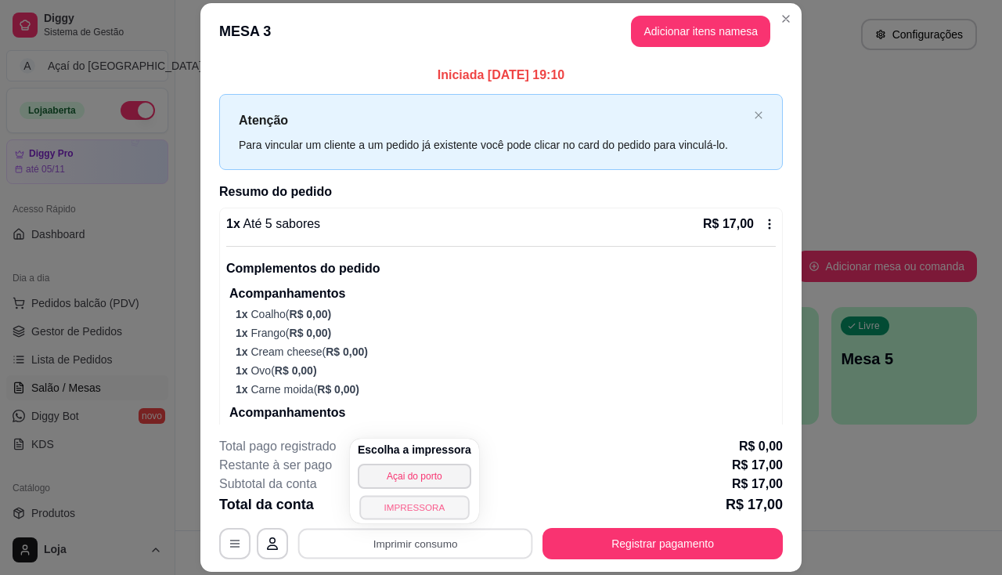
click at [434, 508] on button "IMPRESSORA" at bounding box center [414, 507] width 110 height 24
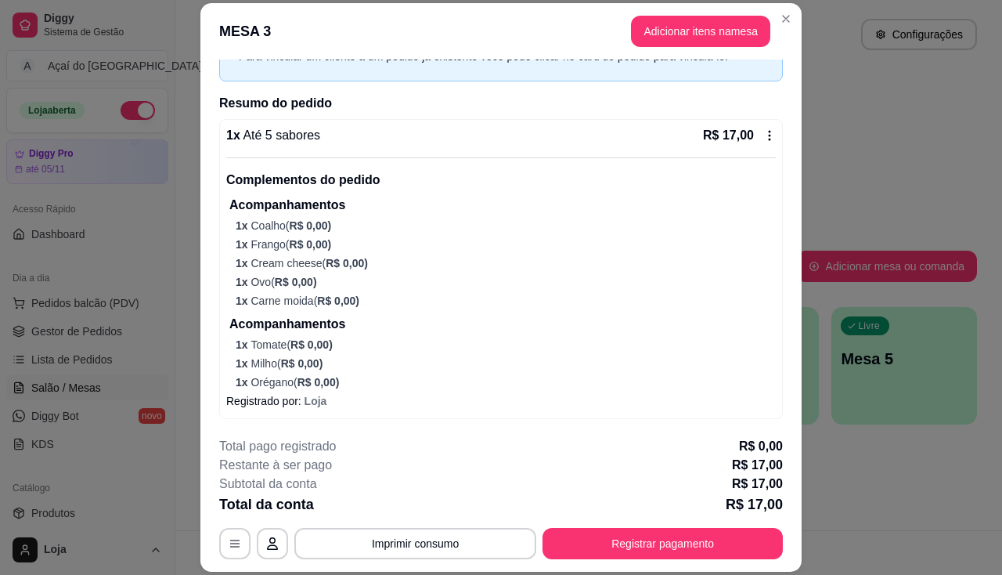
scroll to position [47, 0]
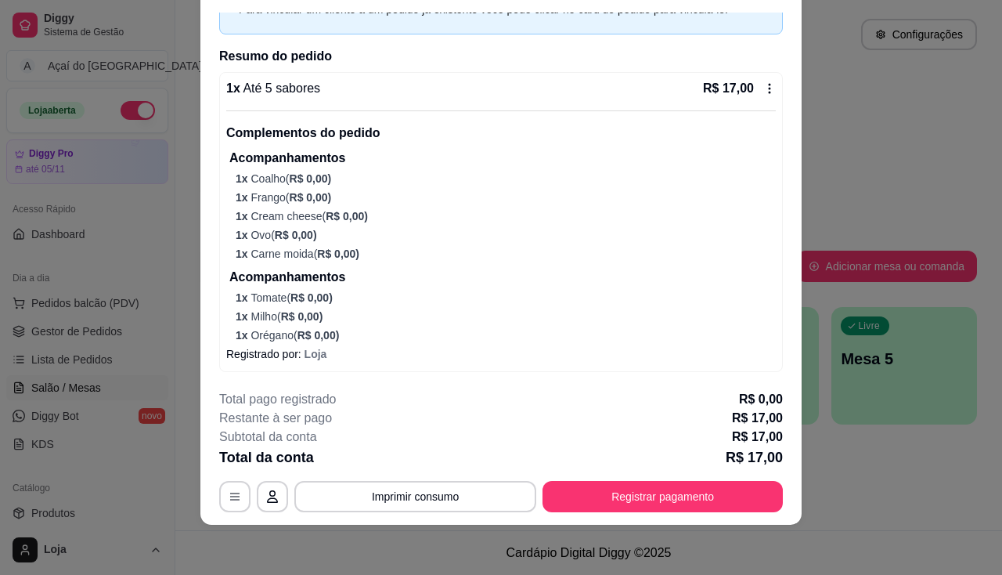
click at [613, 499] on button "Registrar pagamento" at bounding box center [662, 496] width 240 height 31
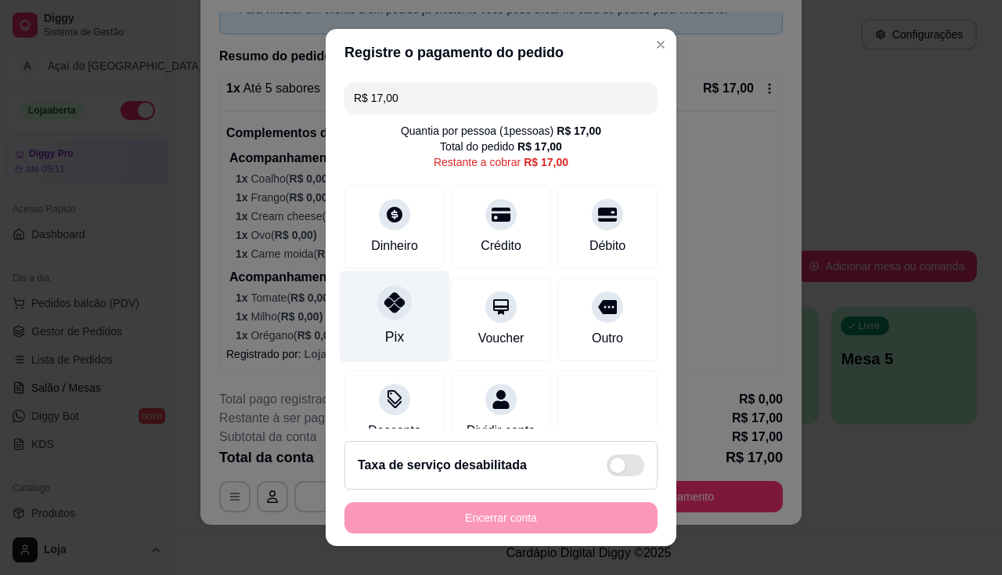
click at [402, 338] on div "Pix" at bounding box center [395, 316] width 110 height 92
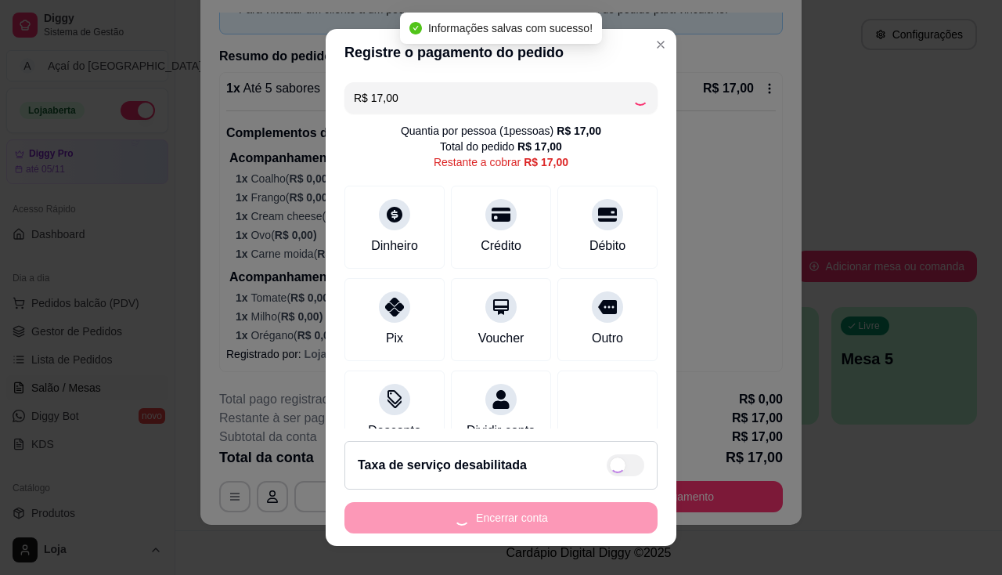
type input "R$ 0,00"
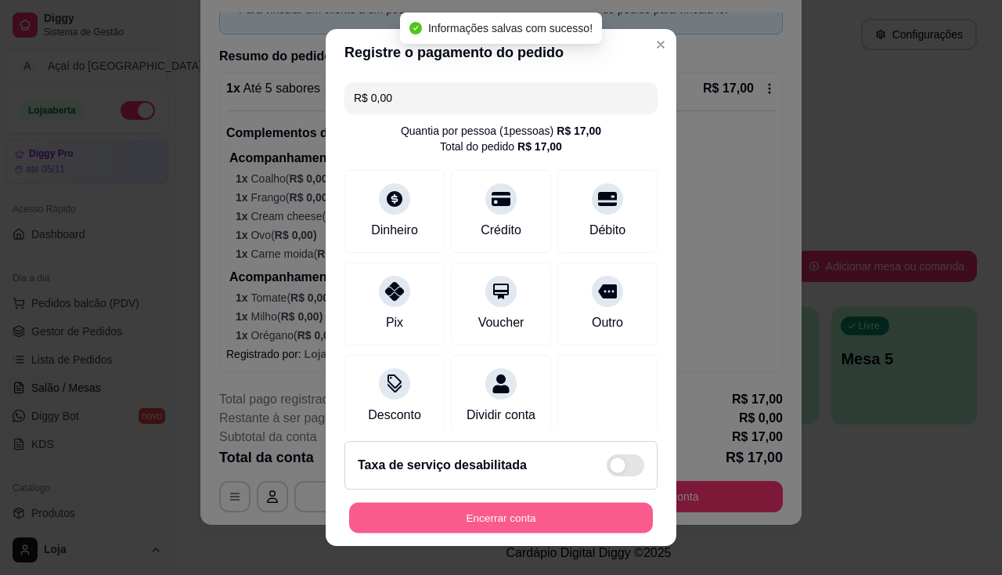
click at [515, 519] on button "Encerrar conta" at bounding box center [501, 518] width 304 height 31
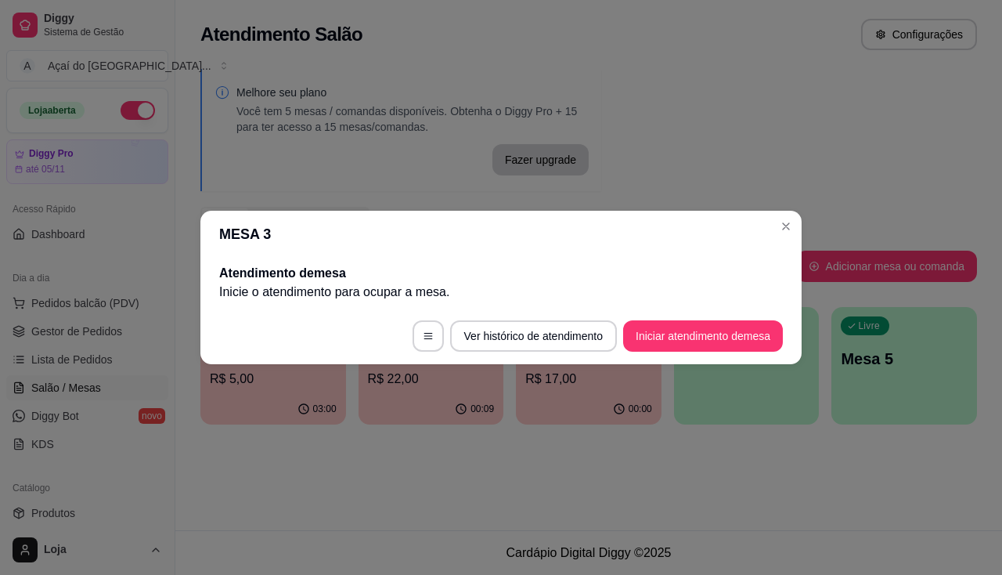
scroll to position [0, 0]
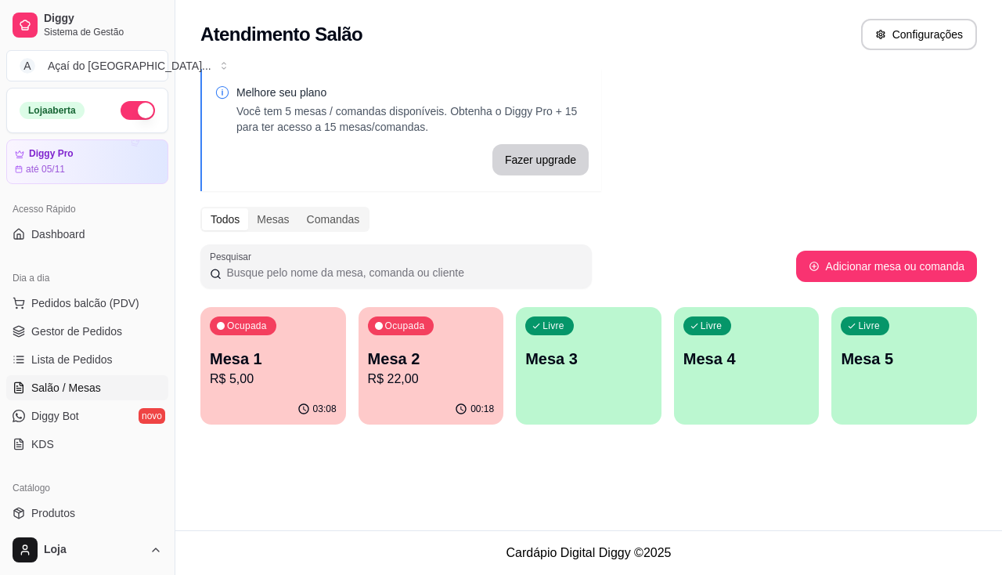
click at [431, 374] on p "R$ 22,00" at bounding box center [431, 378] width 127 height 19
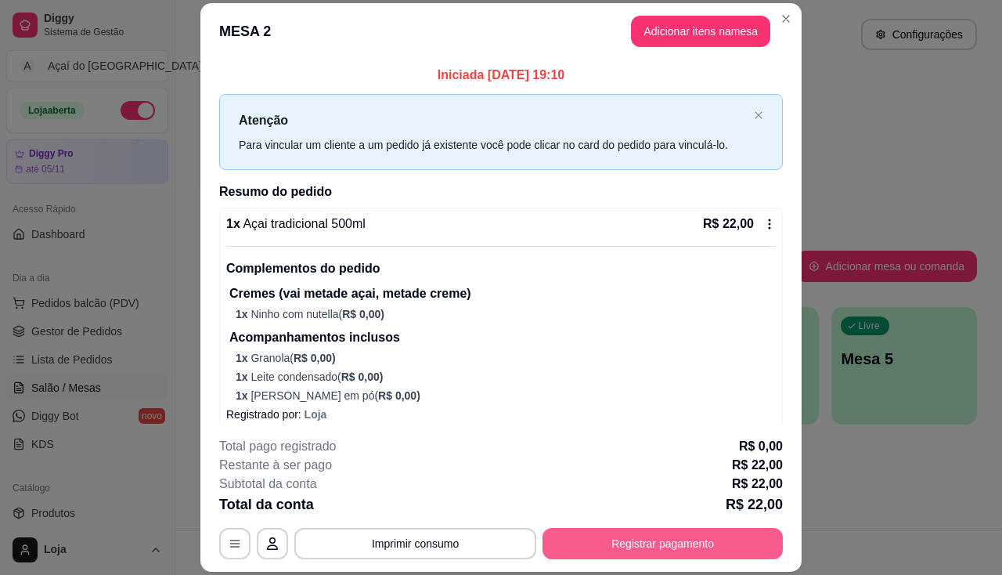
click at [657, 542] on button "Registrar pagamento" at bounding box center [662, 543] width 240 height 31
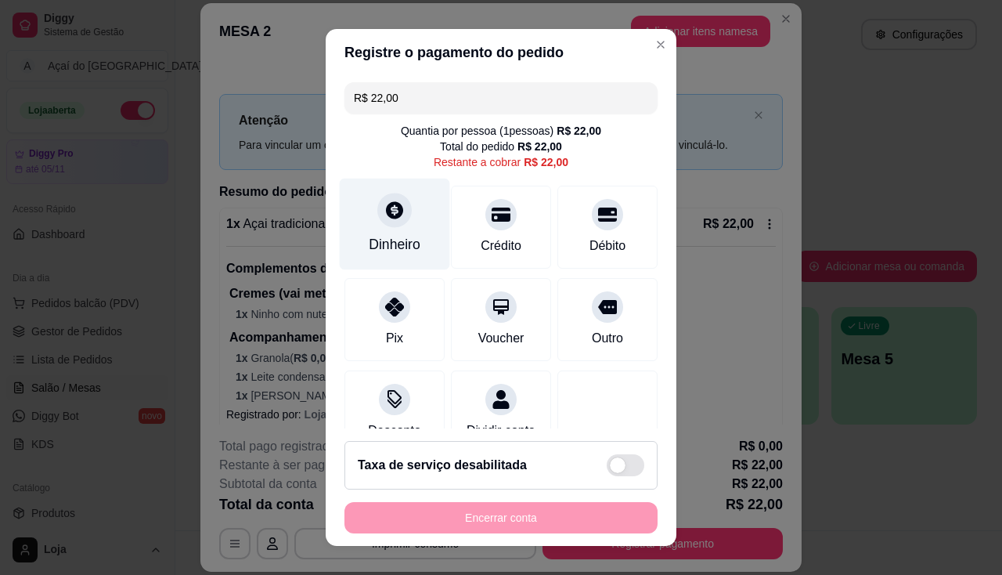
click at [410, 227] on div "Dinheiro" at bounding box center [395, 224] width 110 height 92
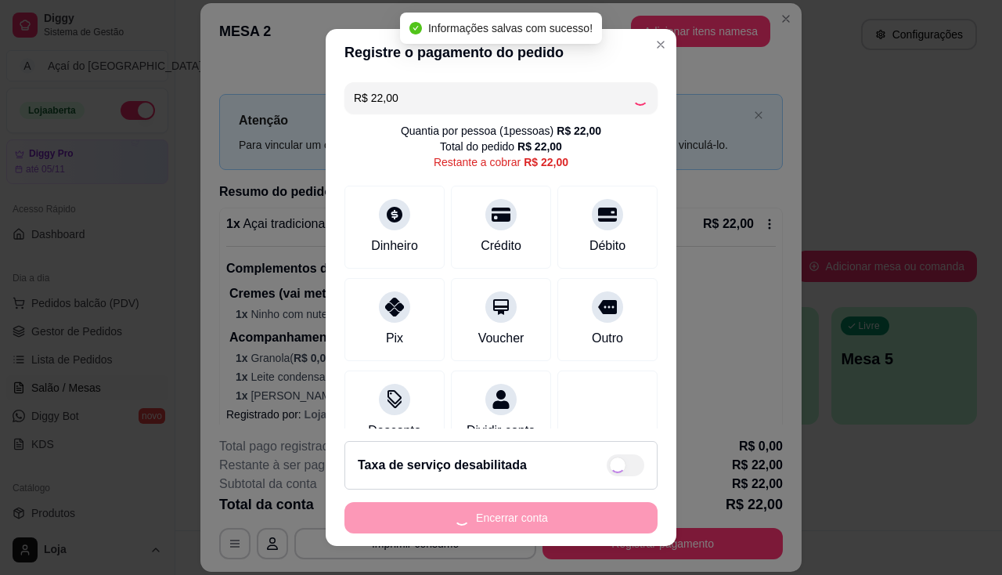
type input "R$ 0,00"
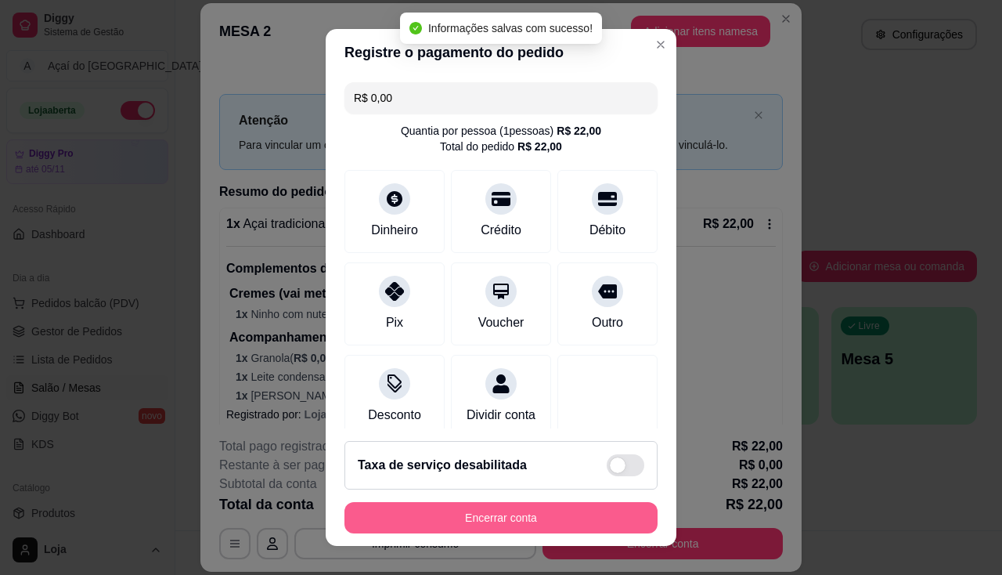
click at [539, 521] on button "Encerrar conta" at bounding box center [500, 517] width 313 height 31
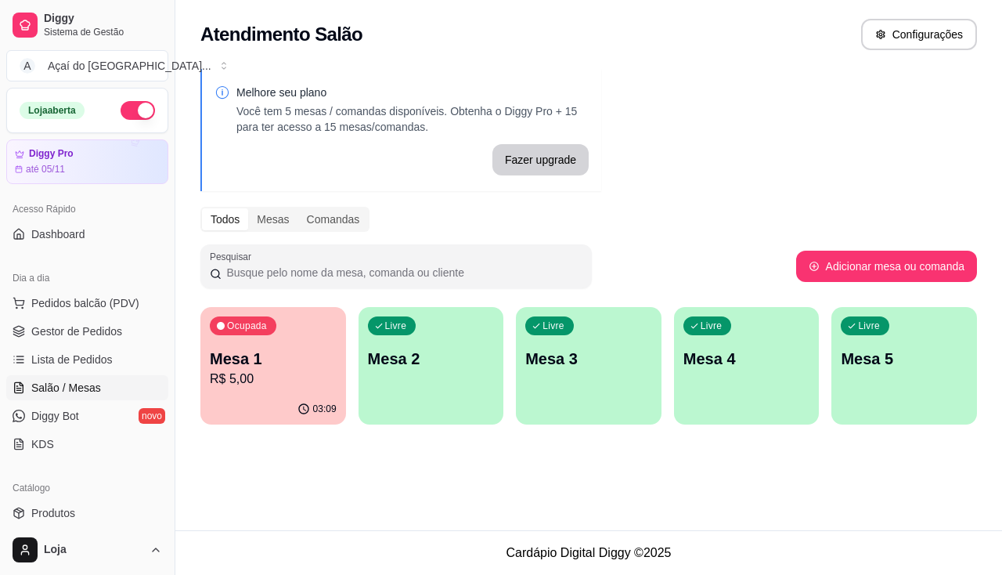
click at [307, 358] on p "Mesa 1" at bounding box center [273, 359] width 127 height 22
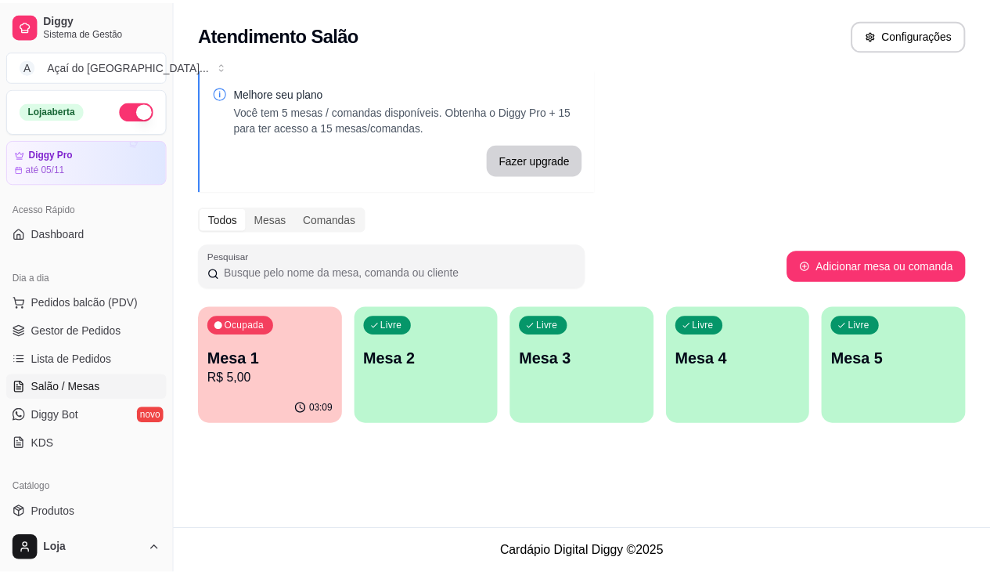
scroll to position [157, 0]
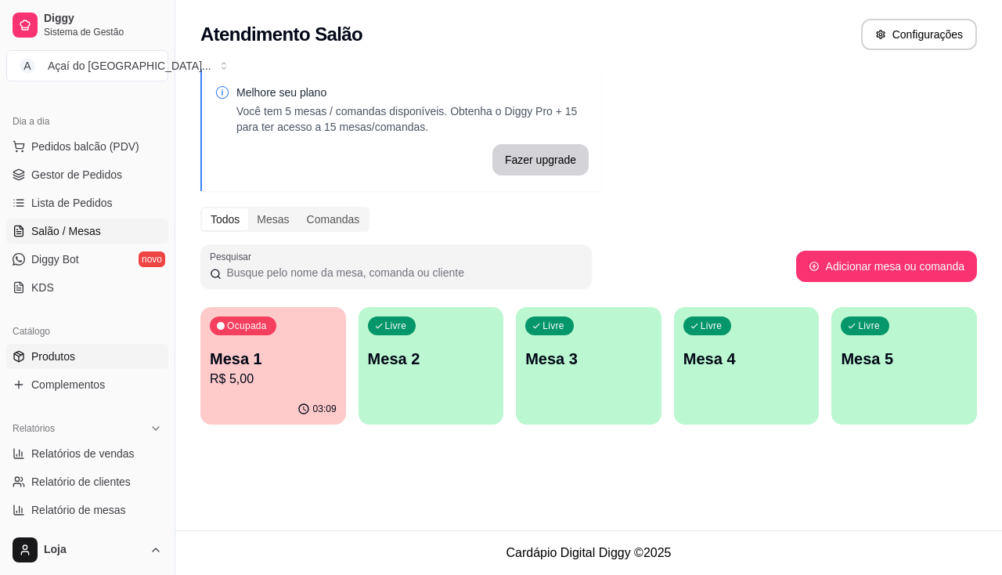
click at [95, 357] on link "Produtos" at bounding box center [87, 356] width 162 height 25
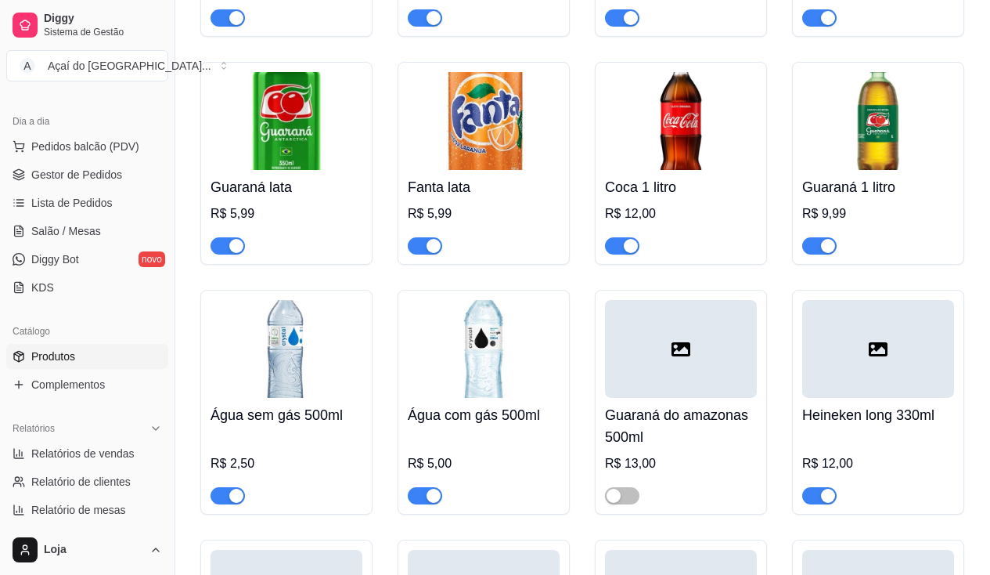
scroll to position [4775, 0]
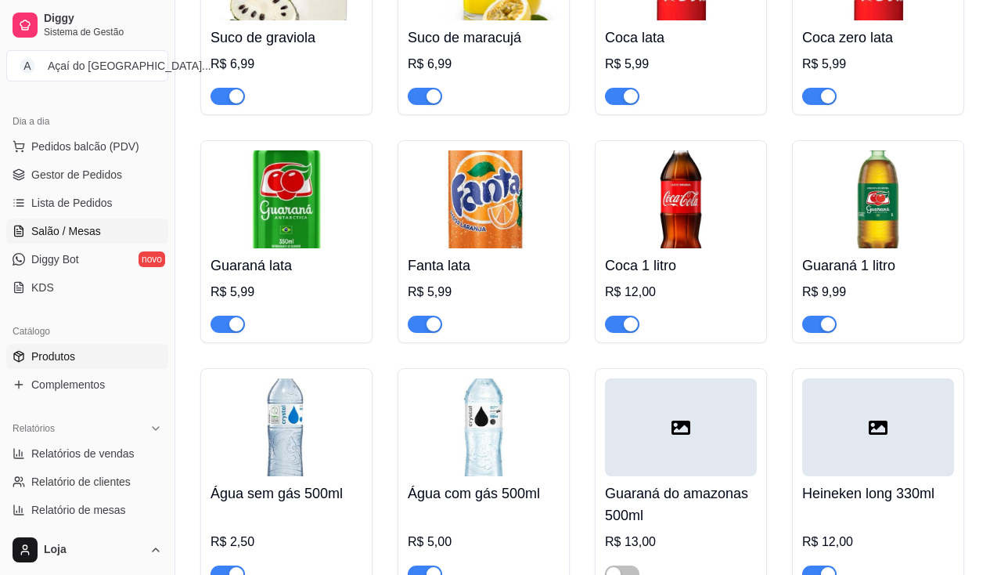
click at [58, 220] on link "Salão / Mesas" at bounding box center [87, 230] width 162 height 25
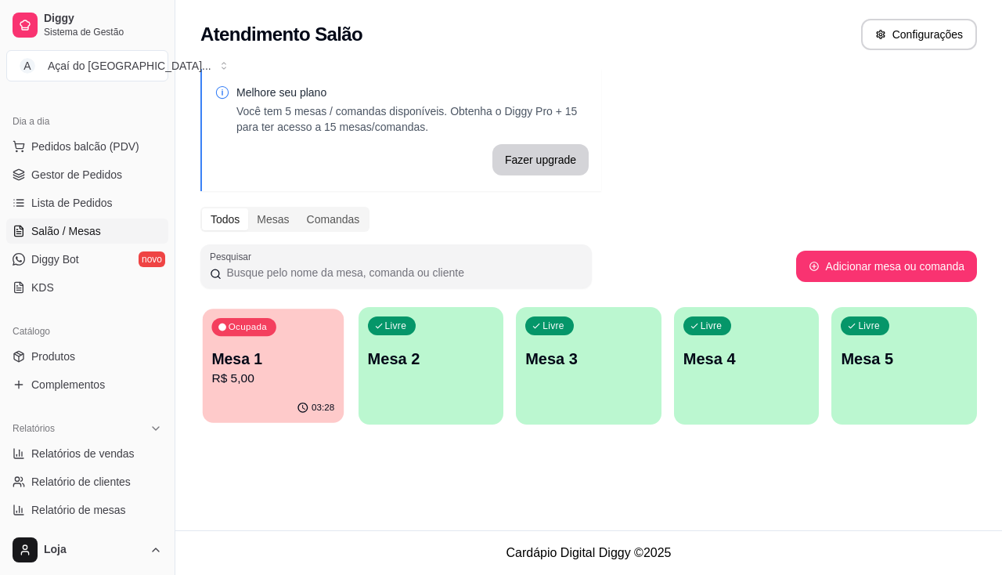
click at [309, 360] on p "Mesa 1" at bounding box center [272, 358] width 123 height 21
click at [92, 207] on span "Lista de Pedidos" at bounding box center [71, 203] width 81 height 16
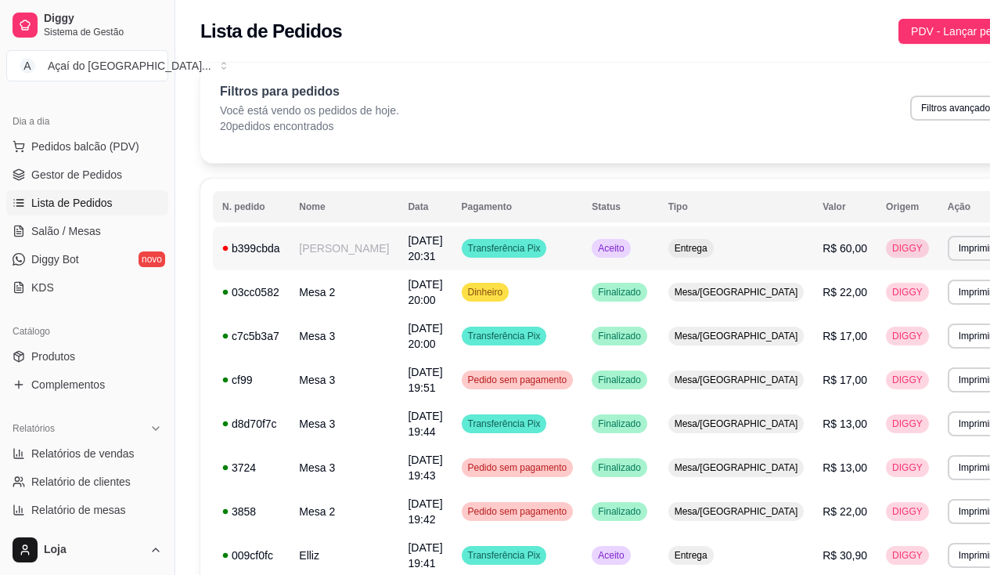
click at [341, 254] on td "[PERSON_NAME]" at bounding box center [344, 248] width 109 height 44
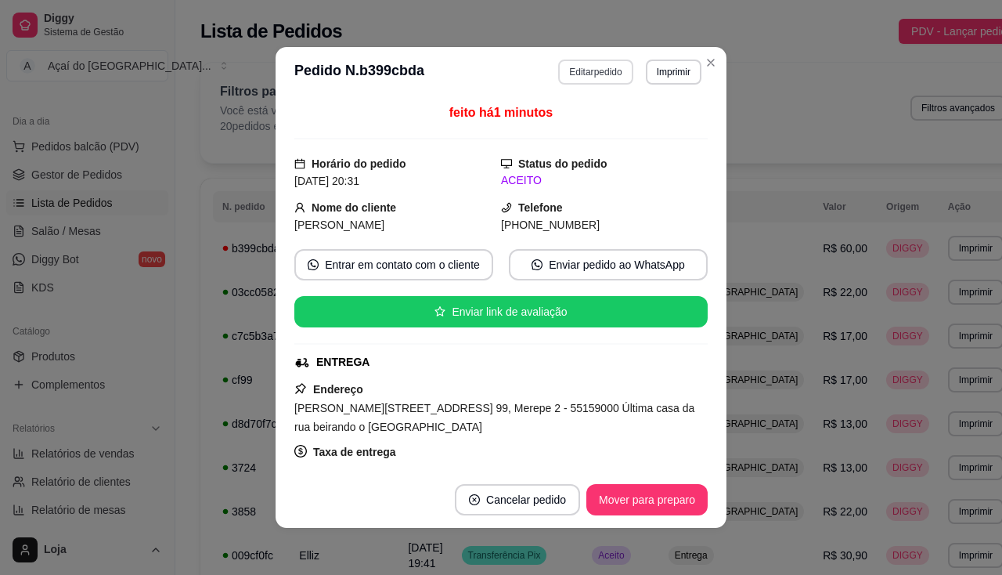
click at [615, 72] on button "Editar pedido" at bounding box center [595, 71] width 74 height 25
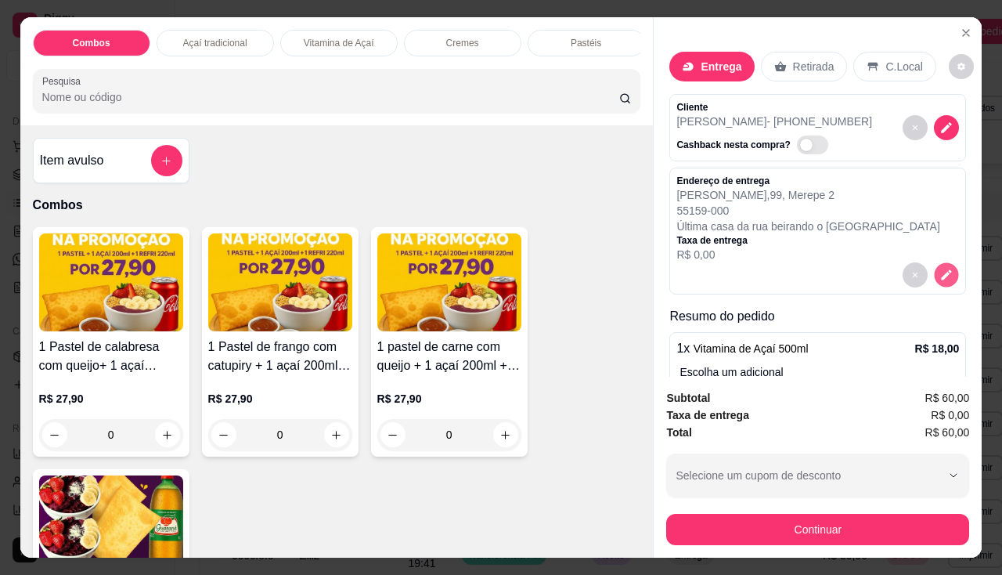
click at [938, 264] on button "decrease-product-quantity" at bounding box center [947, 275] width 24 height 24
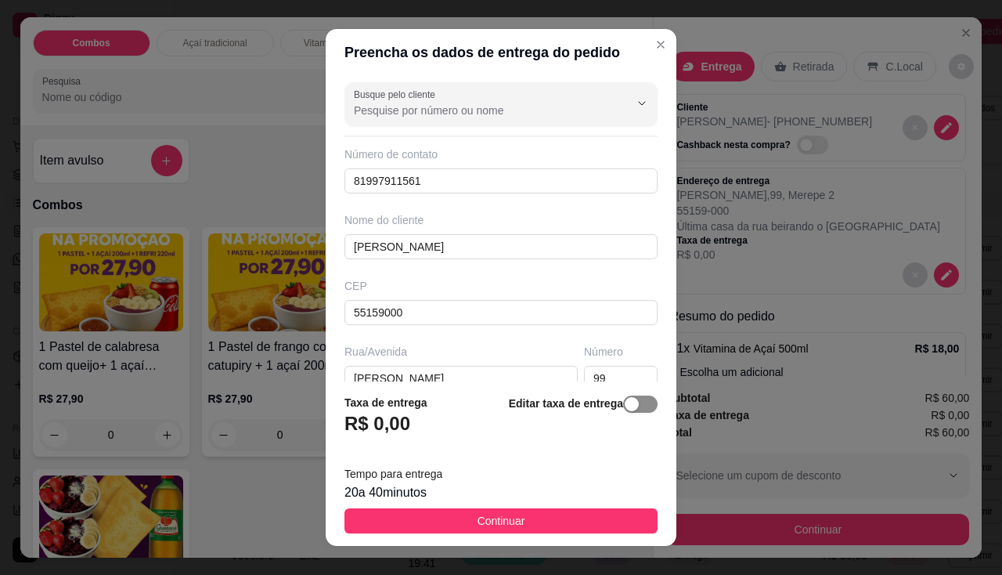
click at [634, 398] on span "button" at bounding box center [640, 403] width 34 height 17
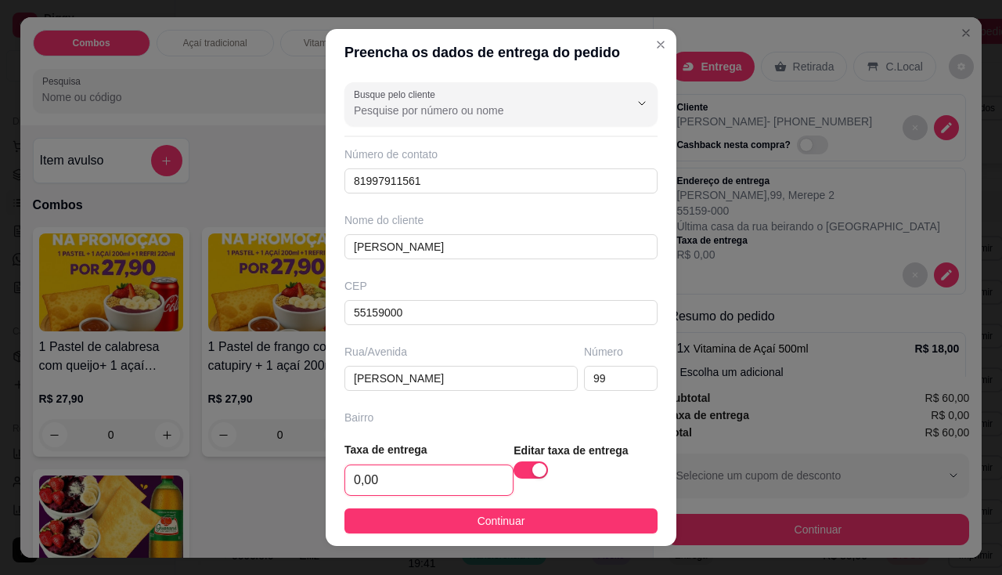
click at [473, 473] on input "0,00" at bounding box center [429, 480] width 168 height 30
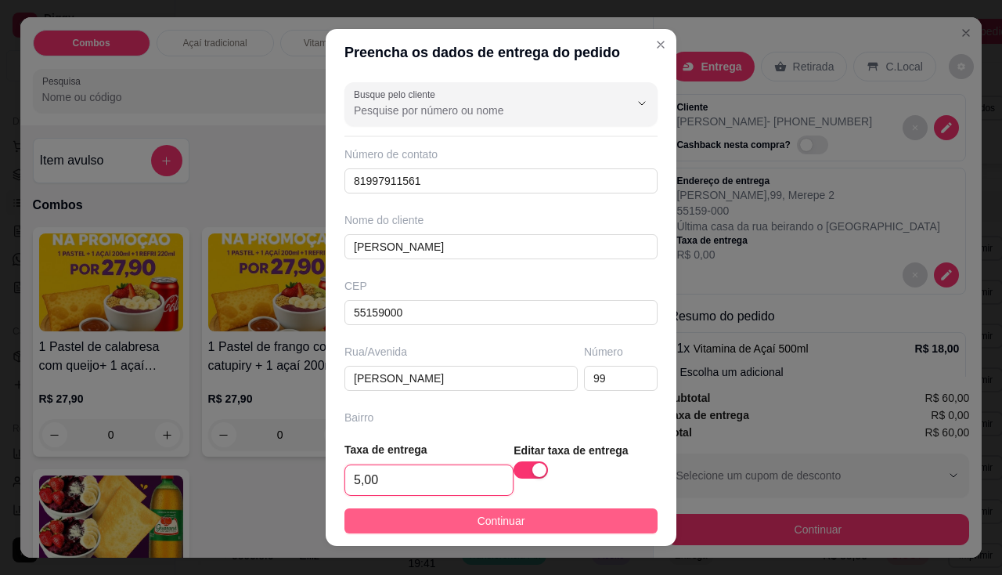
type input "5,00"
click at [477, 514] on span "Continuar" at bounding box center [501, 520] width 48 height 17
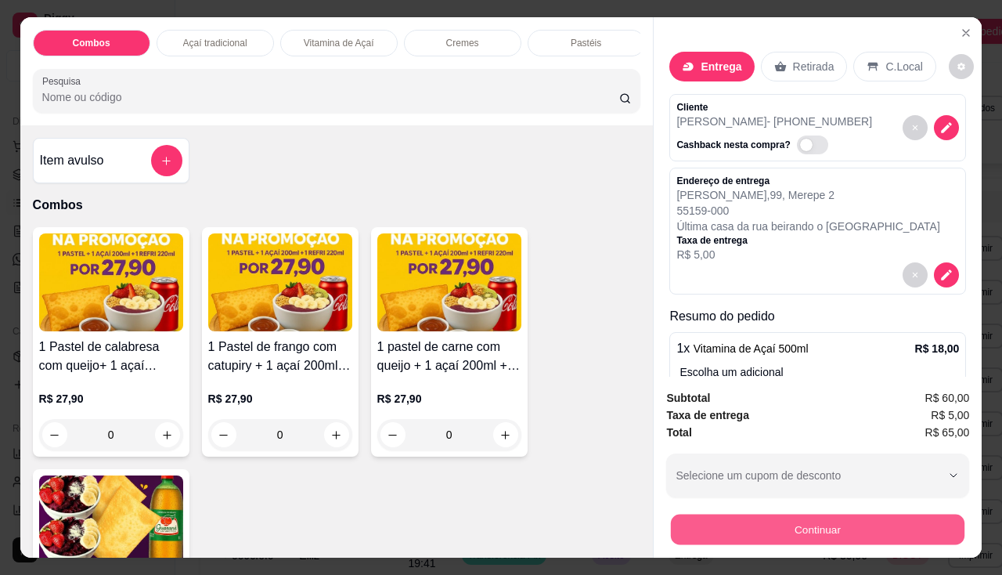
click at [698, 518] on button "Continuar" at bounding box center [818, 529] width 294 height 31
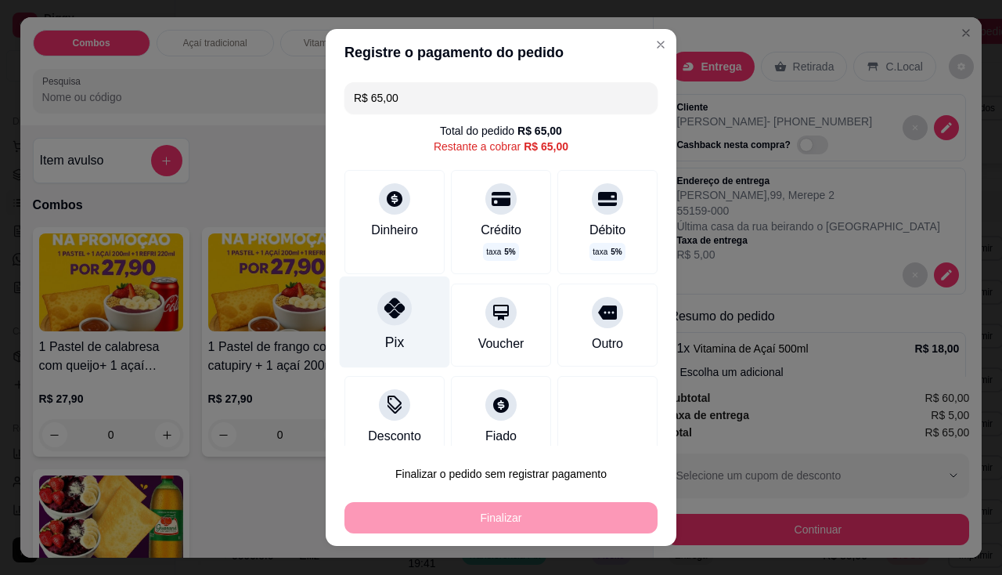
click at [398, 326] on div "Pix" at bounding box center [395, 322] width 110 height 92
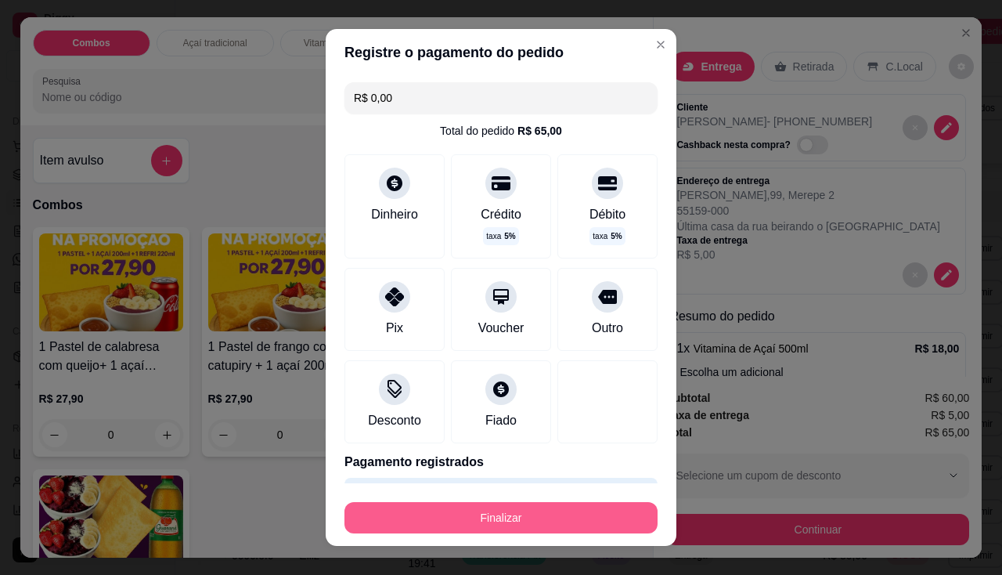
click at [451, 516] on button "Finalizar" at bounding box center [500, 517] width 313 height 31
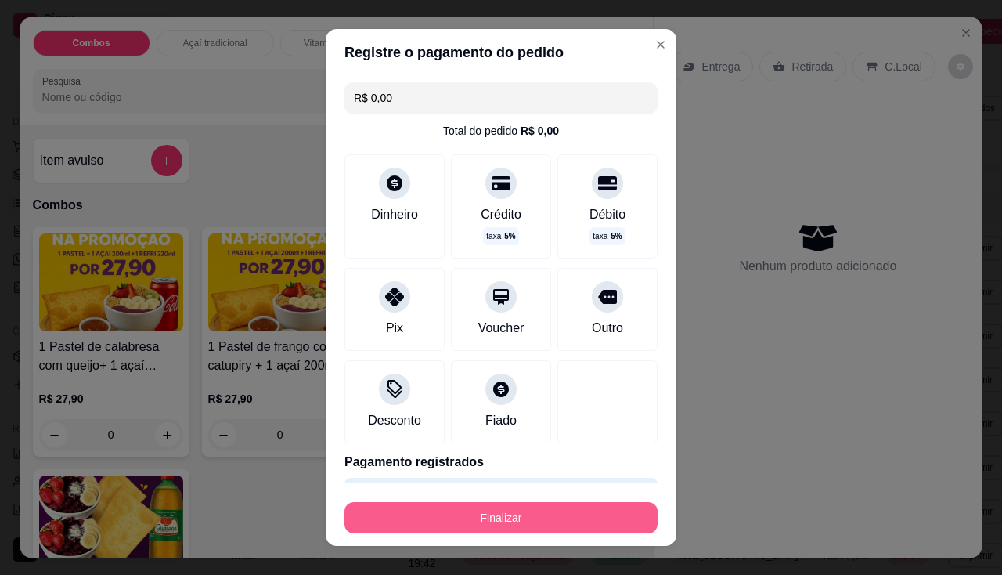
type input "-R$ 65,00"
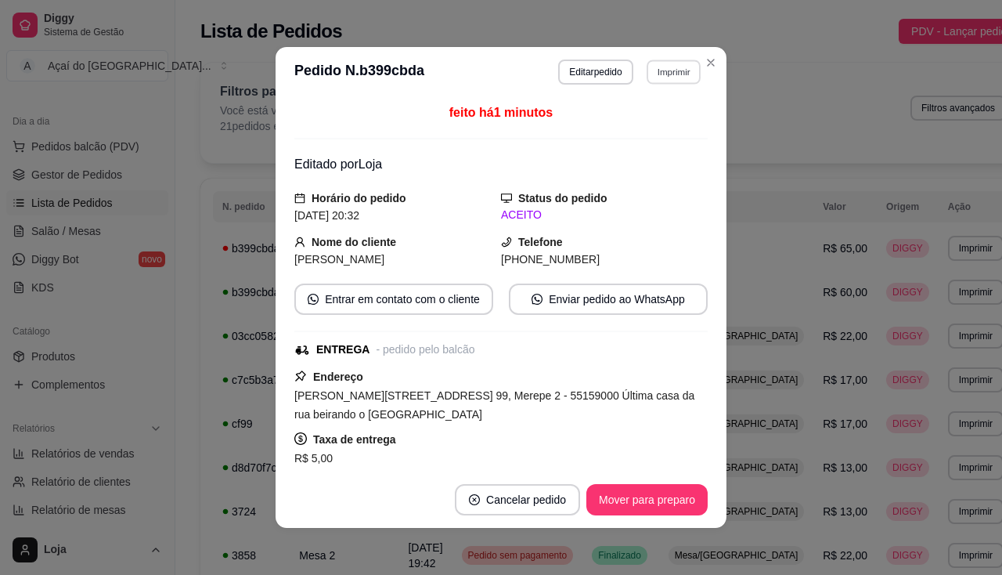
click at [669, 78] on button "Imprimir" at bounding box center [674, 71] width 54 height 24
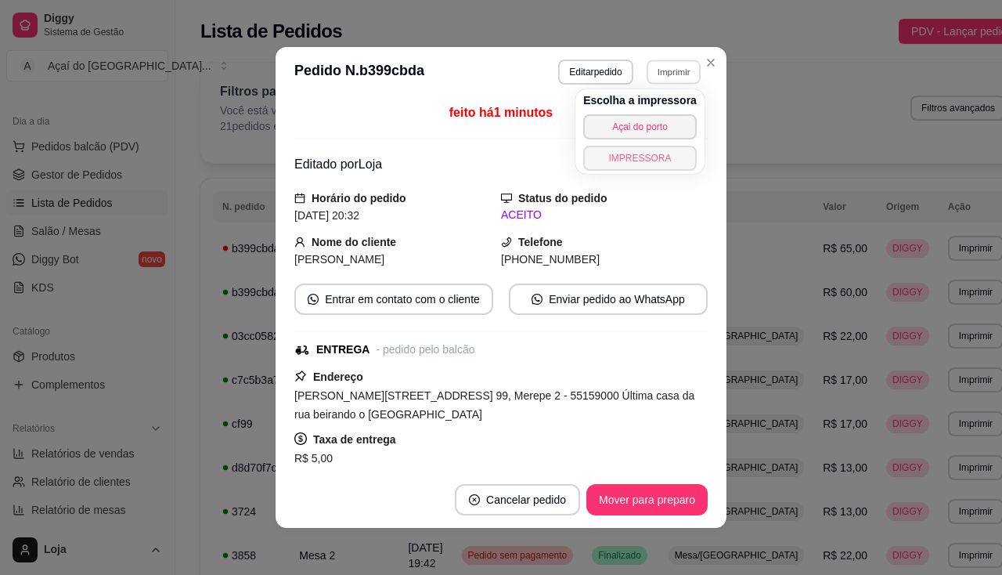
click at [660, 160] on button "IMPRESSORA" at bounding box center [640, 158] width 114 height 25
